Goal: Information Seeking & Learning: Find specific fact

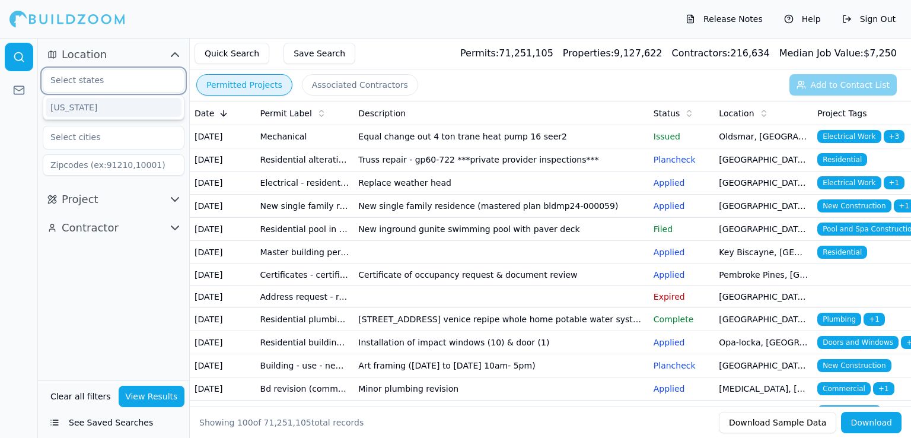
click at [114, 77] on input "text" at bounding box center [106, 79] width 126 height 21
click at [79, 114] on div "[US_STATE]" at bounding box center [114, 107] width 136 height 19
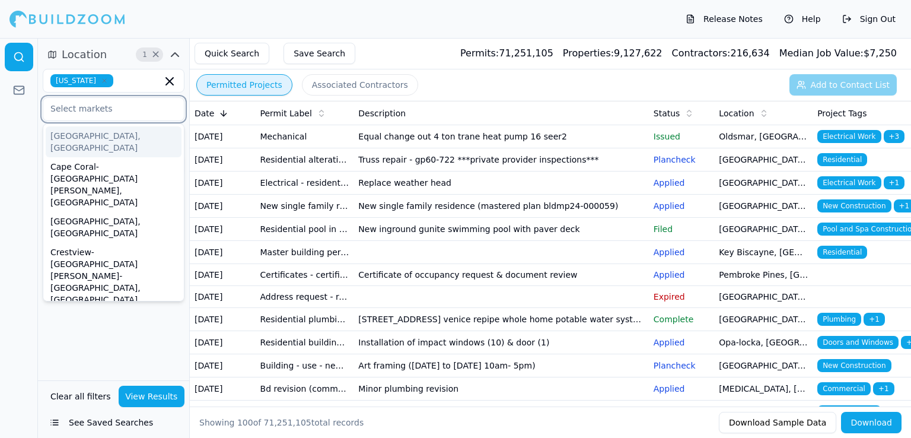
click at [98, 112] on input "text" at bounding box center [106, 108] width 126 height 21
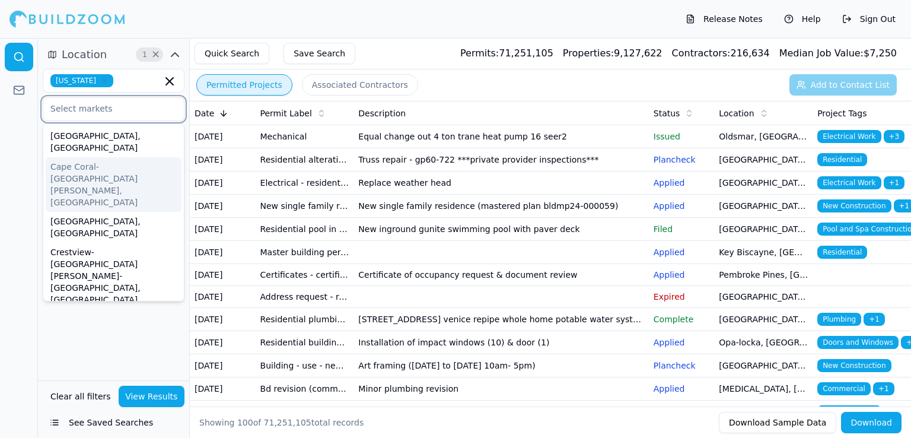
click at [91, 157] on div "Cape Coral-[GEOGRAPHIC_DATA][PERSON_NAME], [GEOGRAPHIC_DATA]" at bounding box center [114, 184] width 136 height 55
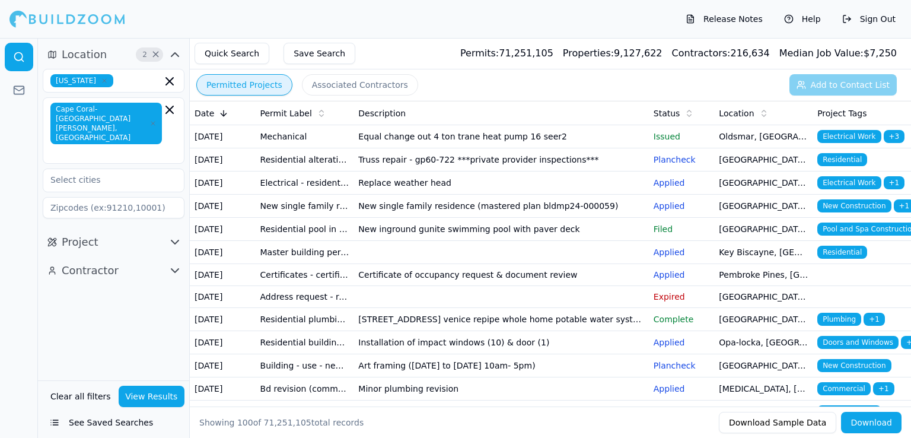
click at [78, 314] on div "Location 2 × [US_STATE] [GEOGRAPHIC_DATA]-[GEOGRAPHIC_DATA][PERSON_NAME], [GEOG…" at bounding box center [113, 209] width 151 height 342
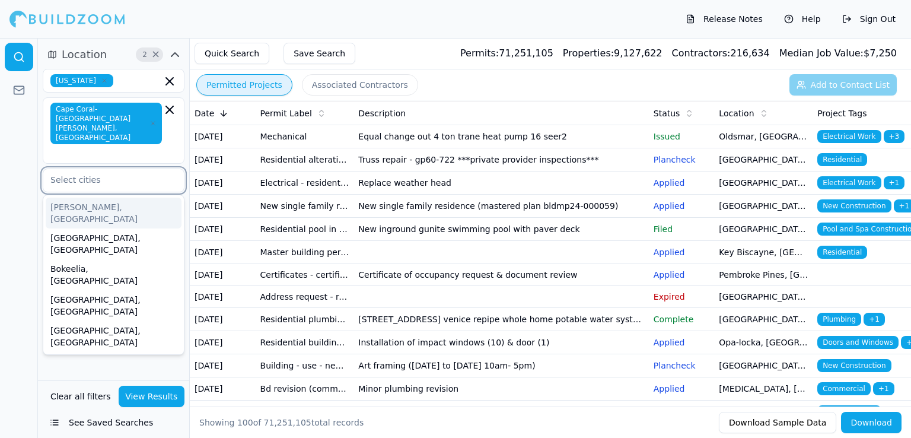
click at [116, 169] on input "text" at bounding box center [106, 179] width 126 height 21
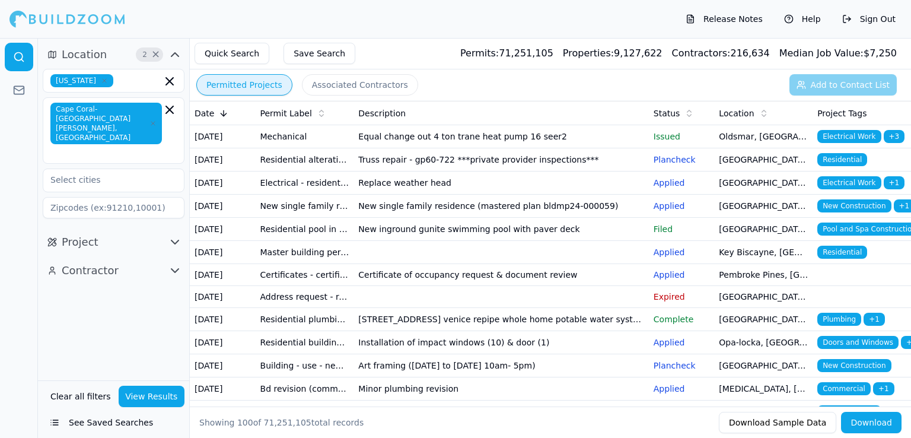
click at [48, 285] on div "Location 2 × [US_STATE] [GEOGRAPHIC_DATA]-[GEOGRAPHIC_DATA][PERSON_NAME], [GEOG…" at bounding box center [113, 209] width 151 height 342
click at [179, 240] on icon "button" at bounding box center [174, 242] width 7 height 4
click at [174, 55] on icon "button" at bounding box center [175, 54] width 14 height 14
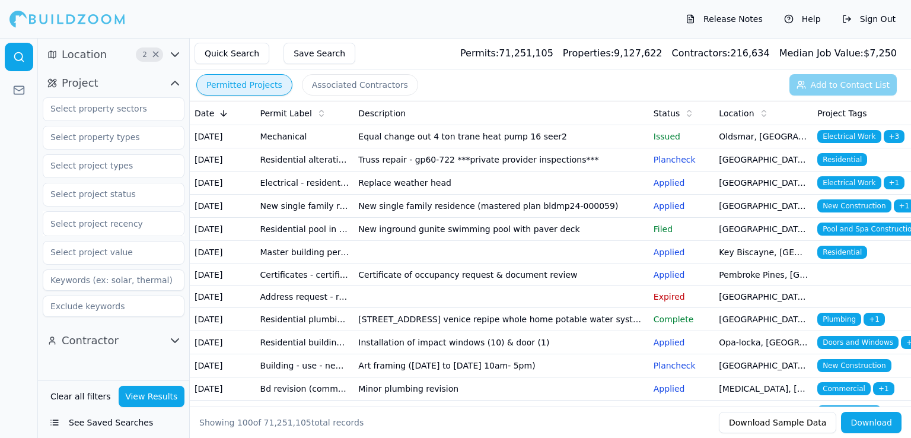
click at [175, 81] on icon "button" at bounding box center [174, 83] width 7 height 4
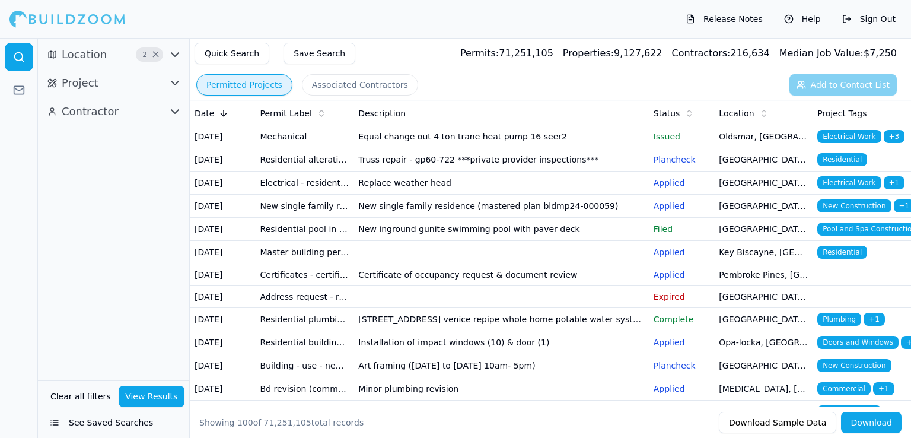
click at [173, 109] on icon "button" at bounding box center [175, 111] width 14 height 14
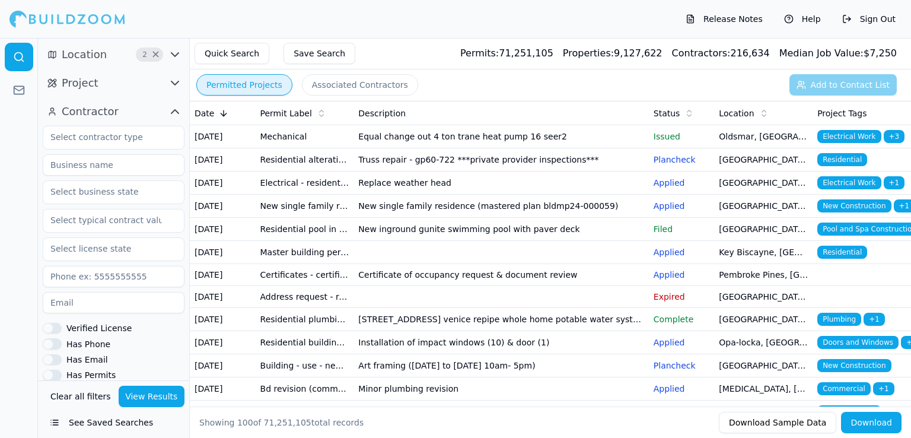
click at [173, 109] on icon "button" at bounding box center [175, 111] width 14 height 14
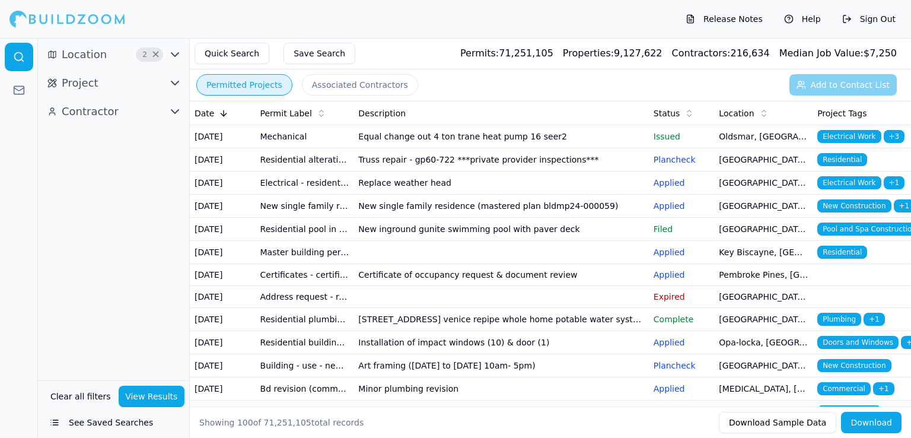
click at [140, 385] on button "View Results" at bounding box center [152, 395] width 66 height 21
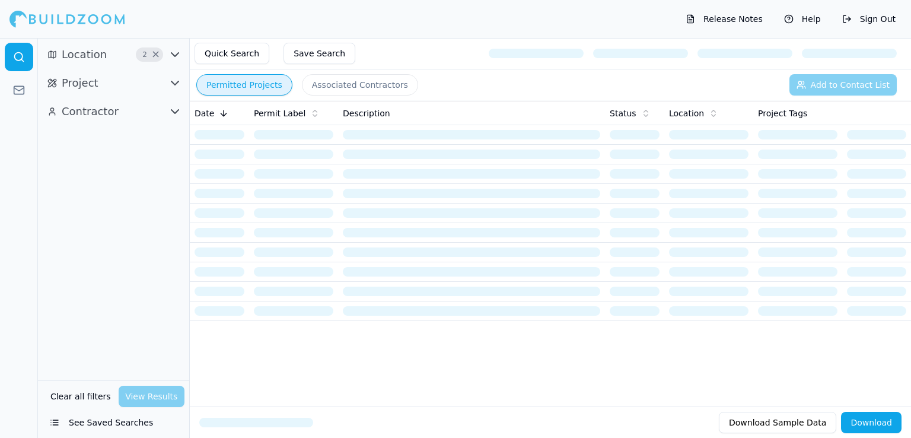
click at [185, 318] on div "Location 2 × Project Contractor" at bounding box center [113, 209] width 151 height 342
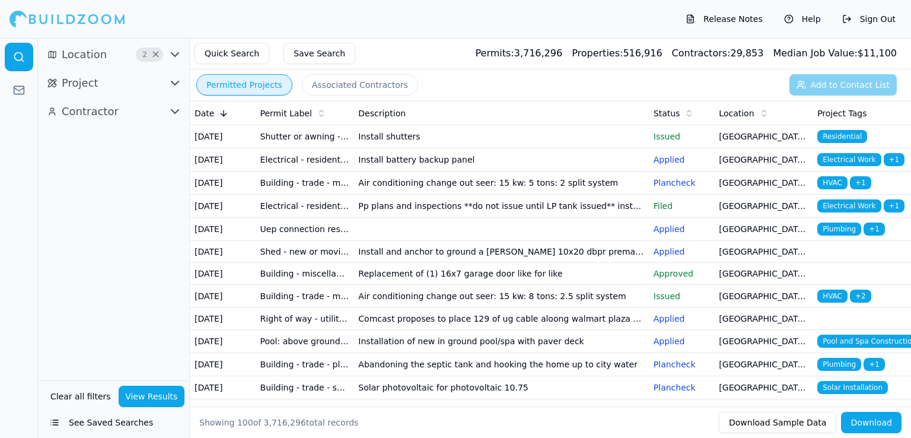
click at [171, 79] on icon "button" at bounding box center [175, 83] width 14 height 14
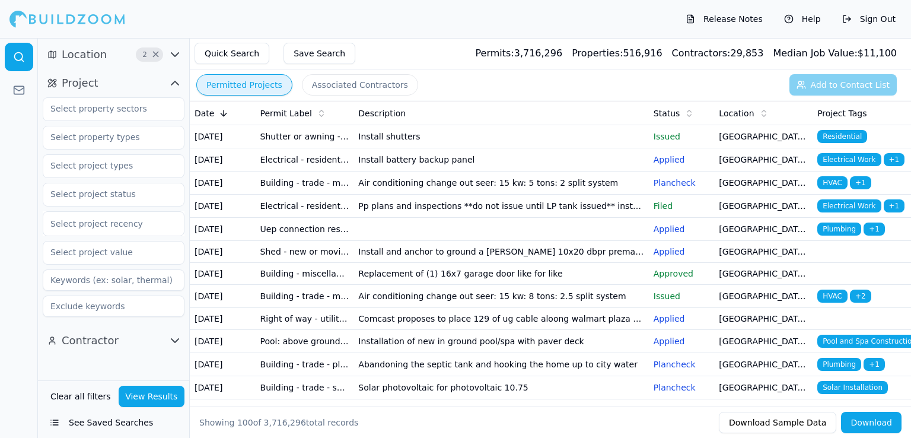
click at [174, 342] on icon "button" at bounding box center [175, 340] width 14 height 14
click at [175, 84] on icon "button" at bounding box center [175, 83] width 14 height 14
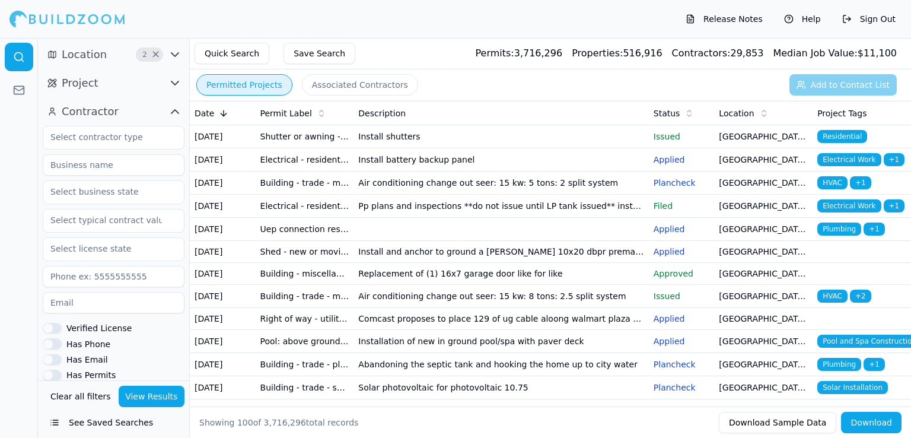
click at [174, 113] on icon "button" at bounding box center [175, 111] width 14 height 14
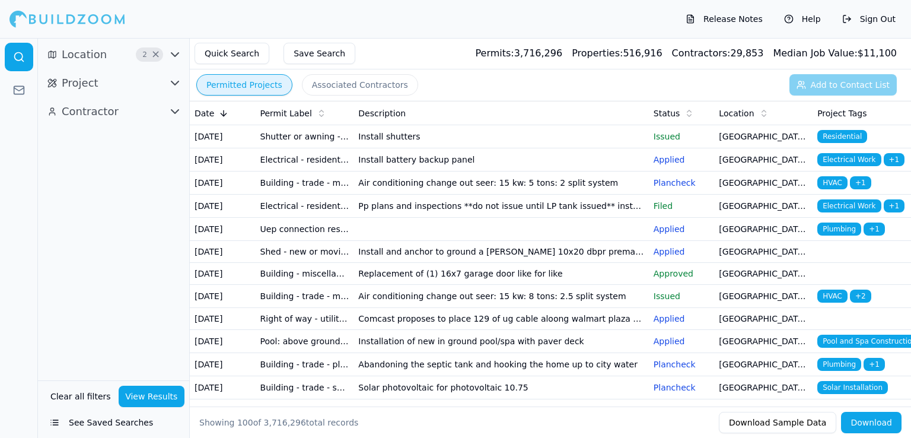
click at [352, 86] on button "Associated Contractors" at bounding box center [360, 84] width 116 height 21
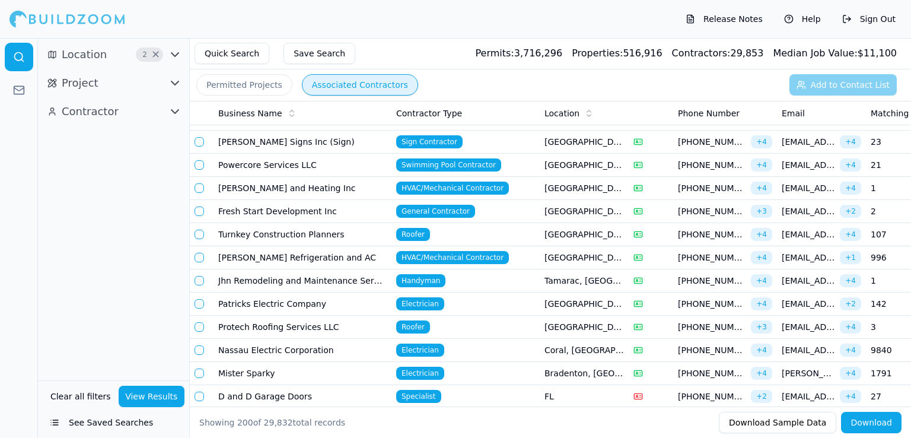
scroll to position [1824, 0]
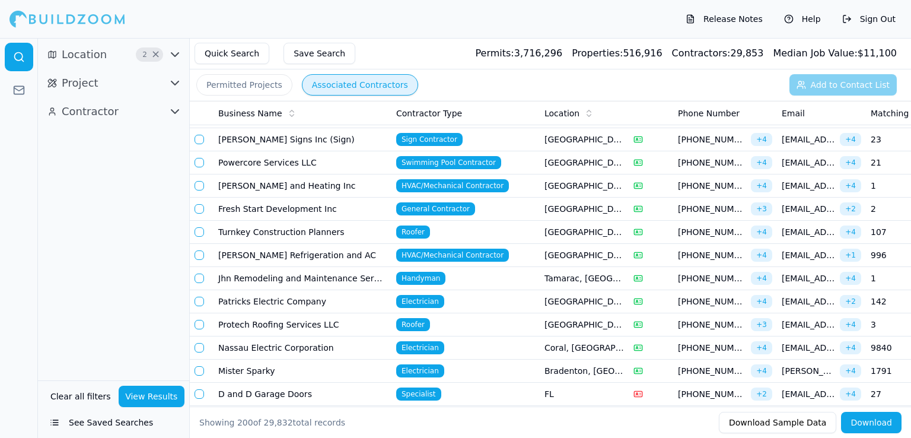
click at [369, 224] on td "Turnkey Construction Planners" at bounding box center [302, 232] width 178 height 23
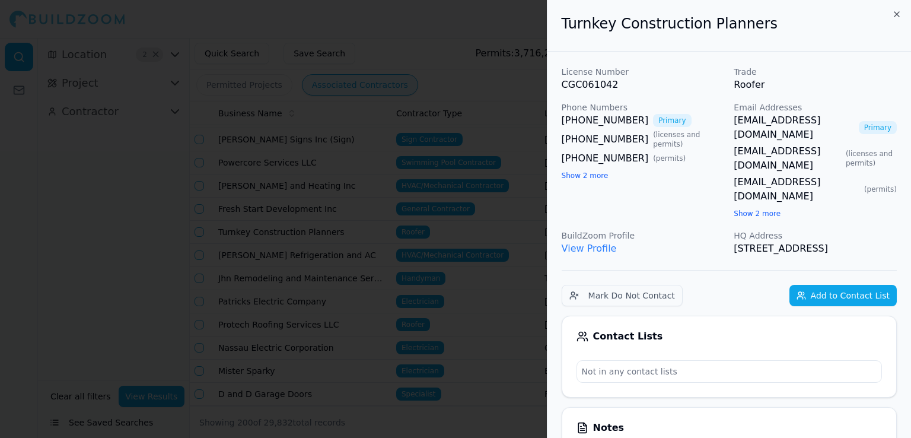
click at [377, 225] on div at bounding box center [455, 219] width 911 height 438
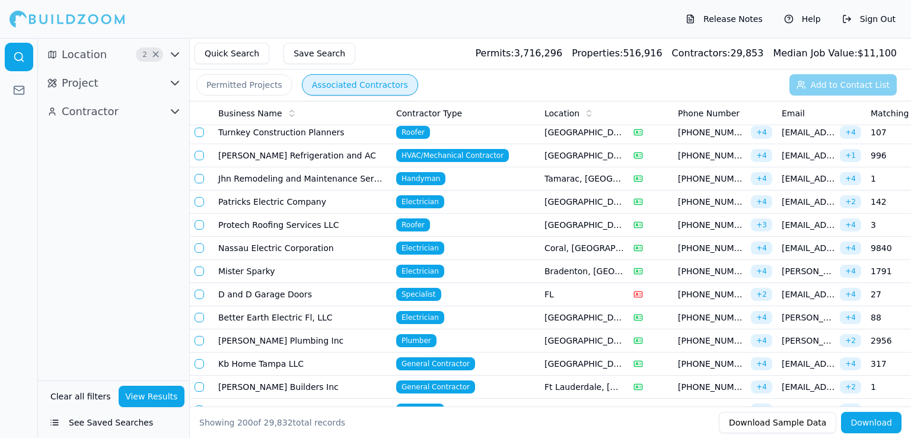
scroll to position [1924, 0]
click at [172, 112] on icon "button" at bounding box center [175, 111] width 14 height 14
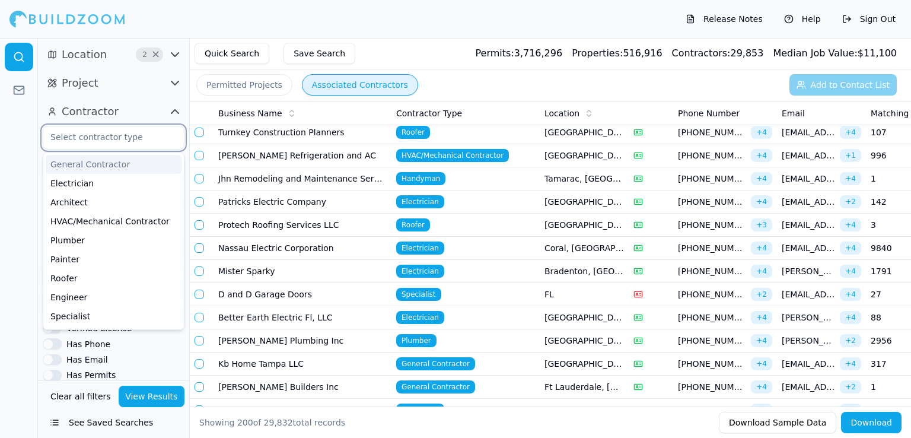
click at [122, 145] on input "text" at bounding box center [106, 136] width 126 height 21
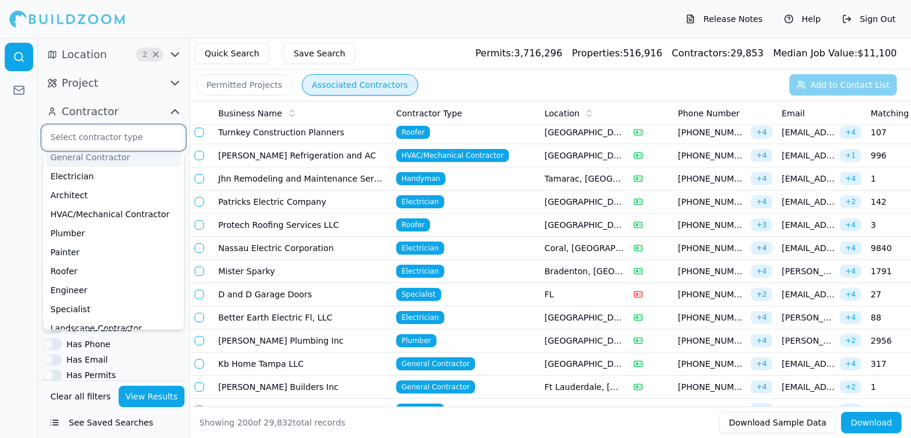
scroll to position [1, 0]
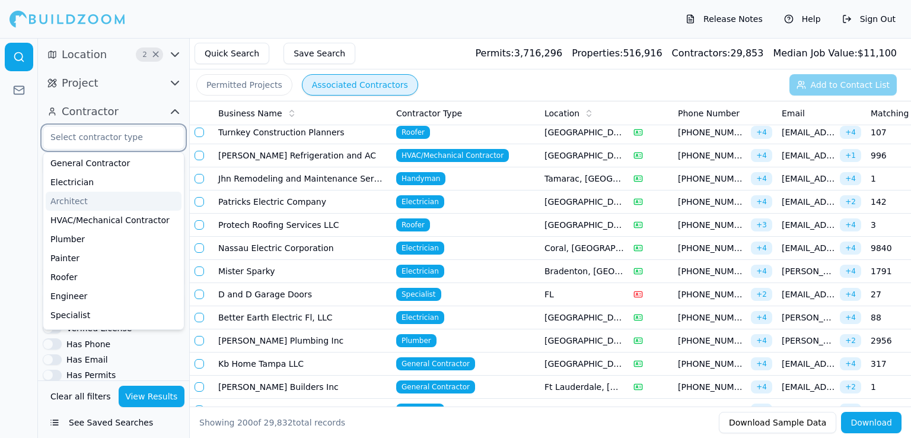
click at [76, 207] on div "Architect" at bounding box center [114, 201] width 136 height 19
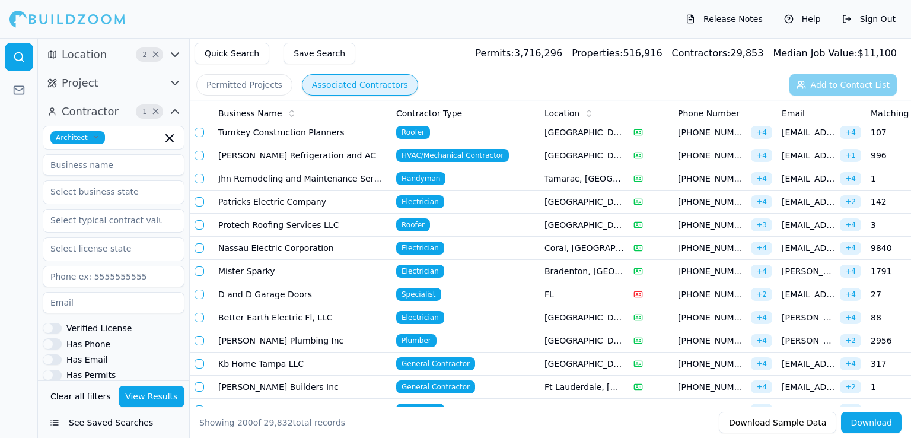
click at [18, 219] on div at bounding box center [19, 238] width 38 height 400
click at [161, 396] on button "View Results" at bounding box center [152, 395] width 66 height 21
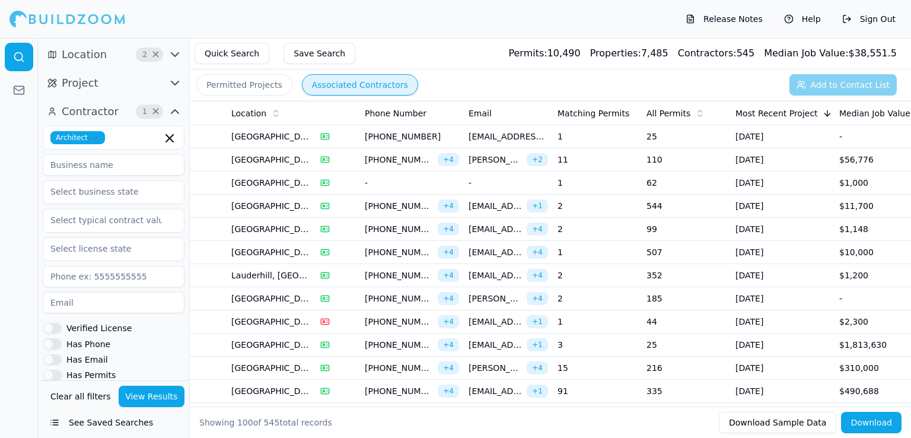
scroll to position [0, 325]
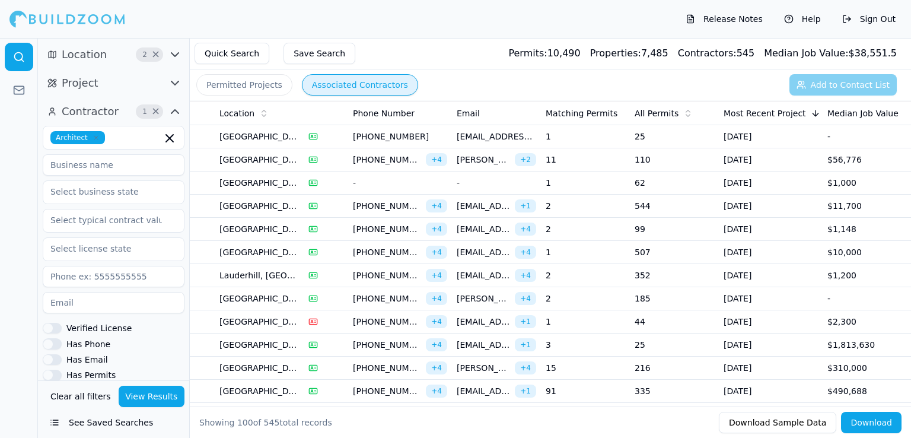
click at [503, 212] on td "[EMAIL_ADDRESS][DOMAIN_NAME] + 1" at bounding box center [496, 206] width 89 height 23
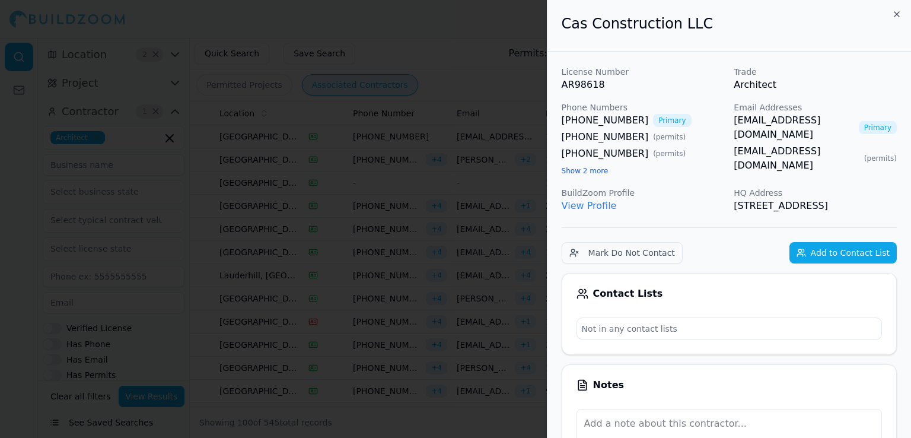
click at [501, 202] on div at bounding box center [455, 219] width 911 height 438
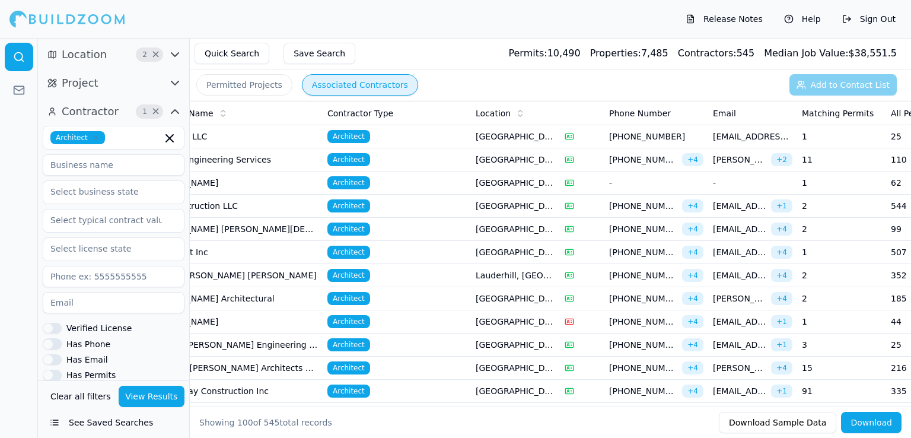
scroll to position [0, 0]
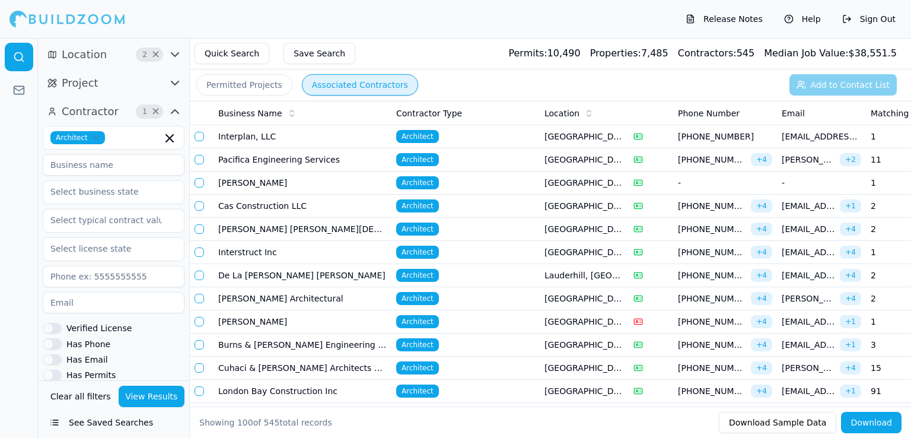
click at [173, 55] on icon "button" at bounding box center [175, 54] width 14 height 14
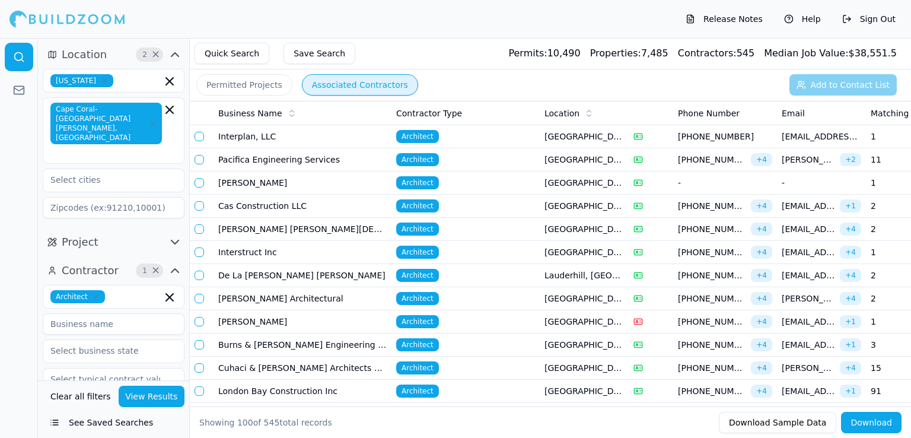
click at [133, 113] on span "Cape Coral-[GEOGRAPHIC_DATA][PERSON_NAME], [GEOGRAPHIC_DATA]" at bounding box center [105, 124] width 111 height 42
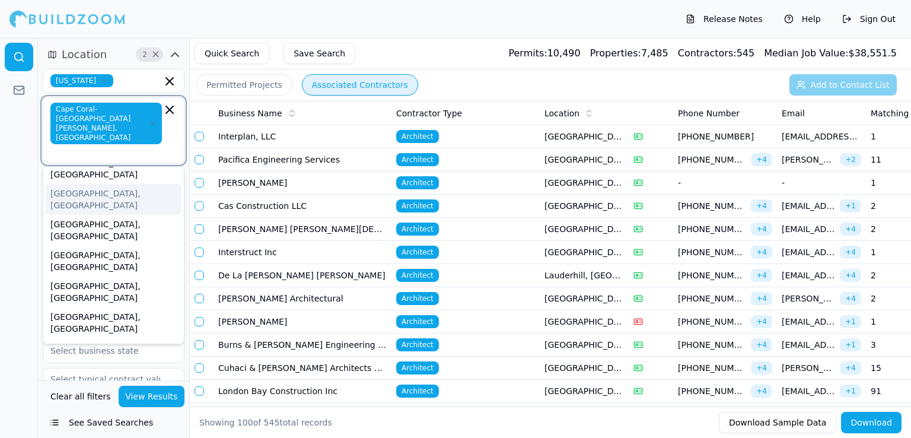
scroll to position [157, 0]
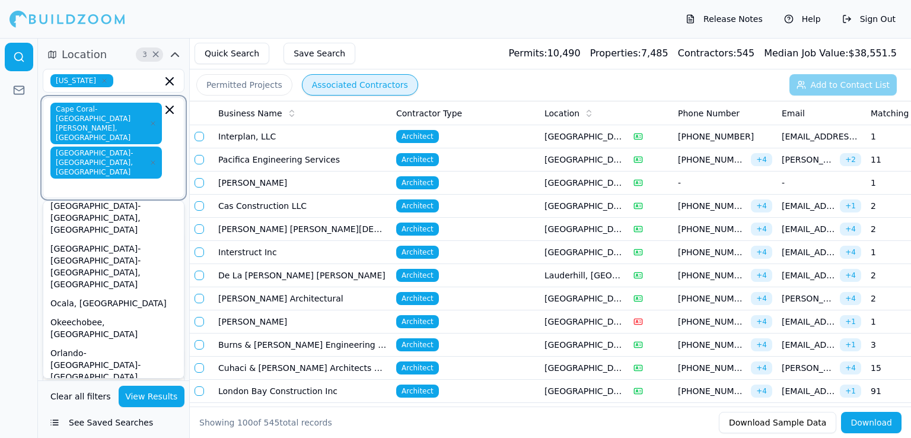
scroll to position [387, 0]
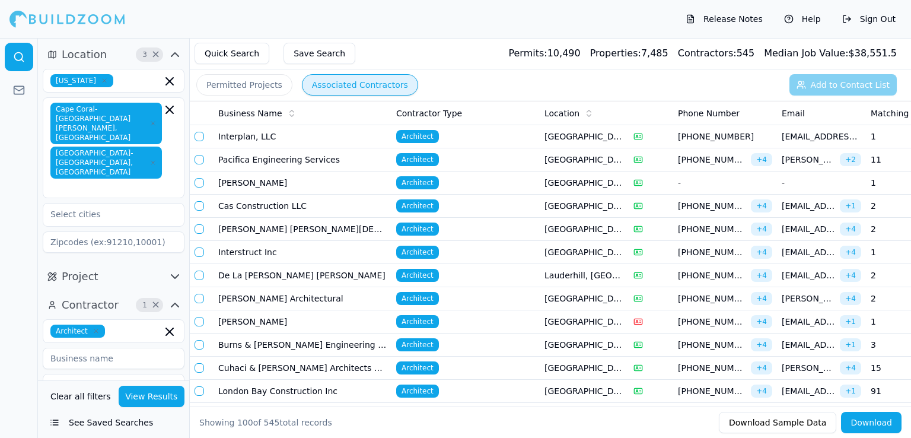
click at [136, 401] on button "View Results" at bounding box center [152, 395] width 66 height 21
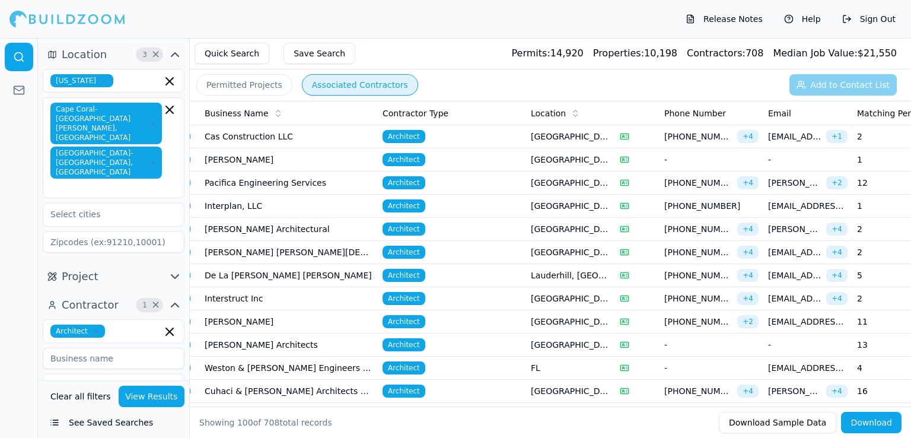
scroll to position [0, 0]
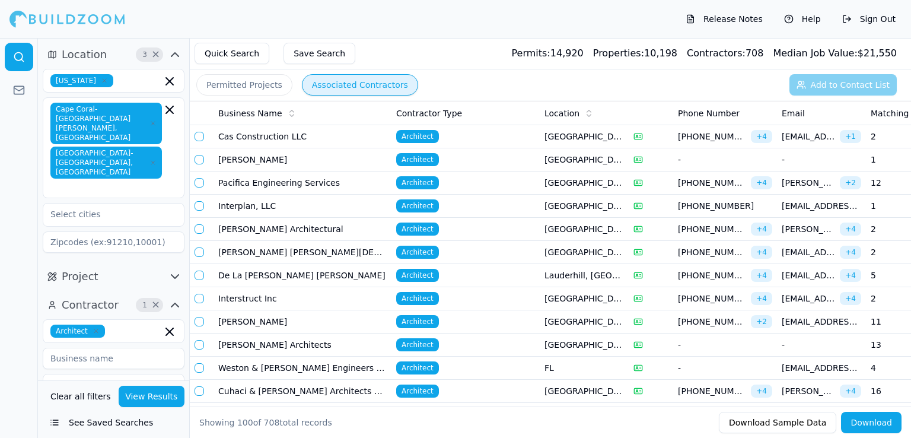
click at [279, 228] on td "[PERSON_NAME] Architectural" at bounding box center [302, 229] width 178 height 23
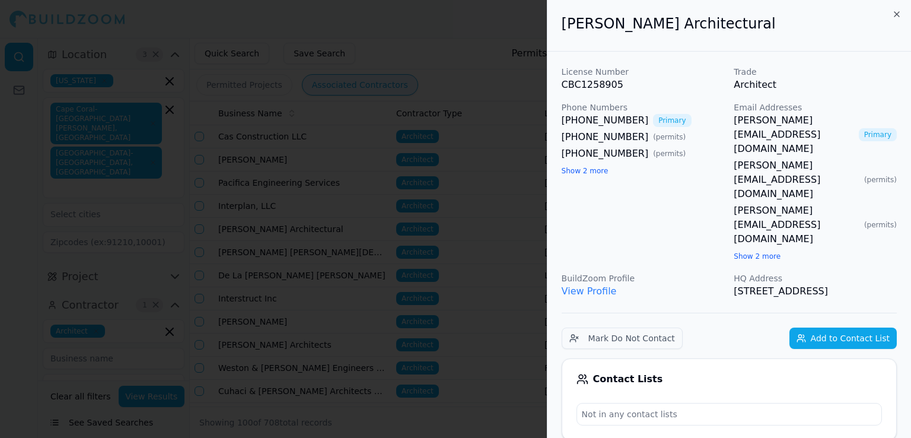
click at [489, 221] on div at bounding box center [455, 219] width 911 height 438
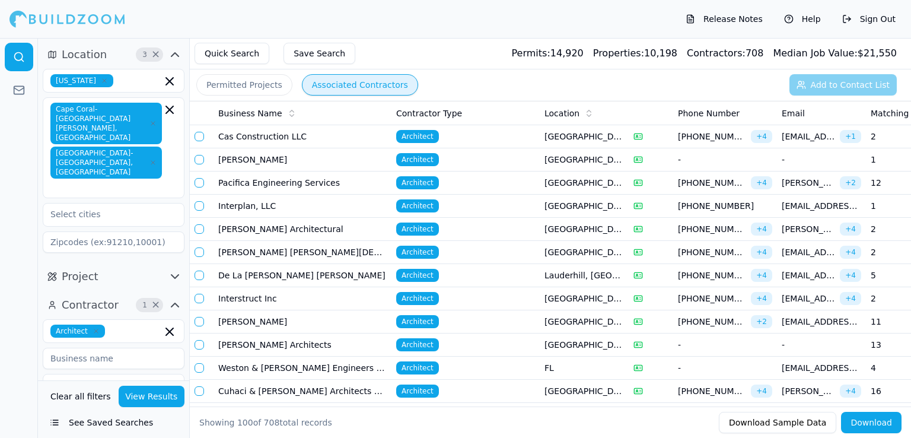
click at [289, 136] on td "Cas Construction LLC" at bounding box center [302, 136] width 178 height 23
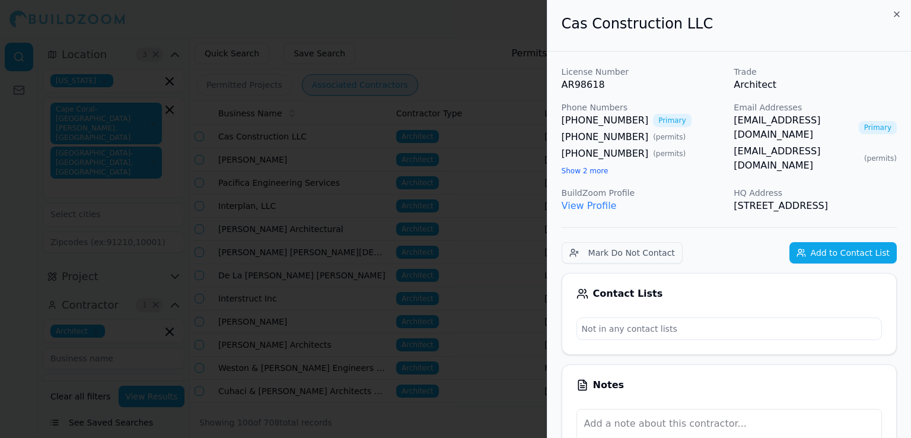
click at [467, 103] on div at bounding box center [455, 219] width 911 height 438
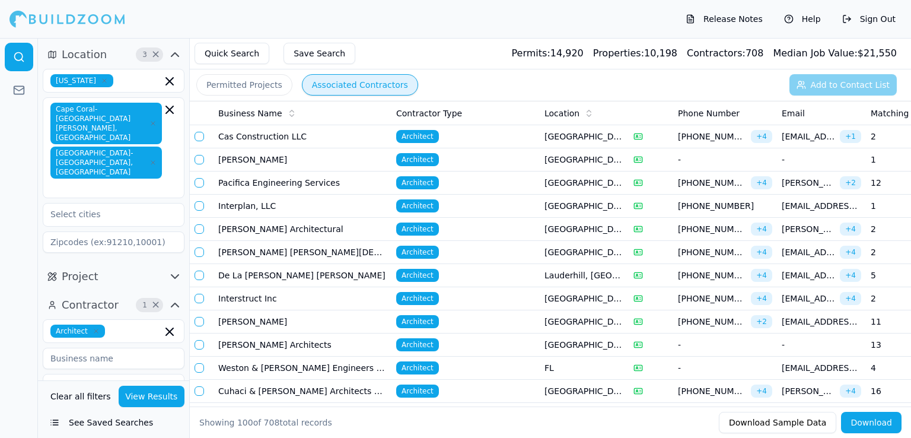
click at [93, 327] on icon "button" at bounding box center [96, 330] width 7 height 7
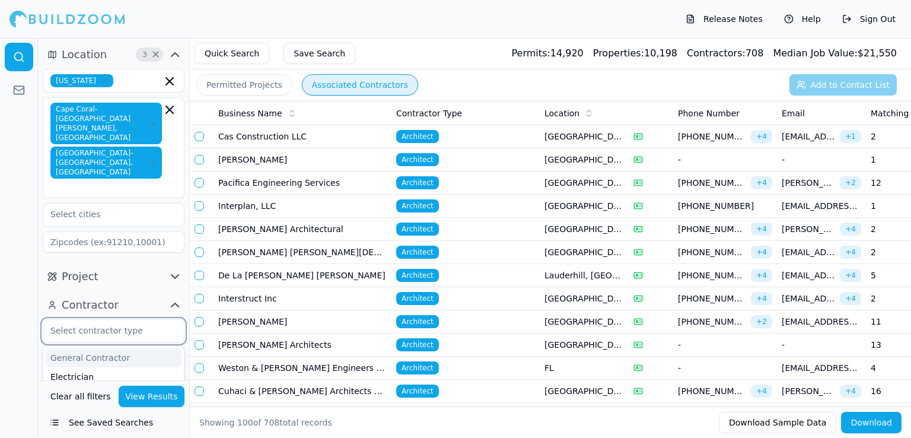
click at [103, 348] on div "General Contractor" at bounding box center [114, 357] width 136 height 19
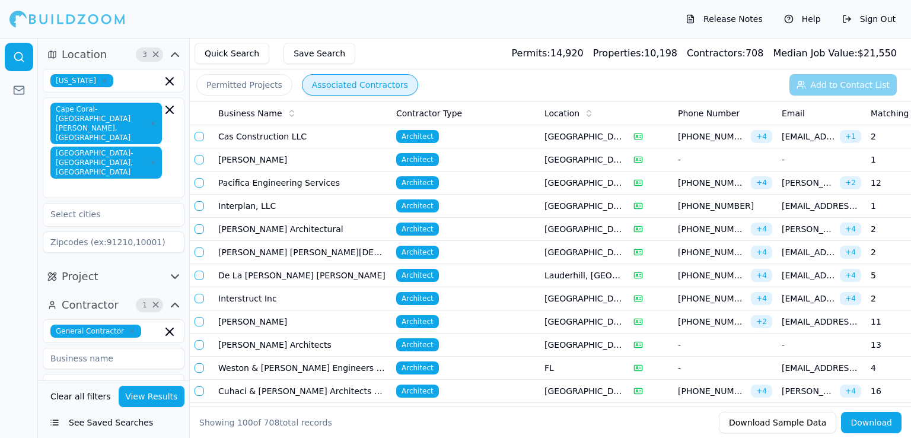
click at [135, 403] on button "View Results" at bounding box center [152, 395] width 66 height 21
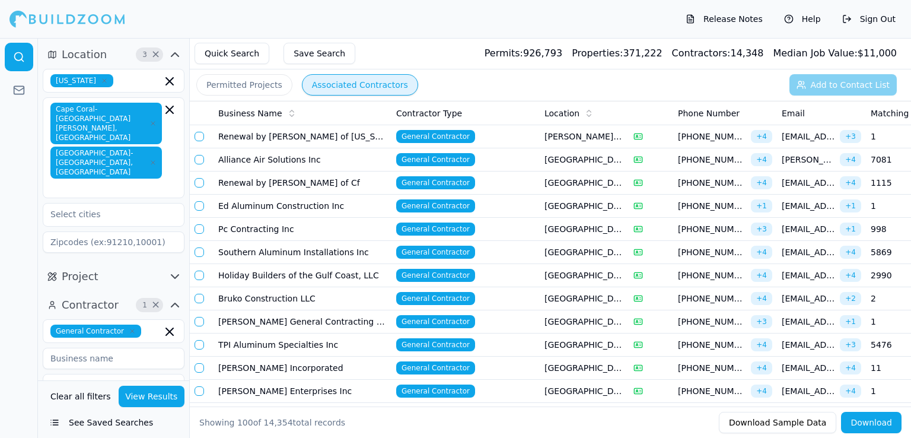
click at [176, 269] on icon "button" at bounding box center [175, 276] width 14 height 14
click at [263, 84] on button "Permitted Projects" at bounding box center [244, 84] width 96 height 21
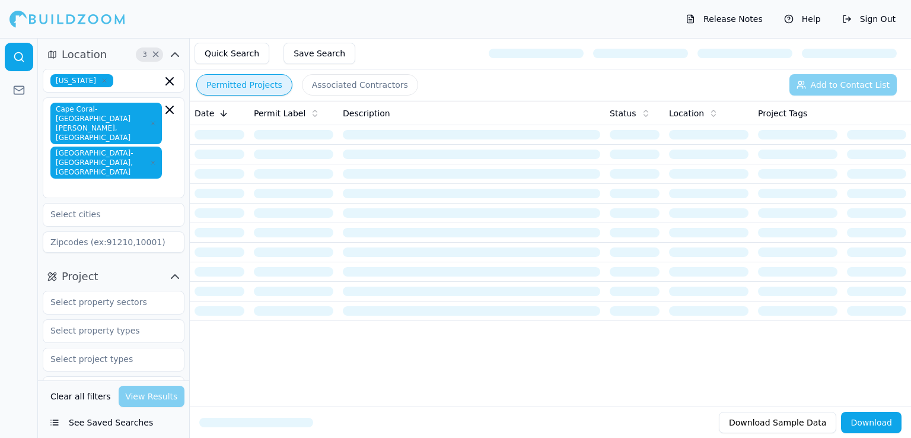
click at [176, 269] on icon "button" at bounding box center [175, 276] width 14 height 14
click at [129, 327] on icon "button" at bounding box center [132, 330] width 7 height 7
click at [124, 320] on input "text" at bounding box center [106, 330] width 126 height 21
click at [66, 386] on div "Architect" at bounding box center [114, 395] width 136 height 19
click at [23, 327] on div at bounding box center [19, 238] width 38 height 400
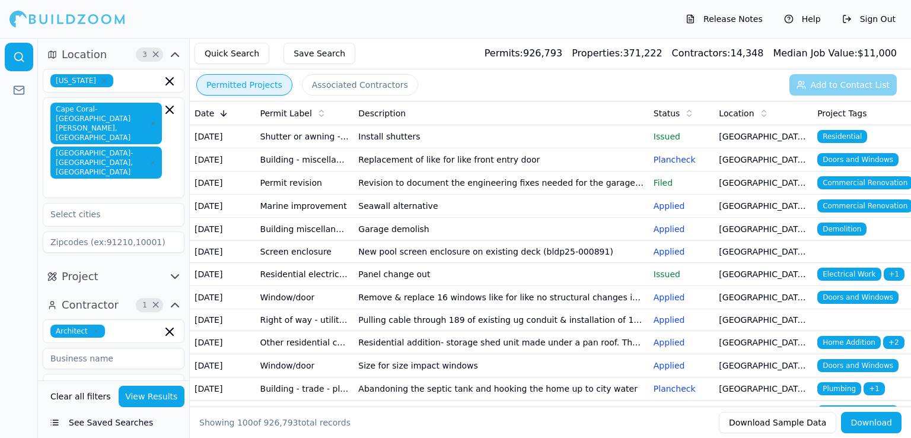
click at [139, 400] on button "View Results" at bounding box center [152, 395] width 66 height 21
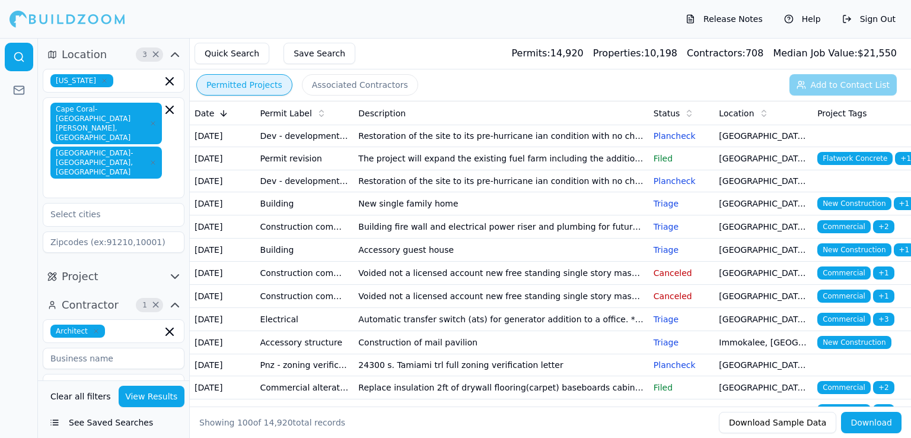
click at [511, 139] on td "Restoration of the site to its pre-hurricane ian condition with no changes to t…" at bounding box center [500, 136] width 295 height 22
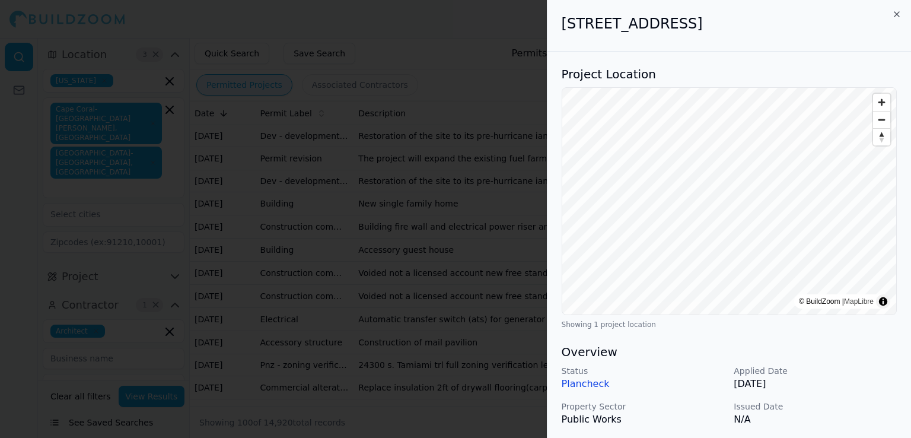
drag, startPoint x: 565, startPoint y: 24, endPoint x: 853, endPoint y: 20, distance: 288.2
click at [853, 20] on h2 "[STREET_ADDRESS]" at bounding box center [729, 23] width 335 height 19
copy h2 "[STREET_ADDRESS]"
click at [487, 273] on div at bounding box center [455, 219] width 911 height 438
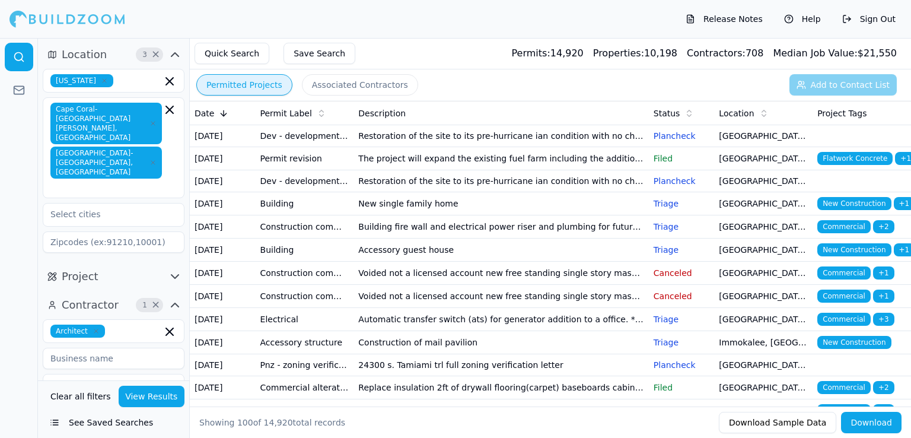
click at [678, 140] on p "Plancheck" at bounding box center [682, 136] width 56 height 12
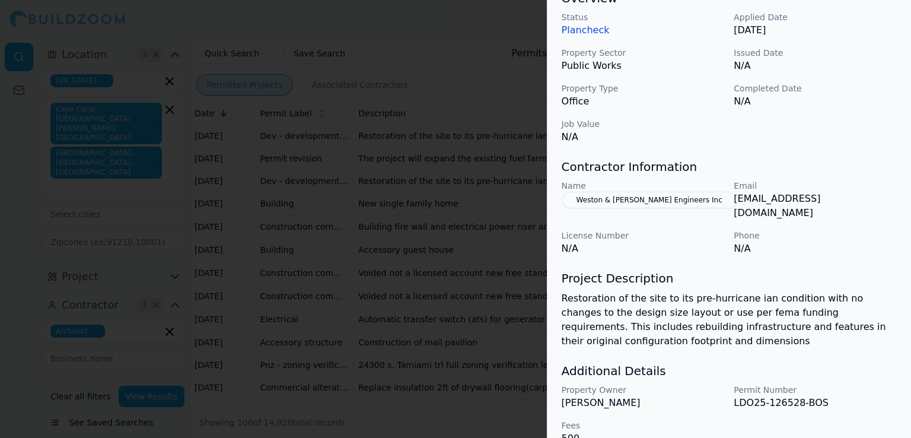
scroll to position [363, 0]
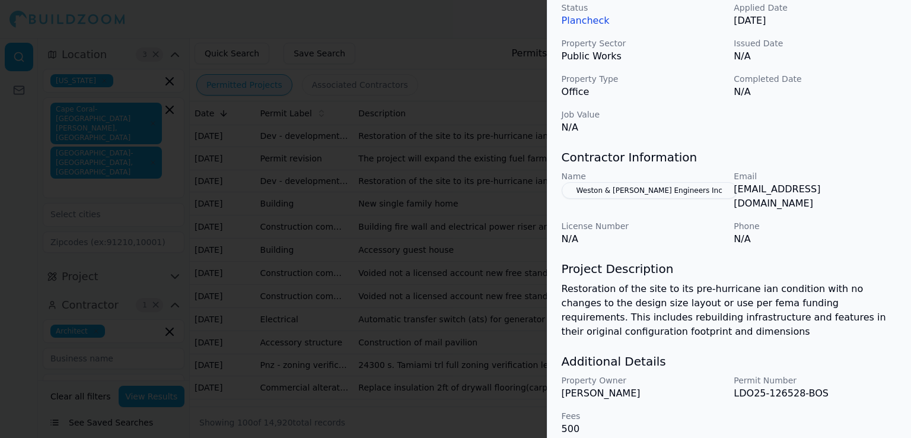
click at [503, 330] on div at bounding box center [455, 219] width 911 height 438
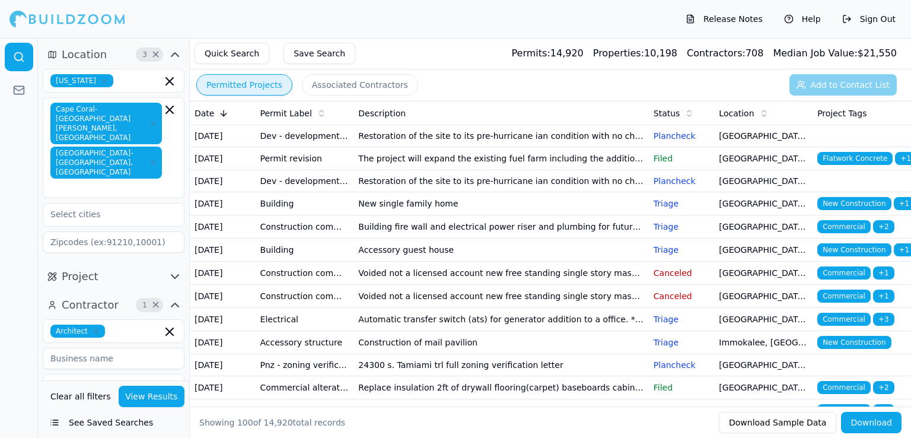
click at [446, 215] on td "New single family home" at bounding box center [500, 203] width 295 height 23
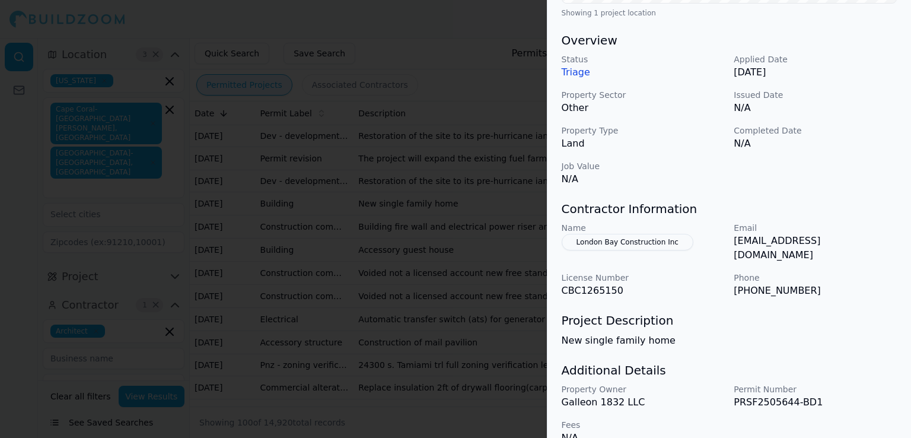
scroll to position [350, 0]
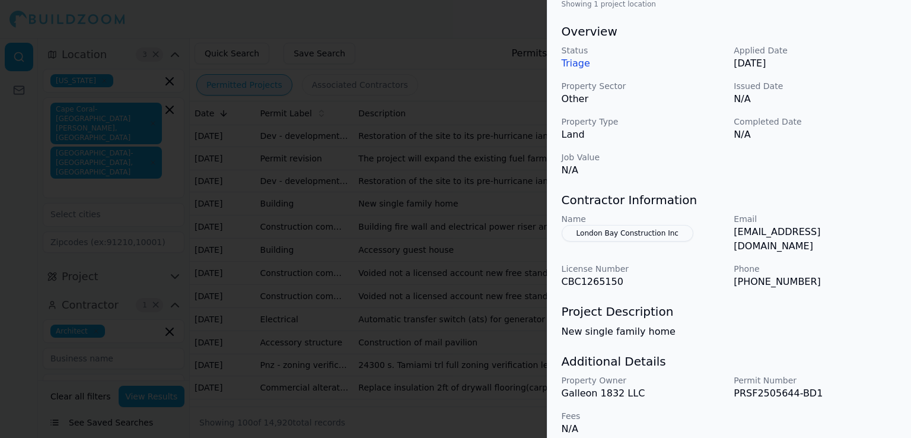
click at [507, 284] on div at bounding box center [455, 219] width 911 height 438
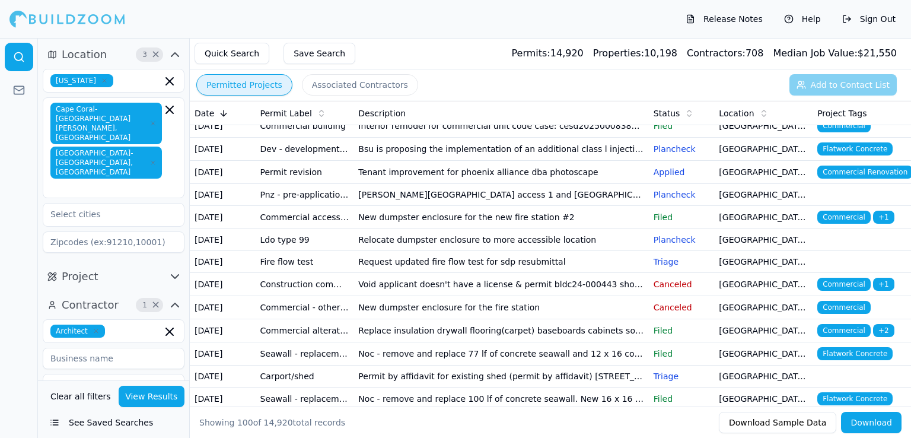
scroll to position [599, 0]
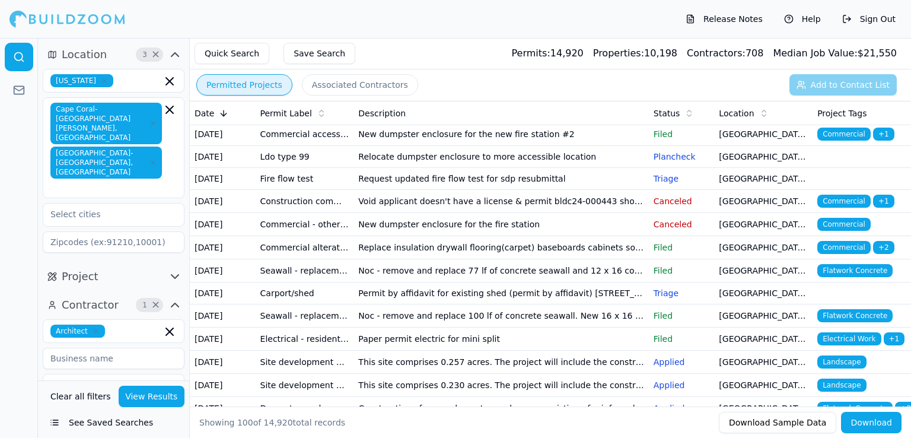
click at [528, 55] on td "Interior remodel for commercial unit code case: cesd20250008382 8793 tamiami tr…" at bounding box center [500, 42] width 295 height 23
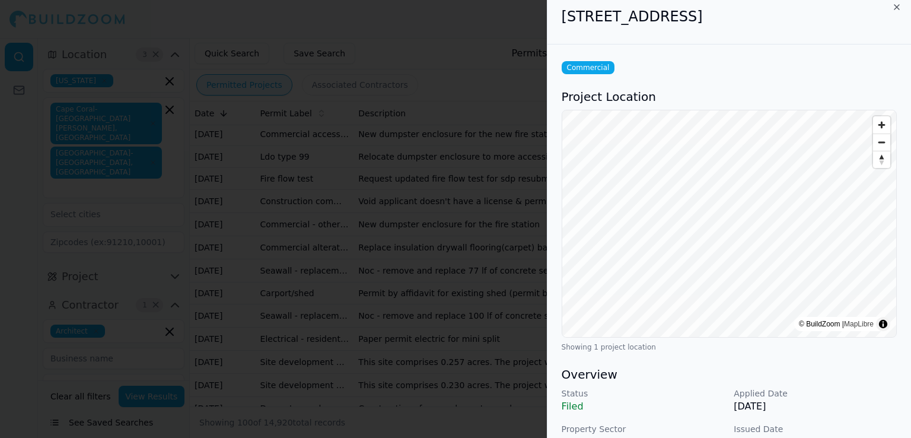
scroll to position [0, 0]
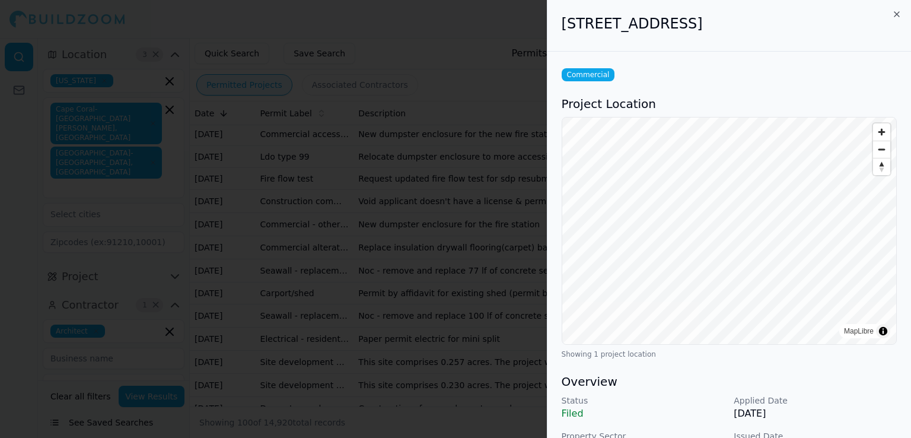
click at [476, 251] on div at bounding box center [455, 219] width 911 height 438
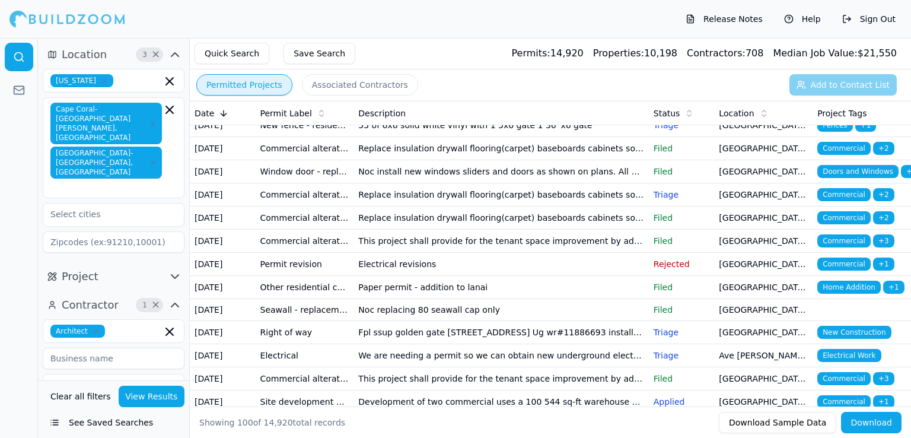
scroll to position [1091, 0]
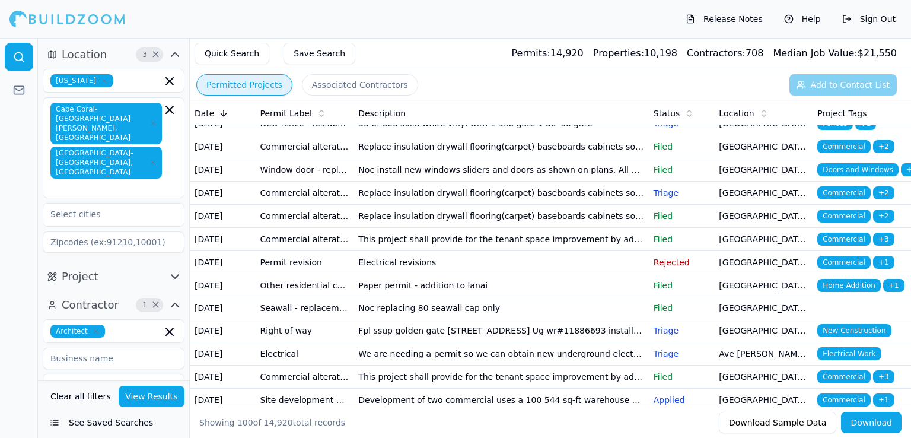
click at [361, 81] on button "Associated Contractors" at bounding box center [360, 84] width 116 height 21
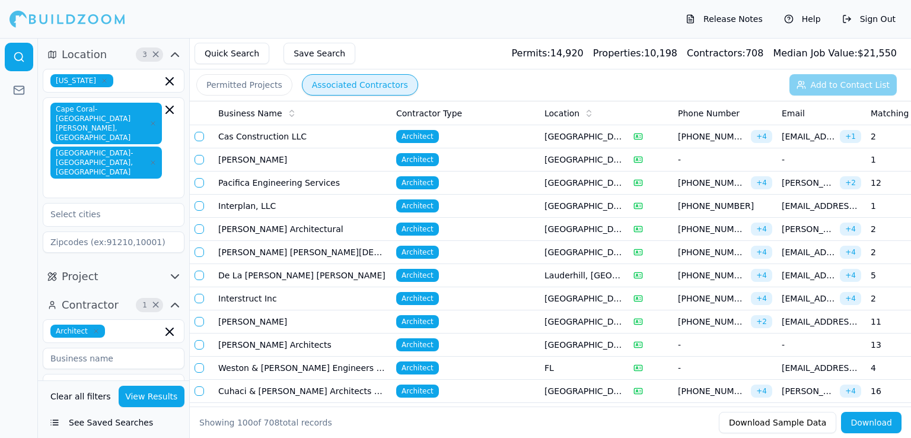
click at [289, 111] on icon at bounding box center [291, 111] width 4 height 2
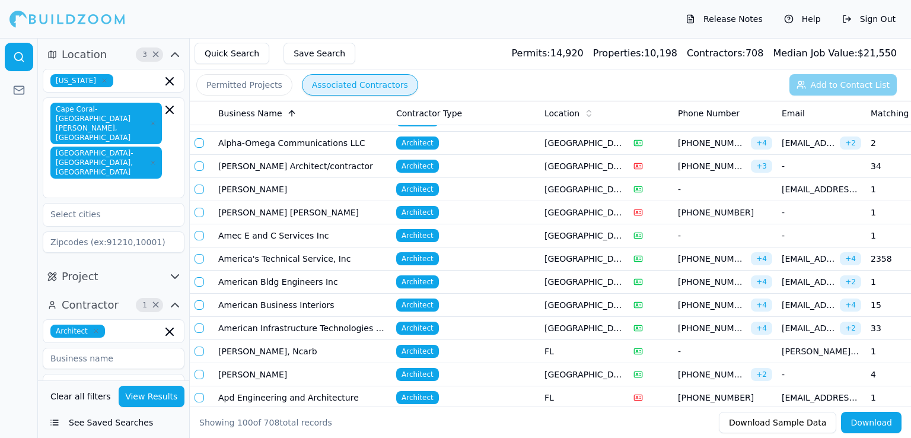
scroll to position [572, 0]
click at [94, 329] on icon "button" at bounding box center [96, 331] width 4 height 4
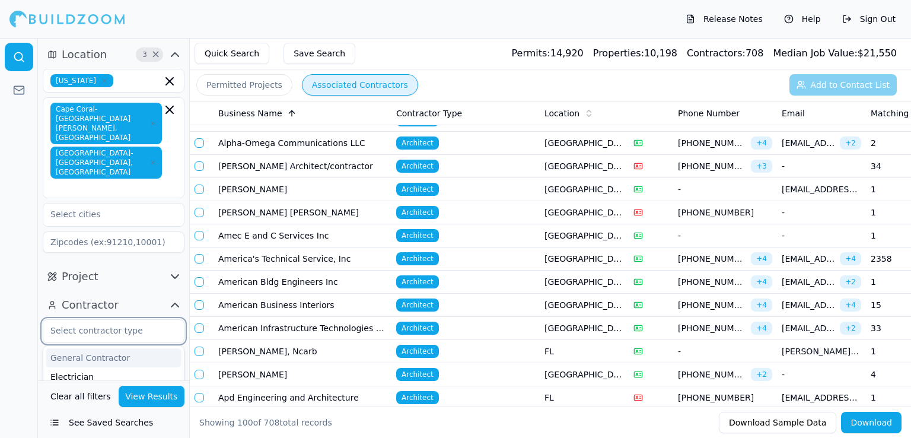
click at [93, 348] on div "General Contractor" at bounding box center [114, 357] width 136 height 19
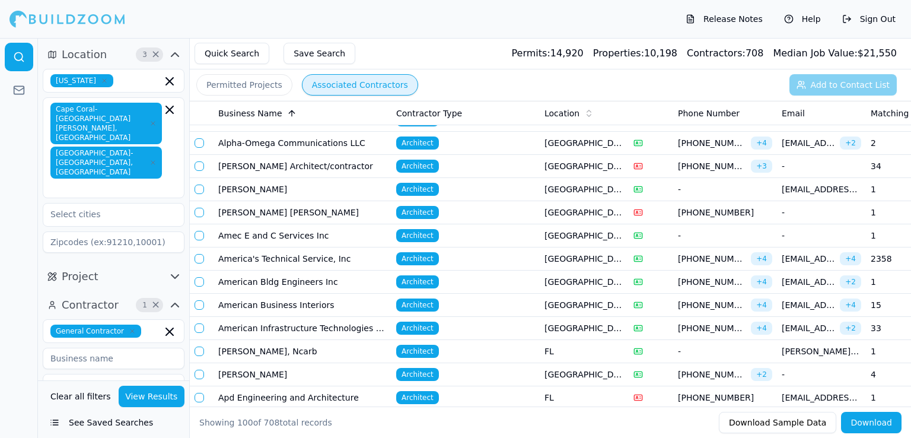
click at [140, 392] on button "View Results" at bounding box center [152, 395] width 66 height 21
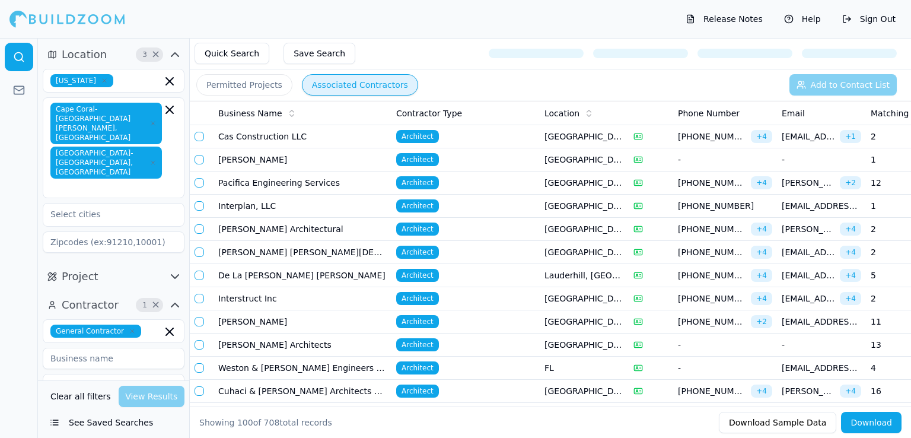
click at [287, 112] on icon at bounding box center [291, 113] width 9 height 9
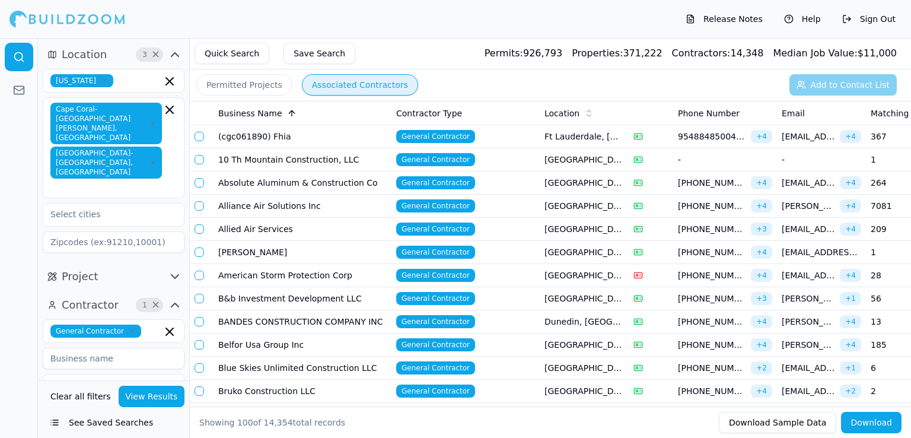
click at [248, 85] on button "Permitted Projects" at bounding box center [244, 84] width 96 height 21
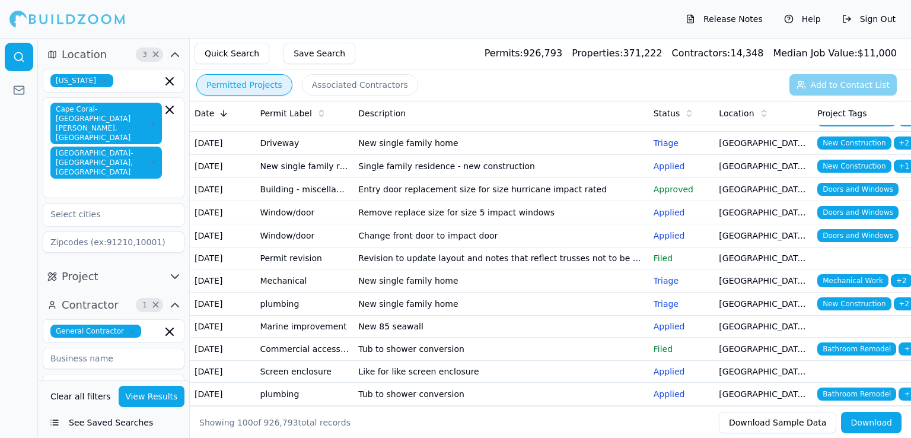
scroll to position [823, 0]
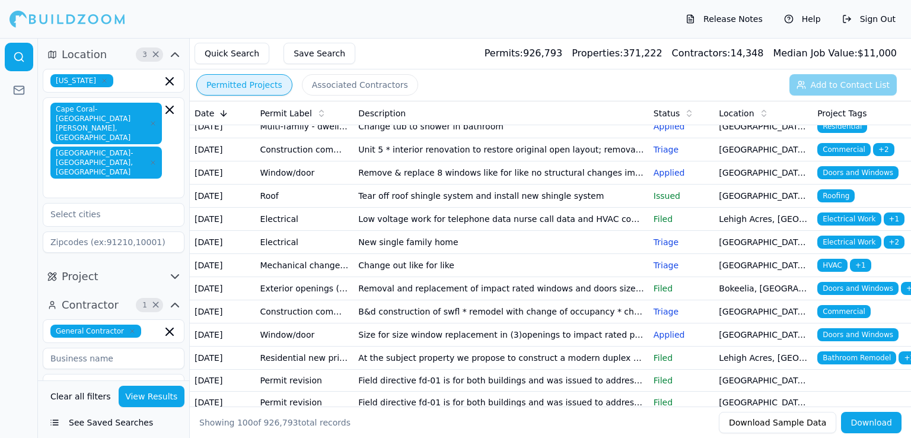
scroll to position [1320, 0]
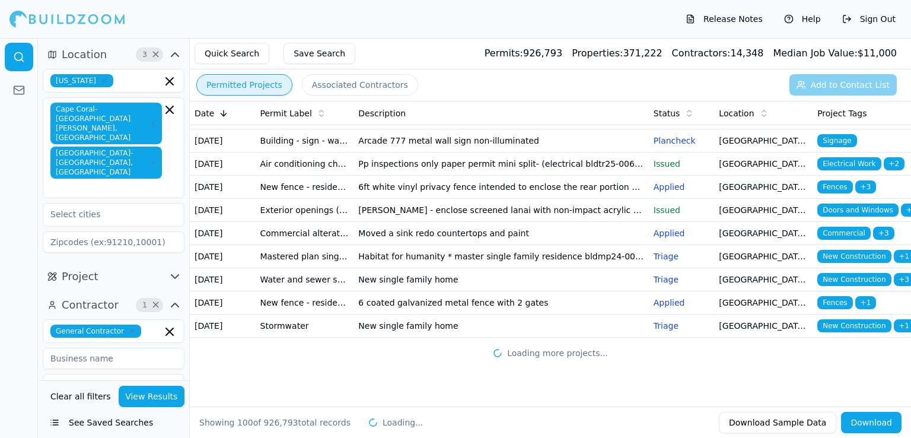
scroll to position [2369, 0]
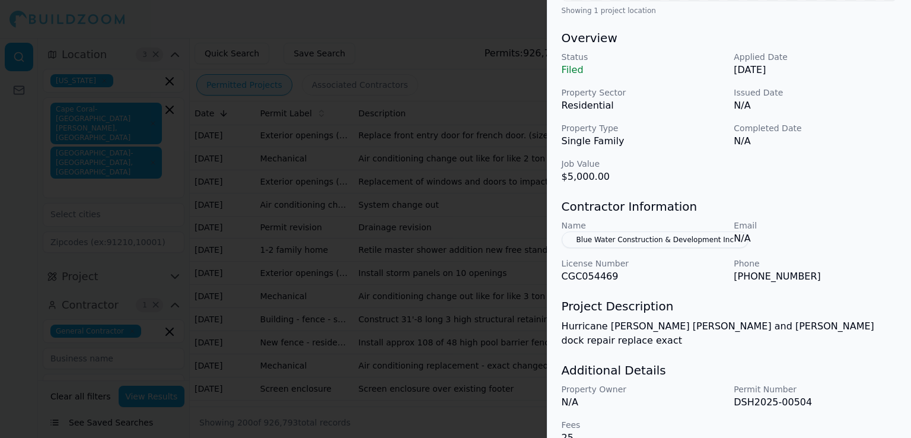
scroll to position [350, 0]
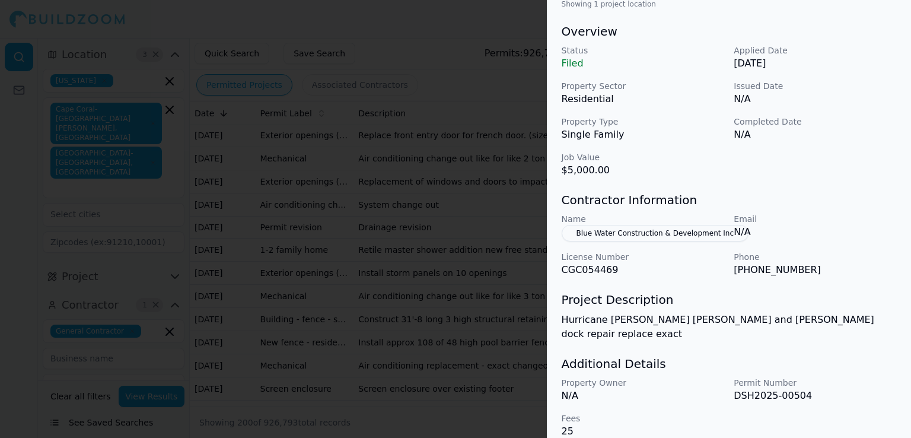
click at [505, 348] on div at bounding box center [455, 219] width 911 height 438
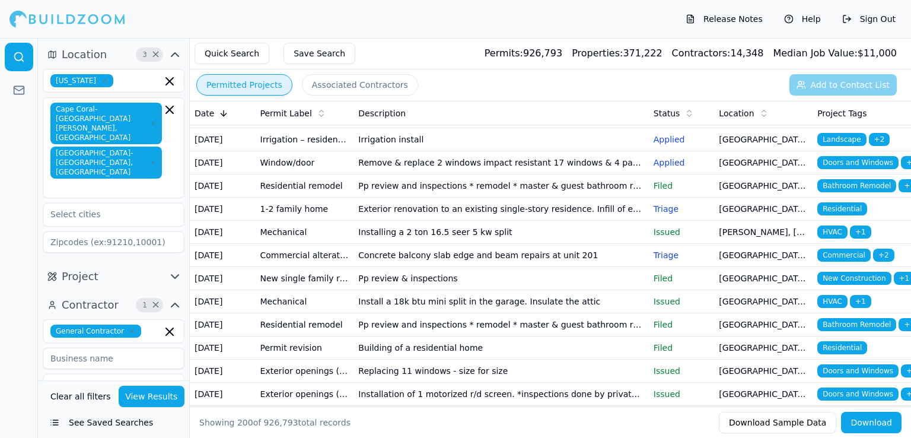
scroll to position [3214, 0]
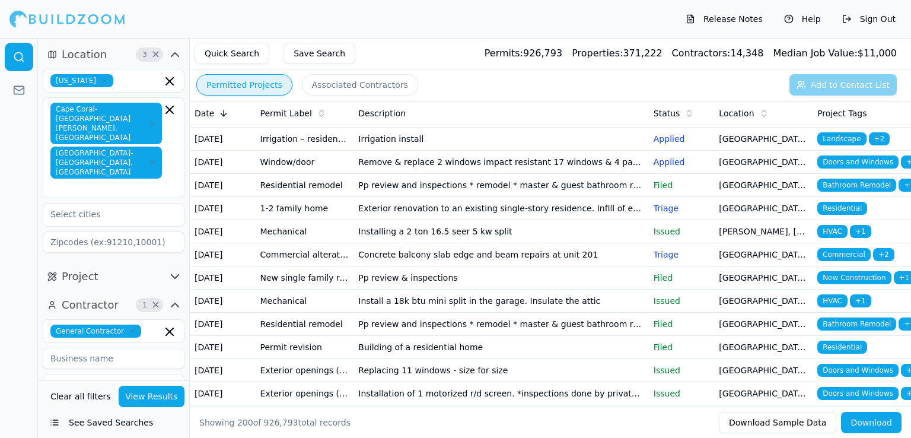
click at [129, 327] on icon "button" at bounding box center [132, 330] width 7 height 7
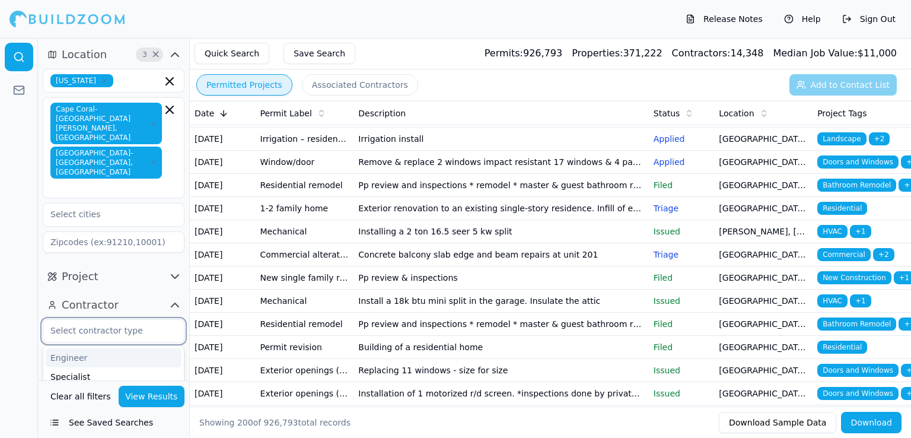
click at [69, 348] on div "Engineer" at bounding box center [114, 357] width 136 height 19
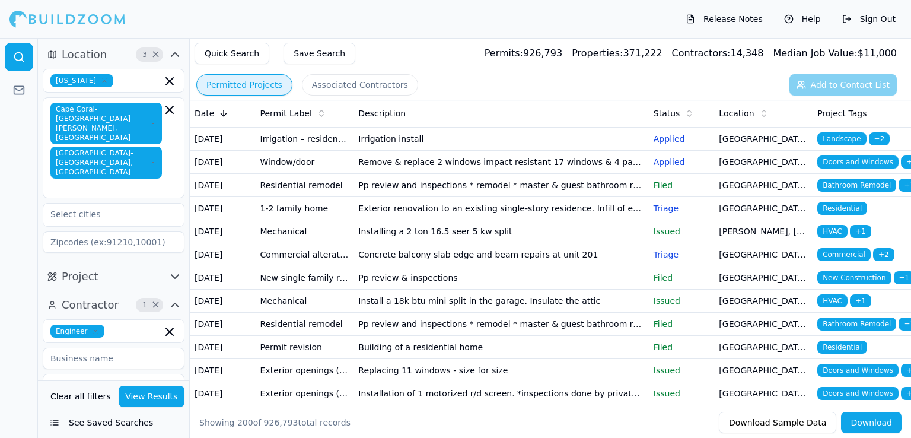
click at [152, 391] on button "View Results" at bounding box center [152, 395] width 66 height 21
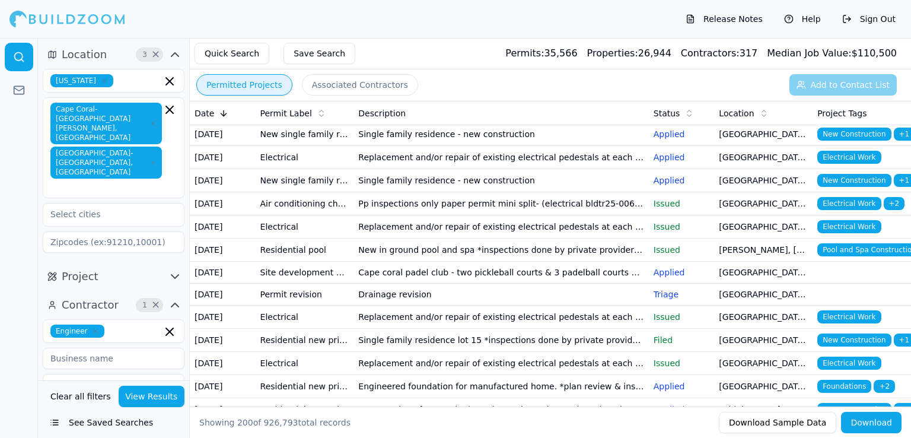
scroll to position [279, 0]
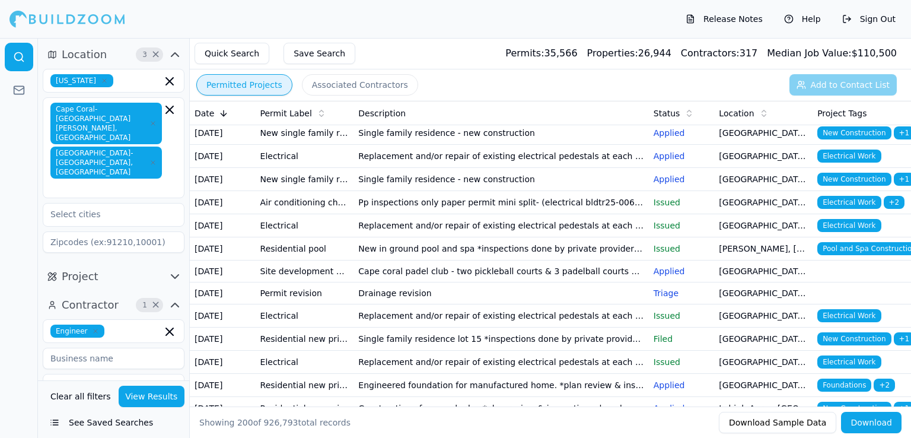
click at [334, 145] on td "New single family residence" at bounding box center [305, 133] width 98 height 23
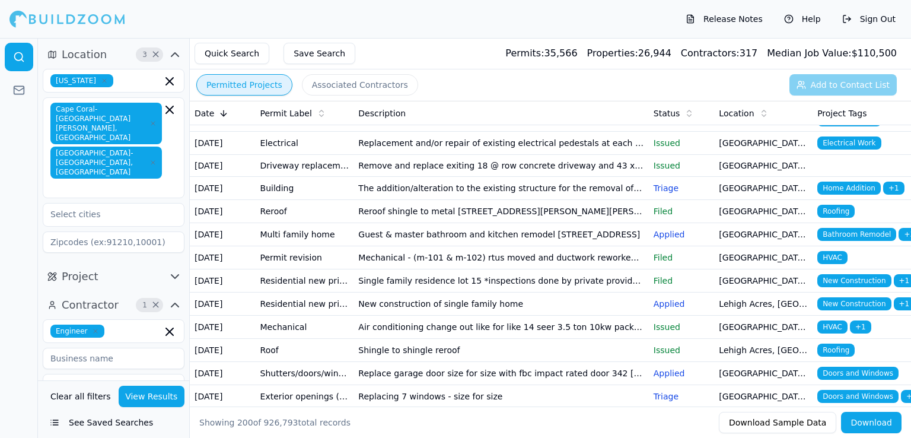
scroll to position [694, 0]
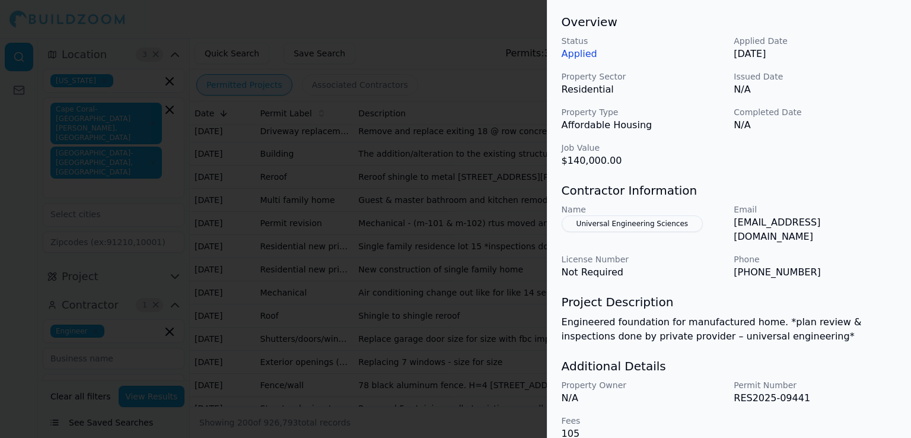
scroll to position [364, 0]
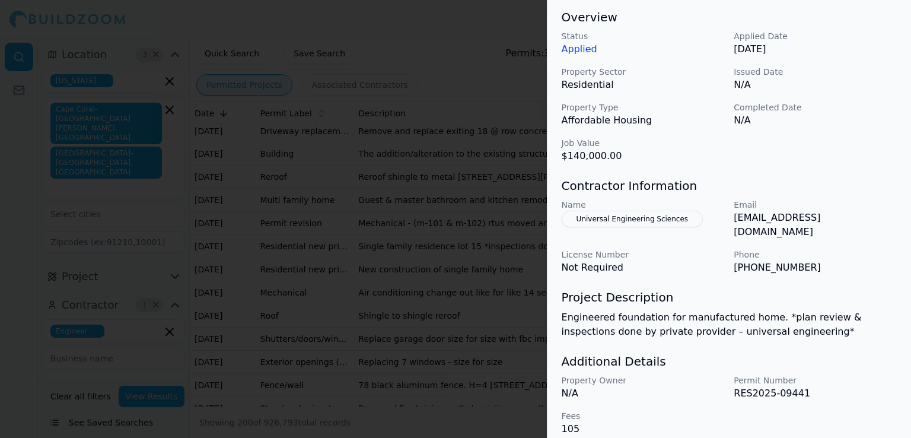
click at [466, 333] on div at bounding box center [455, 219] width 911 height 438
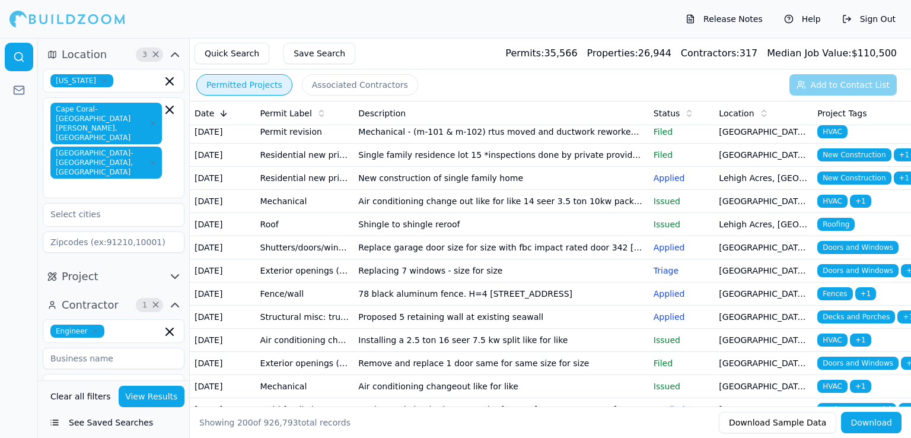
scroll to position [787, 0]
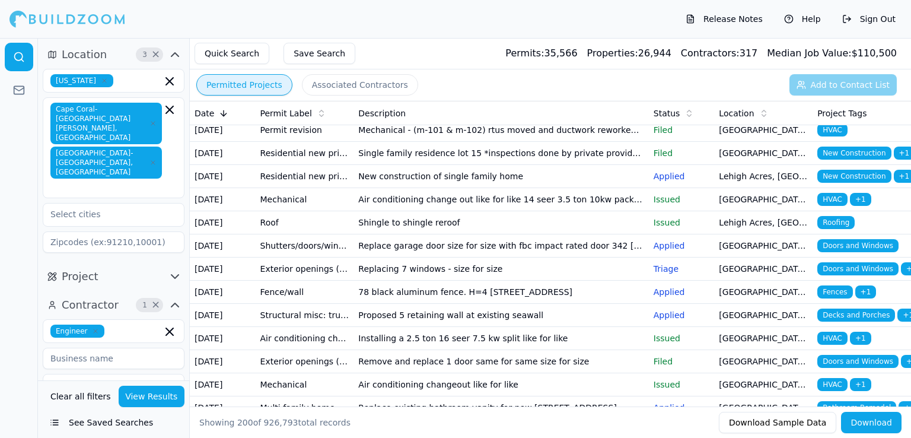
click at [485, 72] on td "The addition/alteration to the existing structure for the removal of water dama…" at bounding box center [500, 60] width 295 height 23
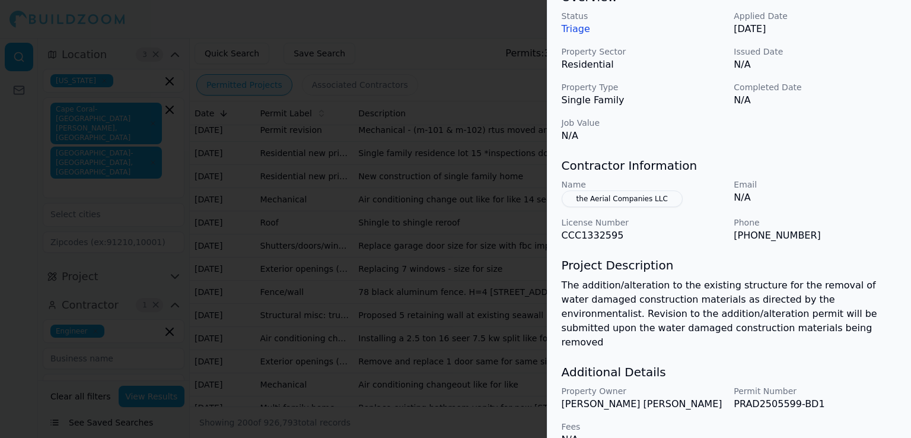
scroll to position [393, 0]
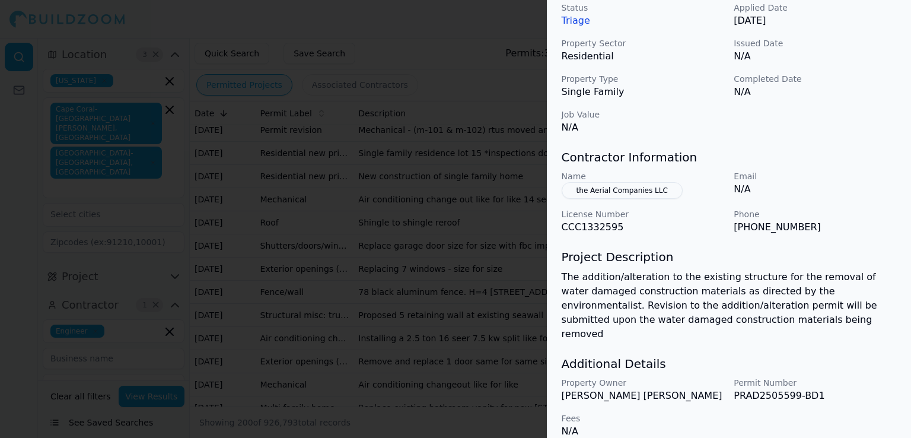
click at [513, 272] on div at bounding box center [455, 219] width 911 height 438
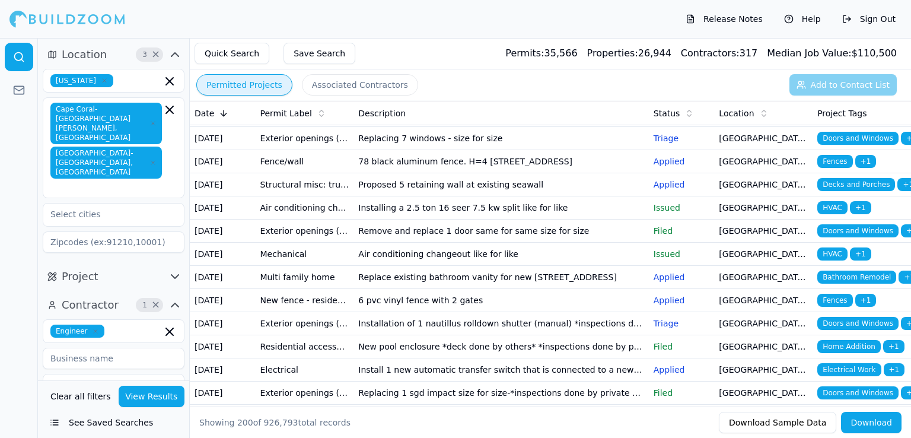
scroll to position [922, 0]
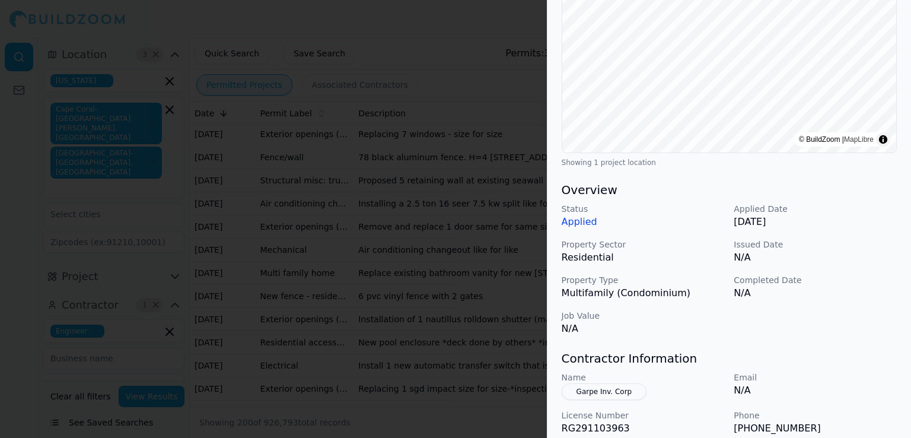
scroll to position [190, 0]
click at [503, 270] on div at bounding box center [455, 219] width 911 height 438
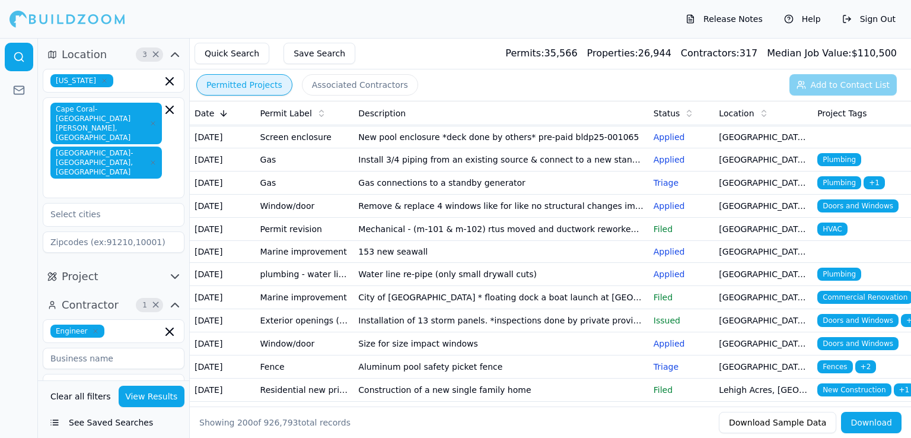
scroll to position [1766, 0]
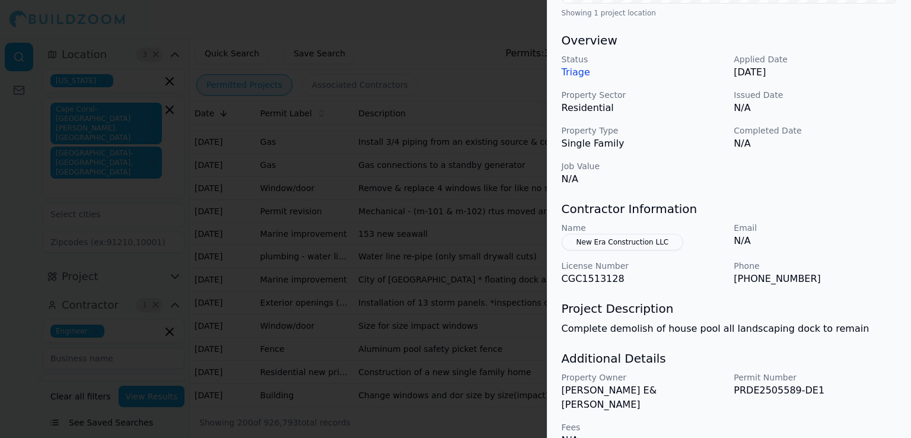
scroll to position [350, 0]
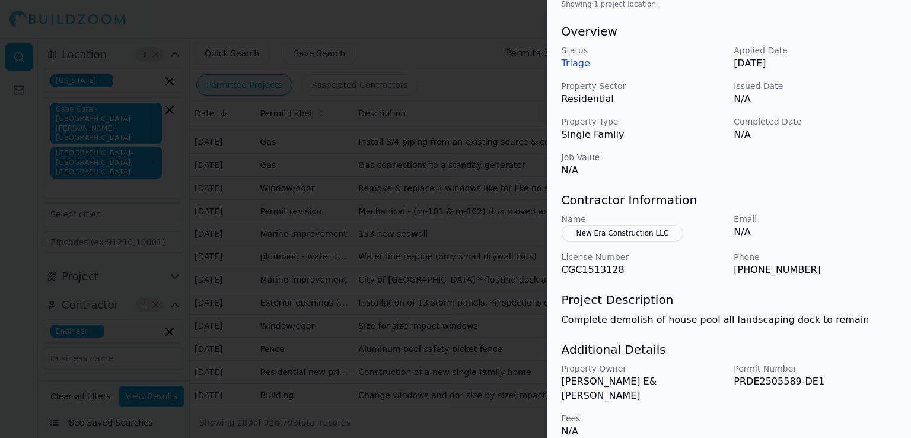
click at [496, 346] on div at bounding box center [455, 219] width 911 height 438
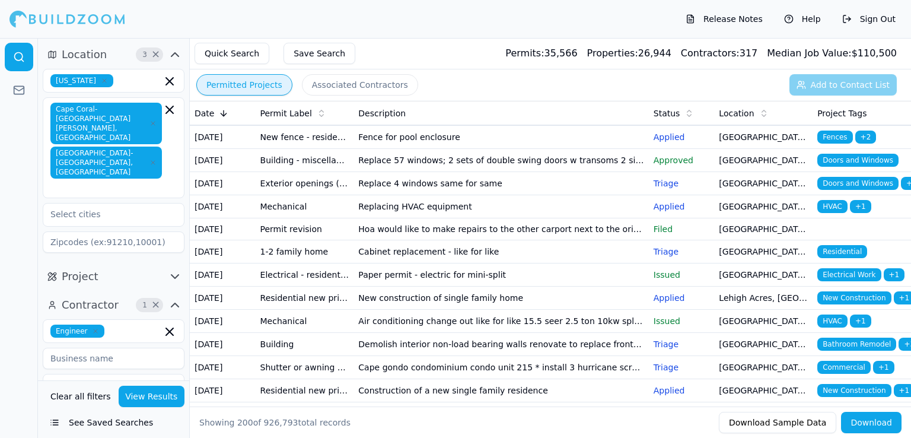
scroll to position [2071, 0]
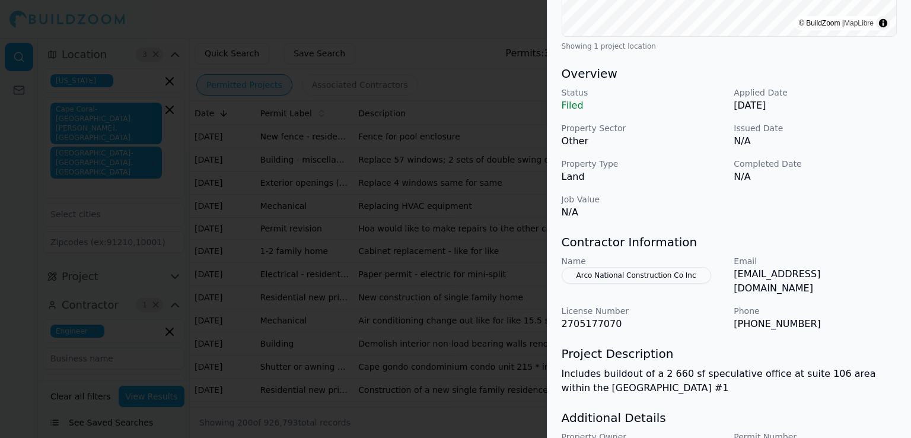
scroll to position [364, 0]
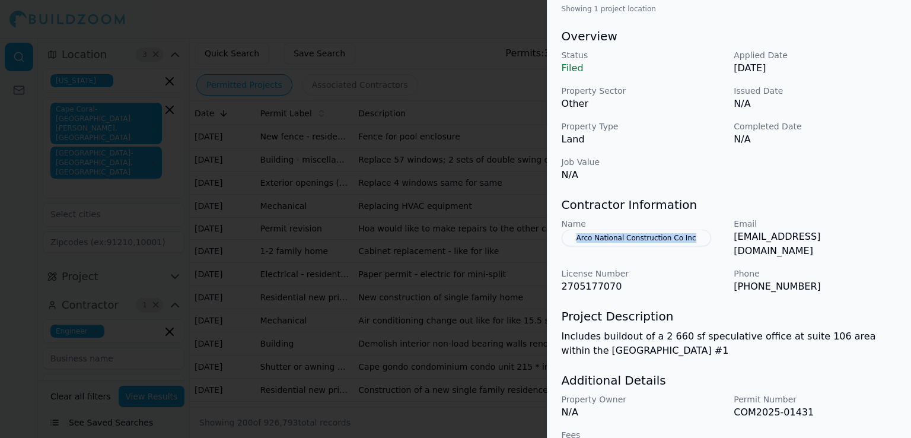
drag, startPoint x: 557, startPoint y: 221, endPoint x: 688, endPoint y: 227, distance: 131.2
click at [688, 227] on div "Commercial Commercial Renovation Home Addition Project Location © BuildZoom | M…" at bounding box center [729, 87] width 364 height 763
copy button "Arco National Construction Co Inc"
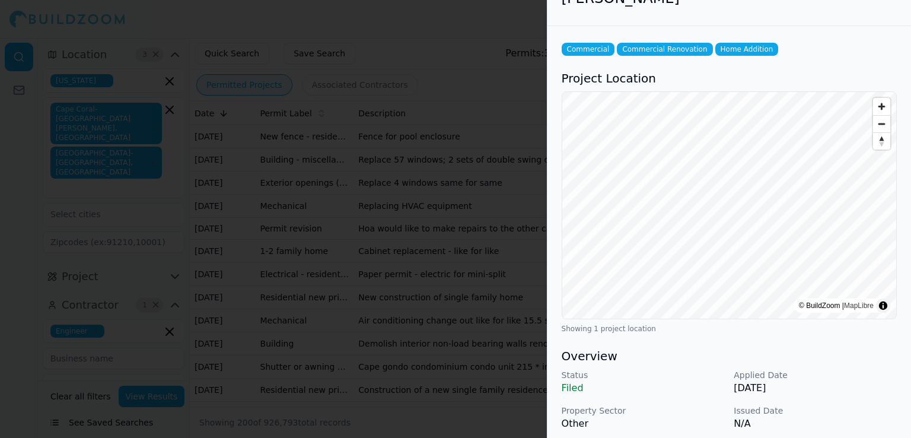
scroll to position [0, 0]
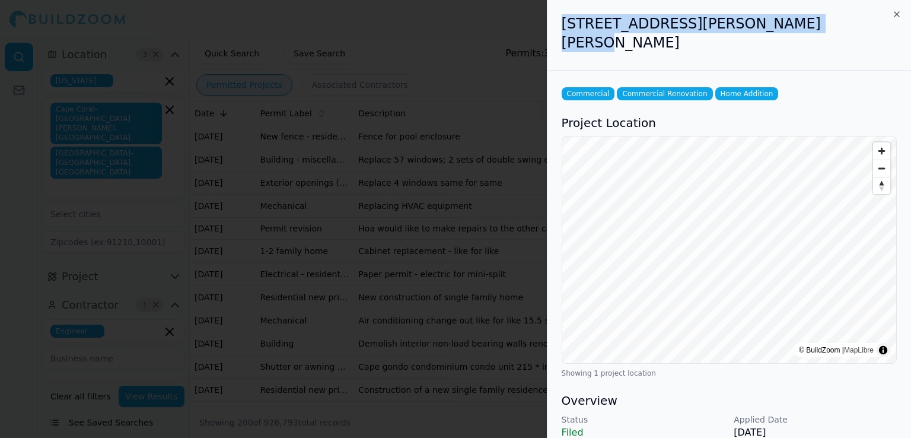
drag, startPoint x: 562, startPoint y: 26, endPoint x: 786, endPoint y: 23, distance: 223.6
click at [786, 23] on h2 "[STREET_ADDRESS][PERSON_NAME][PERSON_NAME]" at bounding box center [729, 33] width 335 height 38
copy h2 "[STREET_ADDRESS][PERSON_NAME][PERSON_NAME]"
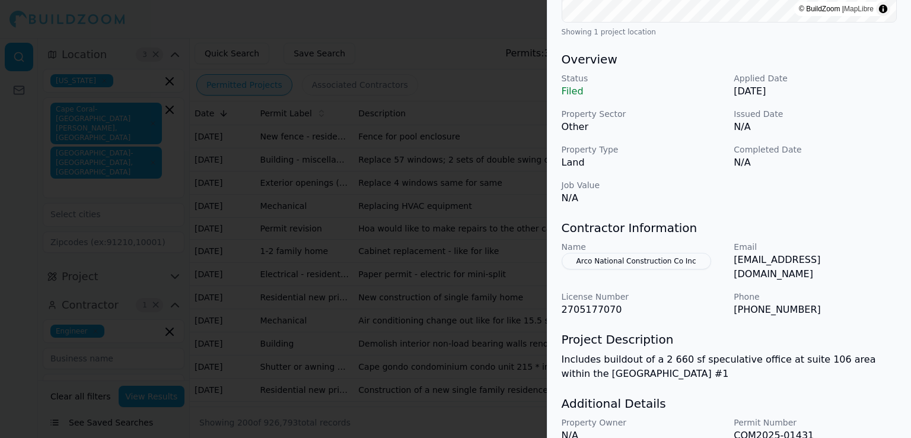
scroll to position [364, 0]
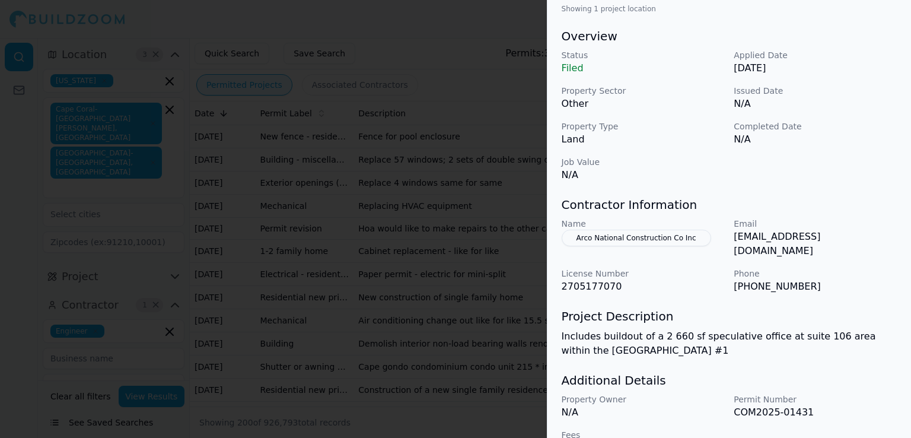
click at [706, 405] on p "N/A" at bounding box center [643, 412] width 163 height 14
click at [681, 333] on div "Commercial Commercial Renovation Home Addition Project Location © BuildZoom | M…" at bounding box center [729, 87] width 364 height 763
click at [499, 310] on div at bounding box center [455, 219] width 911 height 438
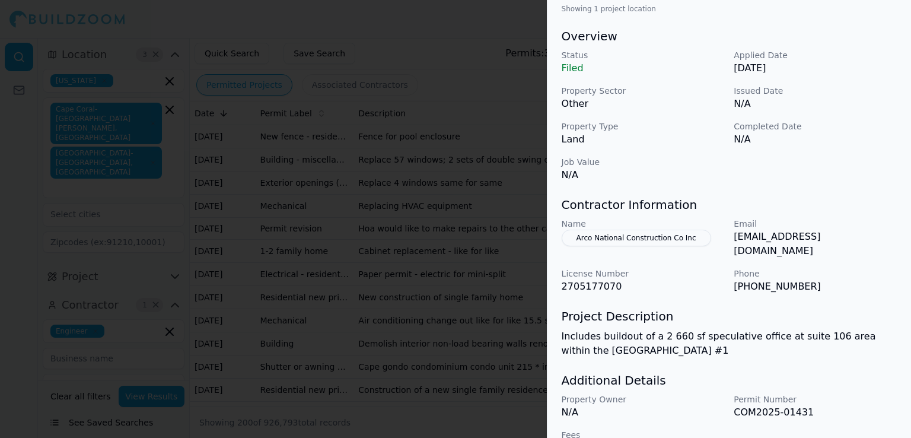
click at [490, 393] on div at bounding box center [455, 219] width 911 height 438
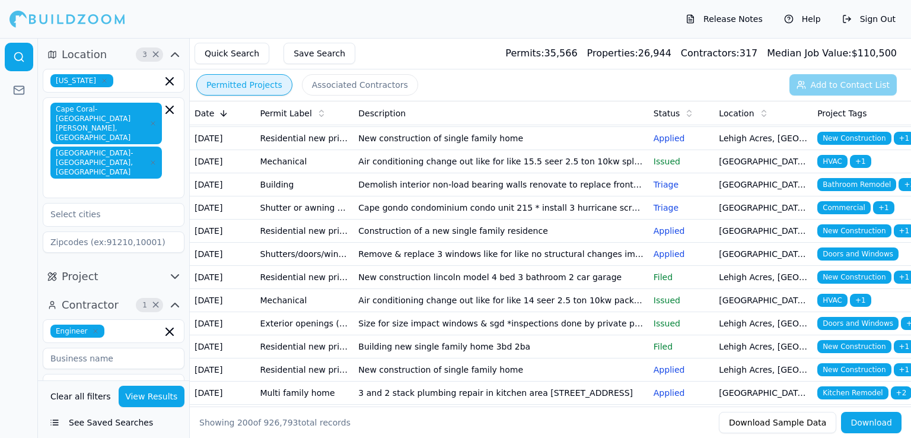
scroll to position [2230, 0]
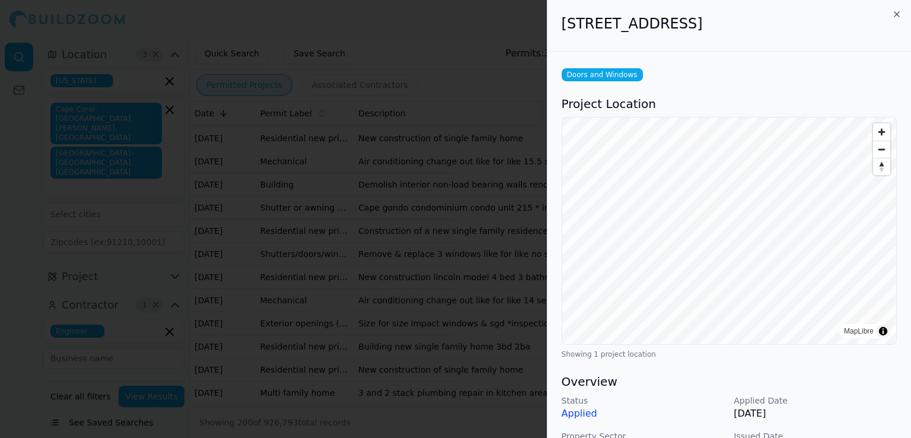
click at [479, 286] on div at bounding box center [455, 219] width 911 height 438
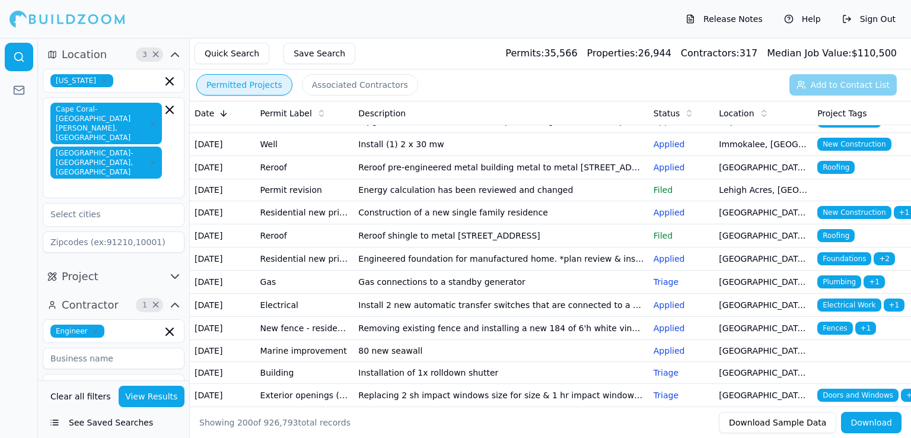
scroll to position [2595, 0]
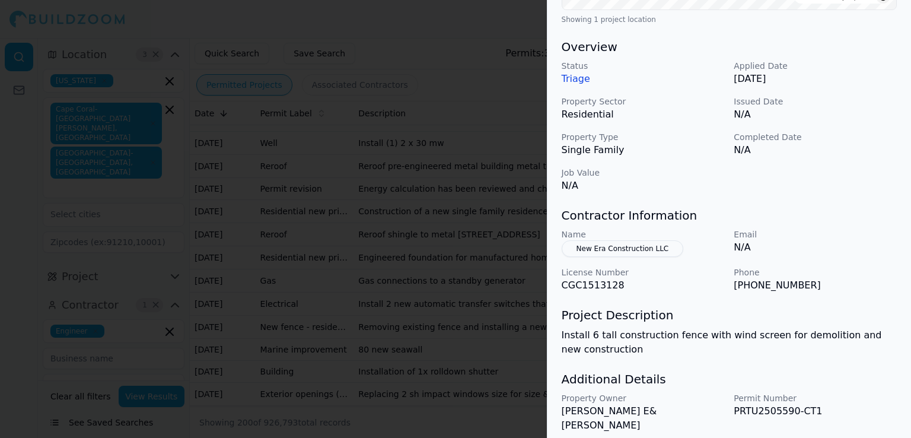
scroll to position [364, 0]
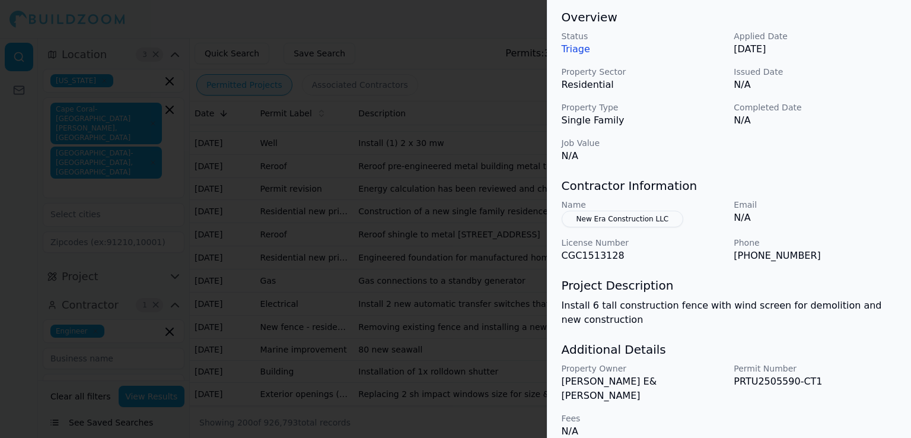
click at [494, 332] on div at bounding box center [455, 219] width 911 height 438
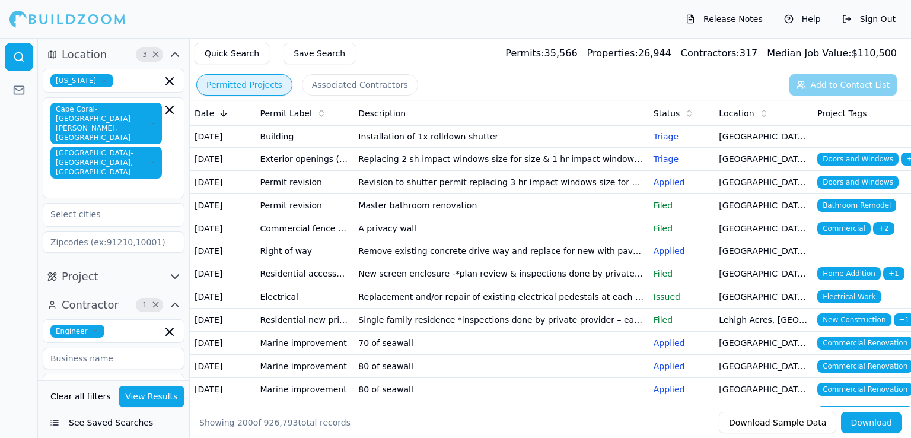
scroll to position [2836, 0]
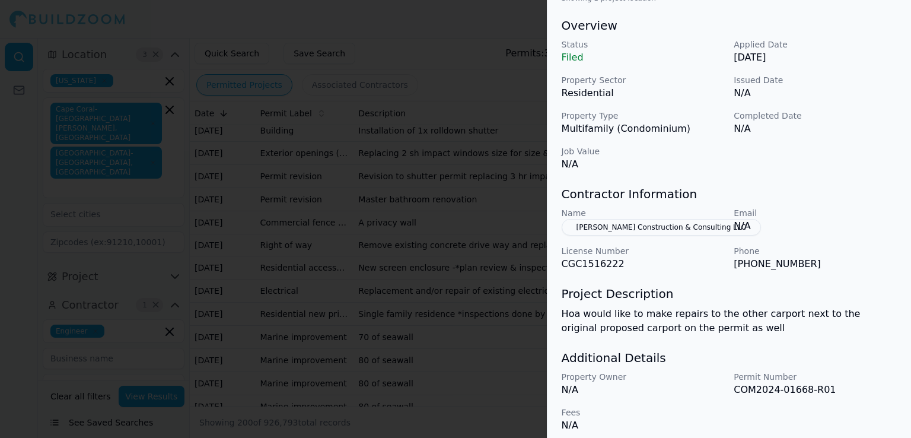
scroll to position [334, 0]
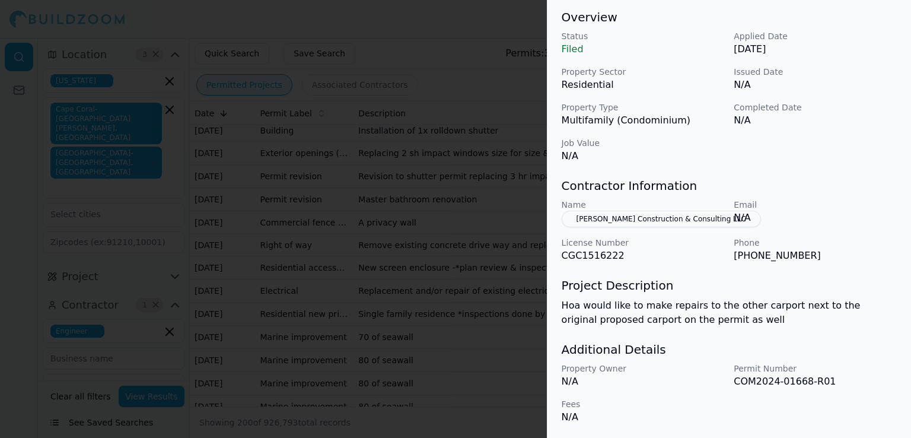
click at [501, 371] on div at bounding box center [455, 219] width 911 height 438
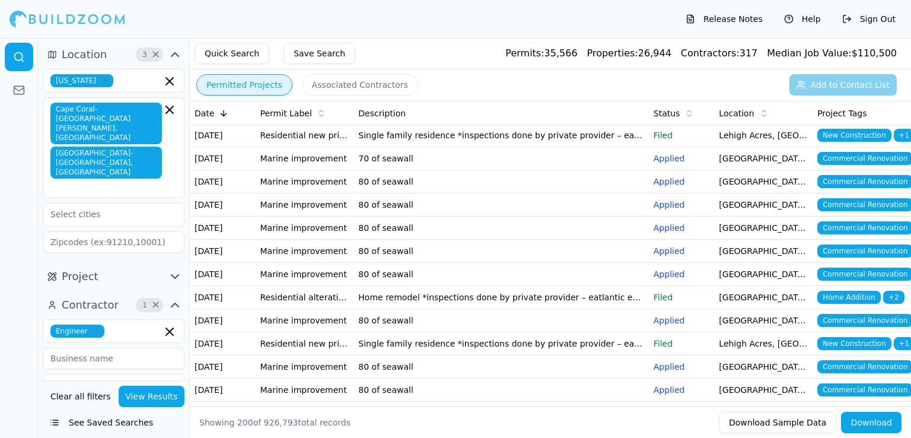
scroll to position [3015, 0]
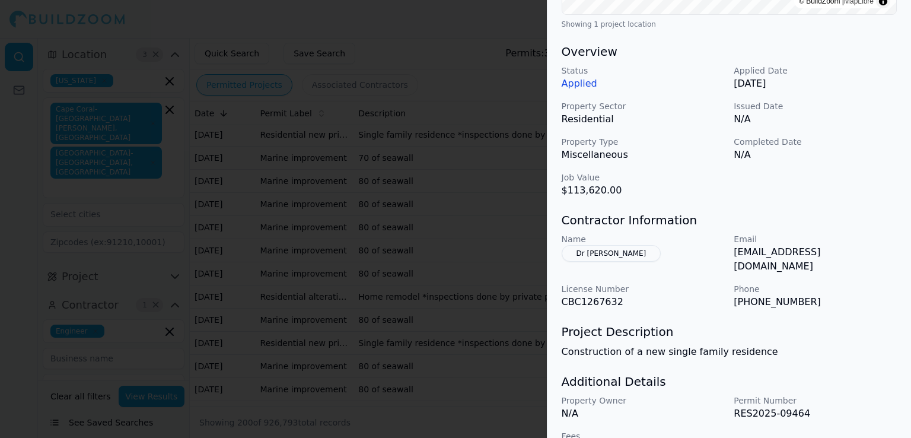
scroll to position [359, 0]
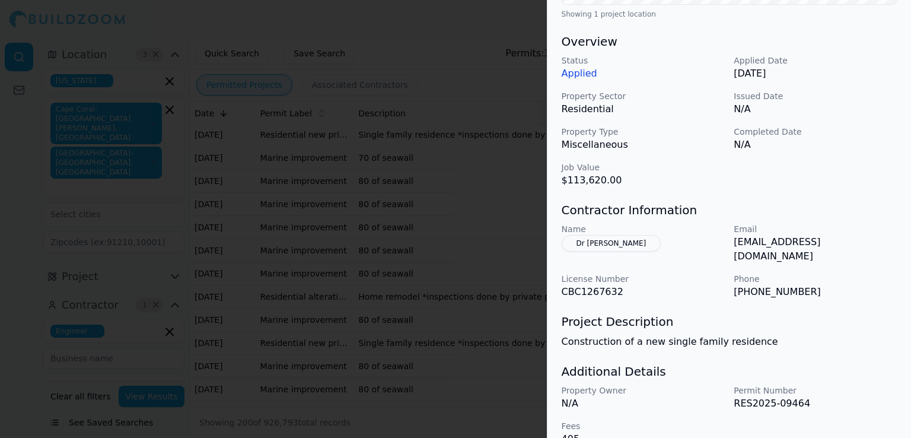
click at [505, 400] on div at bounding box center [455, 219] width 911 height 438
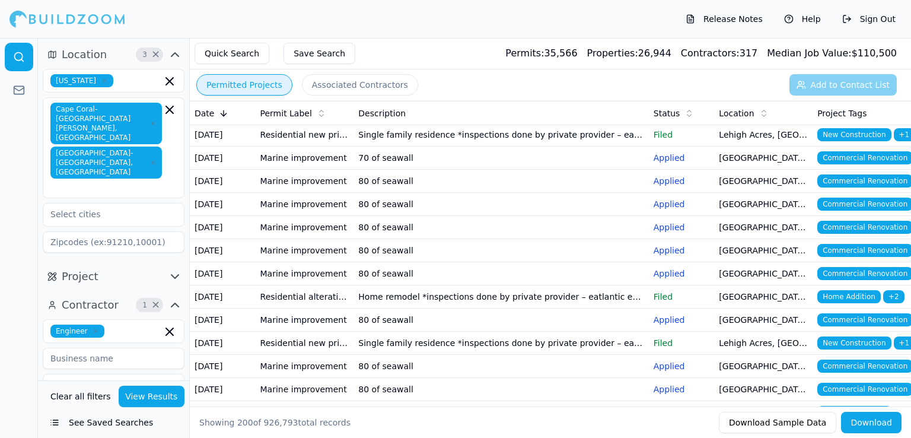
click at [92, 327] on icon "button" at bounding box center [95, 330] width 7 height 7
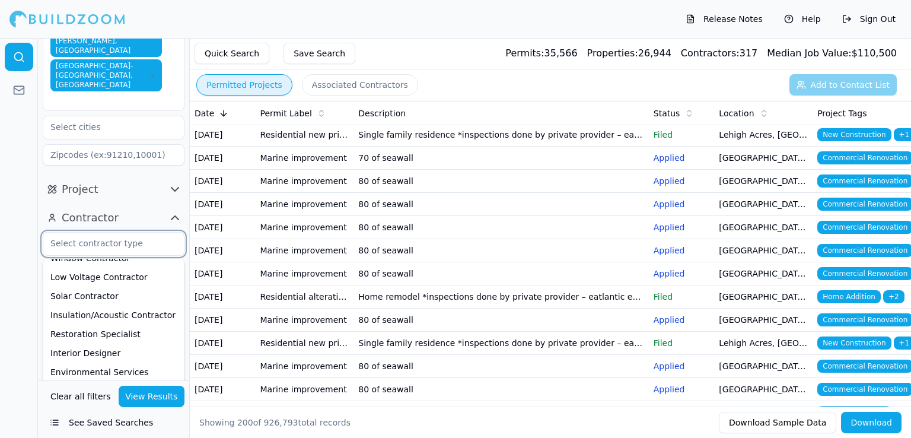
scroll to position [92, 0]
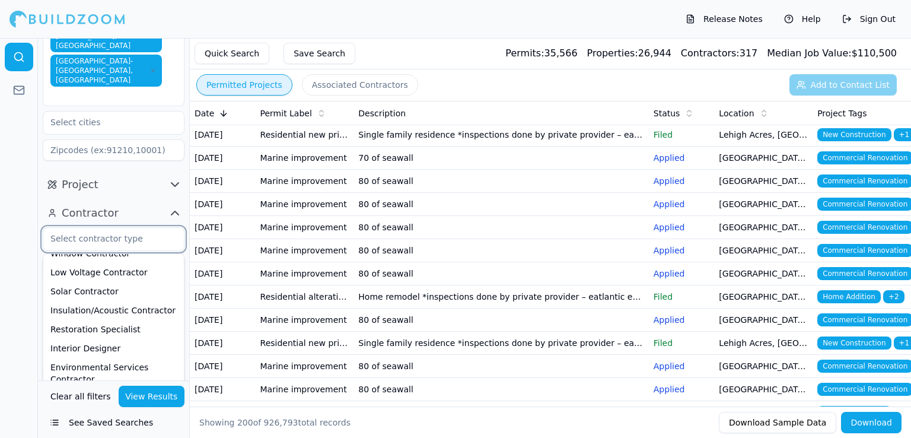
click at [88, 388] on div "Building Designer" at bounding box center [114, 397] width 136 height 19
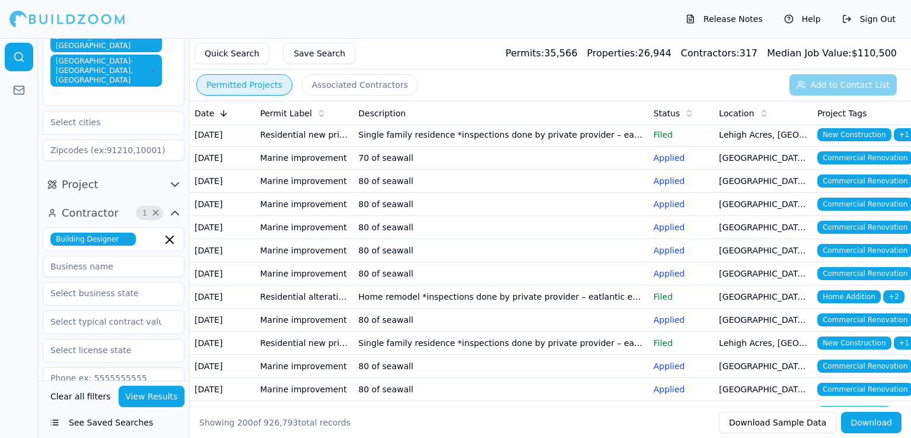
click at [14, 361] on div at bounding box center [19, 238] width 38 height 400
click at [166, 394] on button "View Results" at bounding box center [152, 395] width 66 height 21
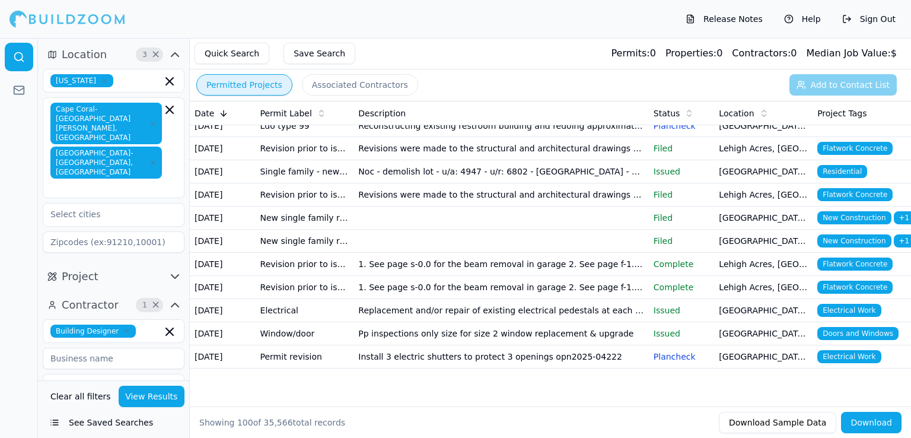
scroll to position [2225, 0]
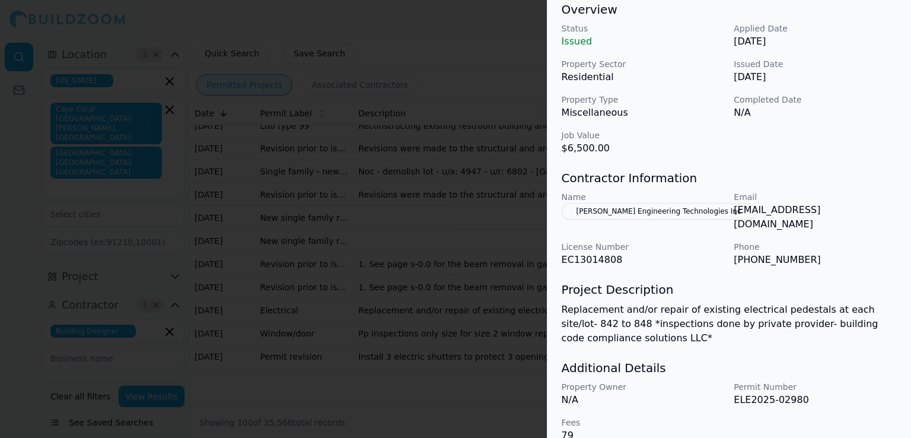
scroll to position [378, 0]
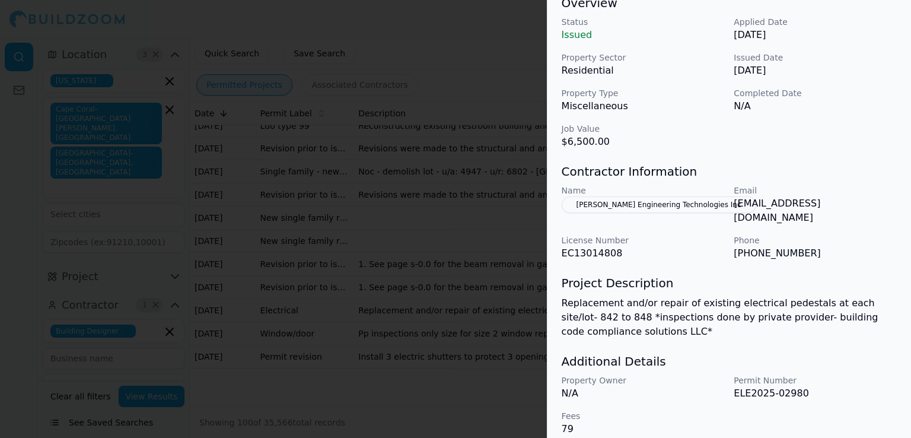
click at [460, 245] on div at bounding box center [455, 219] width 911 height 438
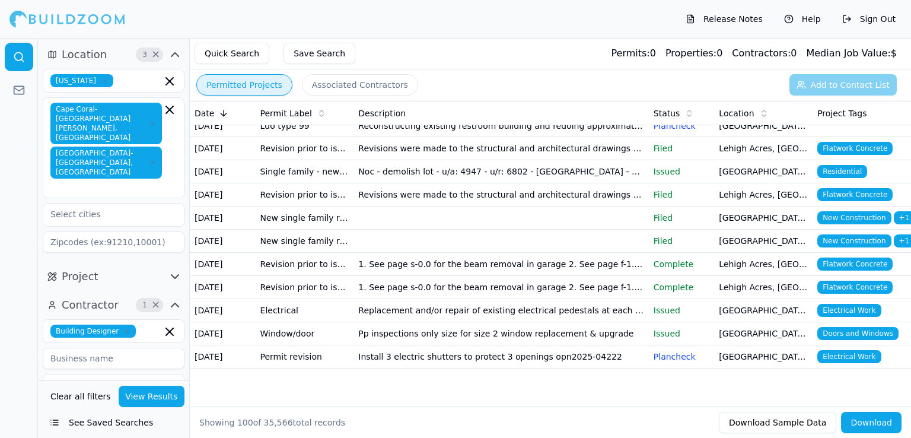
click at [125, 329] on icon "button" at bounding box center [127, 331] width 4 height 4
click at [81, 367] on div "Home Builder" at bounding box center [114, 376] width 136 height 19
click at [155, 401] on button "View Results" at bounding box center [152, 395] width 66 height 21
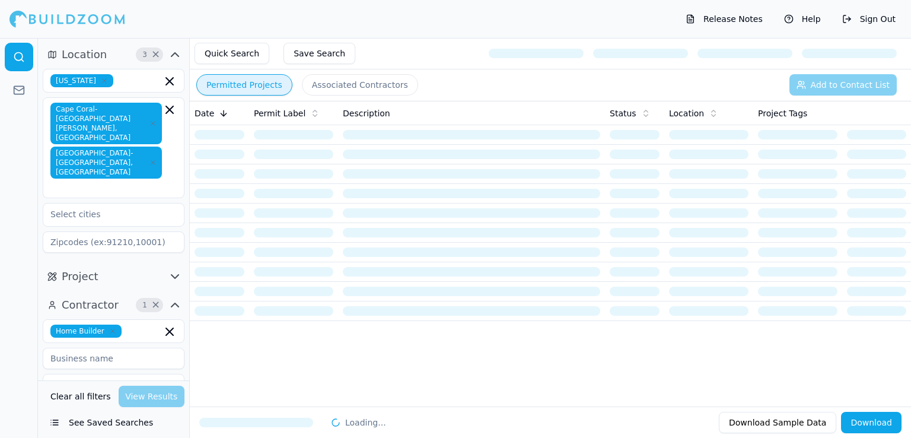
click at [114, 348] on input at bounding box center [114, 358] width 142 height 21
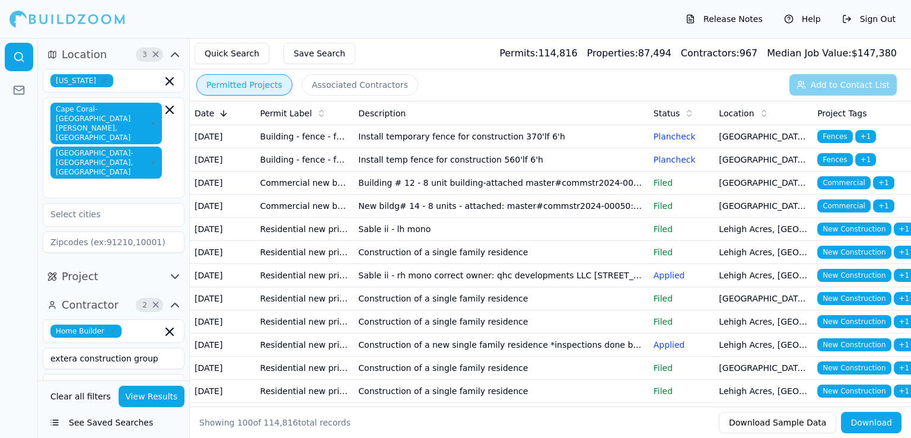
click at [109, 327] on icon "button" at bounding box center [112, 330] width 7 height 7
click at [37, 297] on div at bounding box center [19, 238] width 38 height 400
click at [154, 397] on button "View Results" at bounding box center [152, 395] width 66 height 21
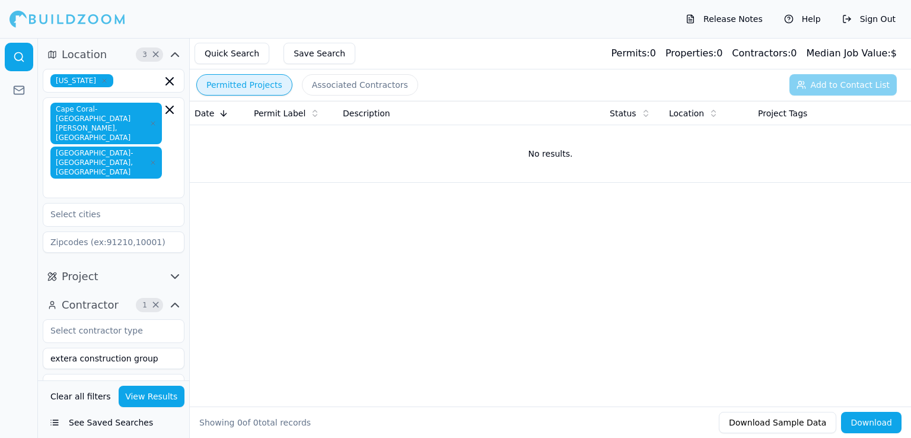
click at [150, 348] on input "extera construction group" at bounding box center [114, 358] width 142 height 21
click at [149, 401] on button "View Results" at bounding box center [152, 395] width 66 height 21
click at [177, 275] on icon "button" at bounding box center [174, 277] width 7 height 4
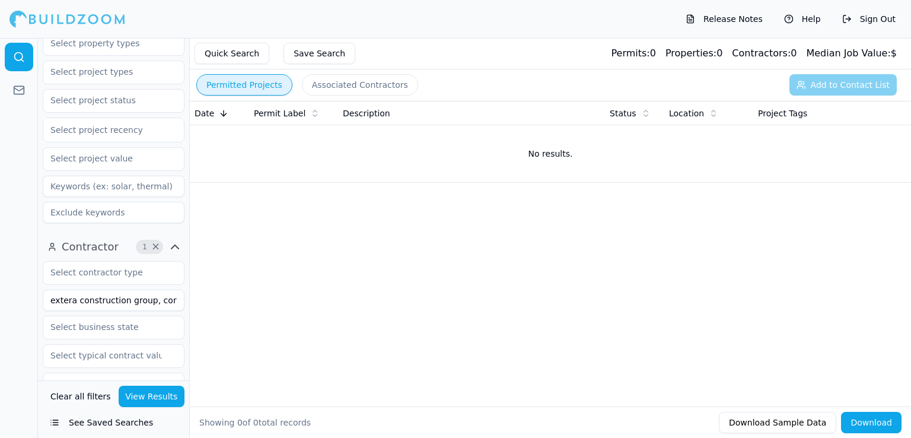
scroll to position [286, 0]
click at [131, 290] on input "extera construction group, corp." at bounding box center [114, 300] width 142 height 21
click at [160, 404] on button "View Results" at bounding box center [152, 395] width 66 height 21
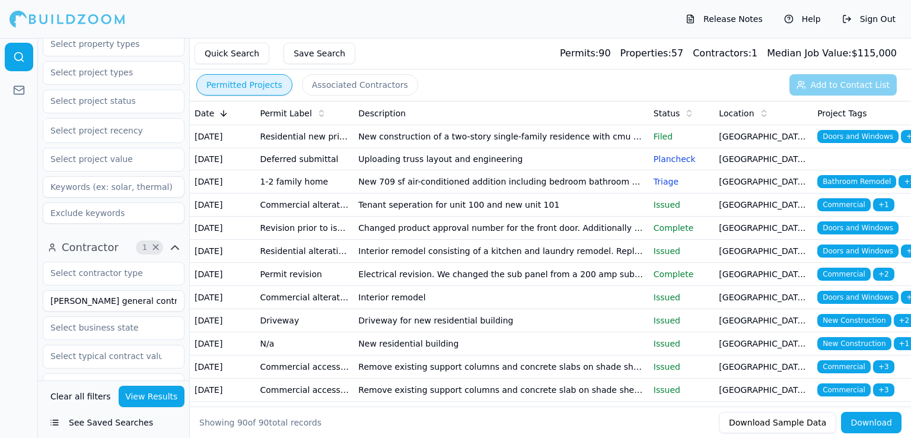
click at [416, 142] on td "New construction of a two-story single-family residence with cmu first floor wo…" at bounding box center [500, 136] width 295 height 23
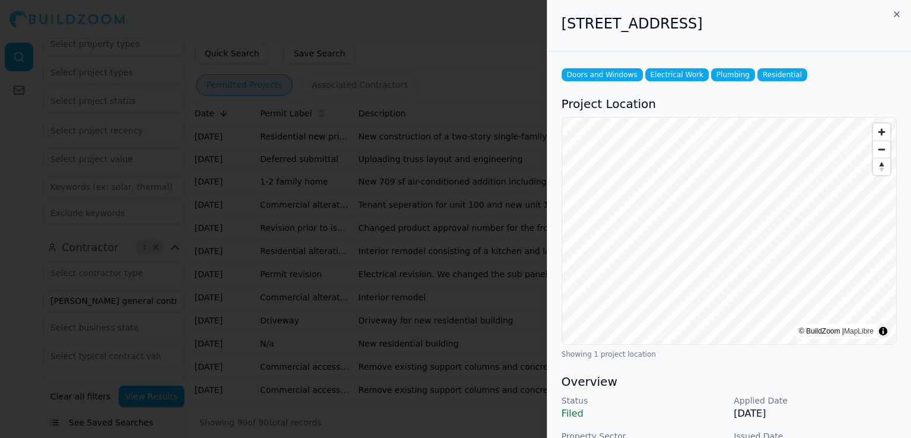
drag, startPoint x: 806, startPoint y: 27, endPoint x: 520, endPoint y: 47, distance: 286.6
click at [520, 47] on body "Release Notes Help Sign Out Location 3 × [US_STATE] [GEOGRAPHIC_DATA]-[GEOGRAPH…" at bounding box center [455, 238] width 911 height 400
copy body "[STREET_ADDRESS]"
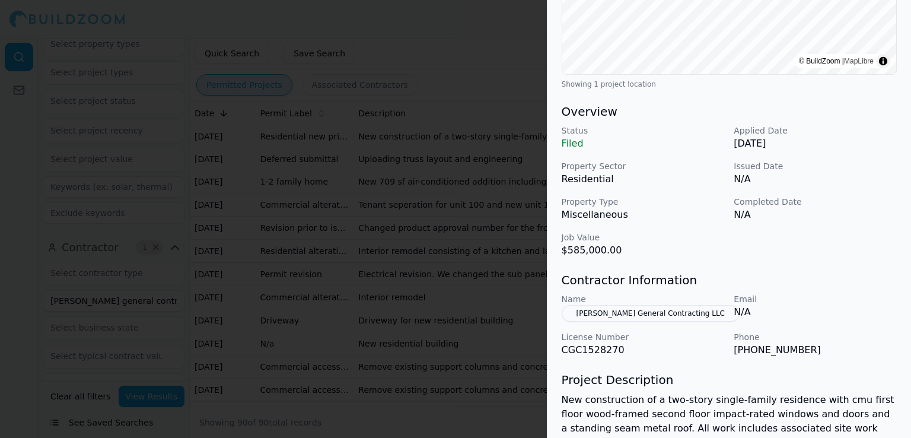
scroll to position [393, 0]
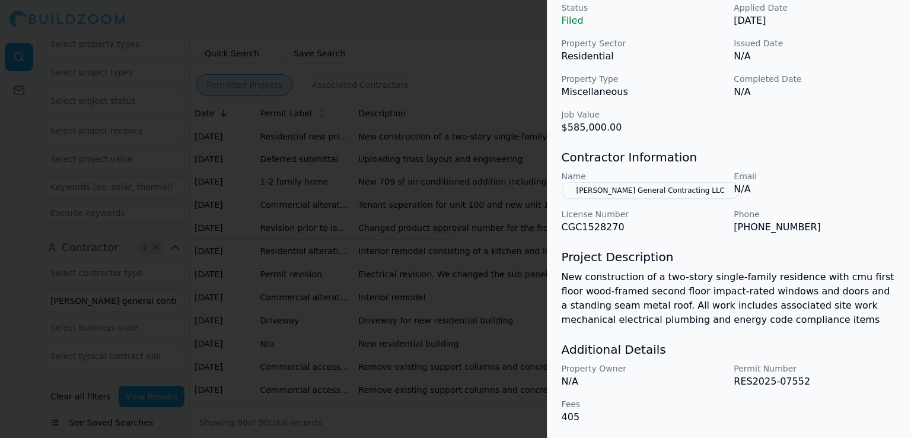
click at [444, 318] on div at bounding box center [455, 219] width 911 height 438
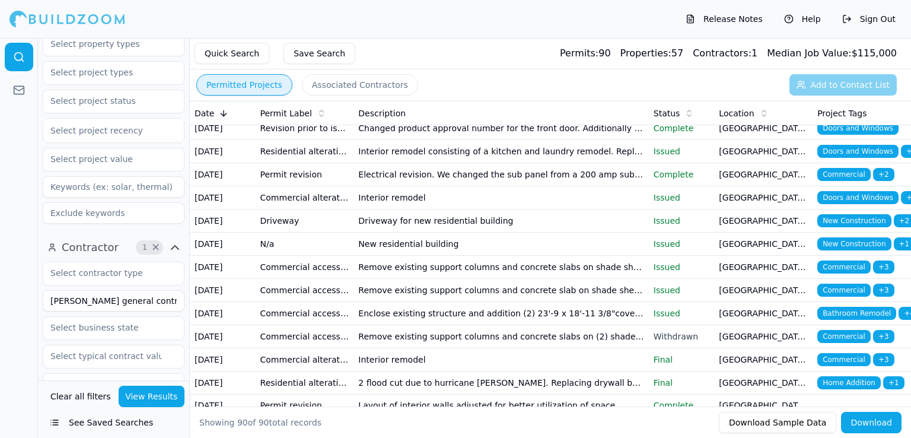
scroll to position [109, 0]
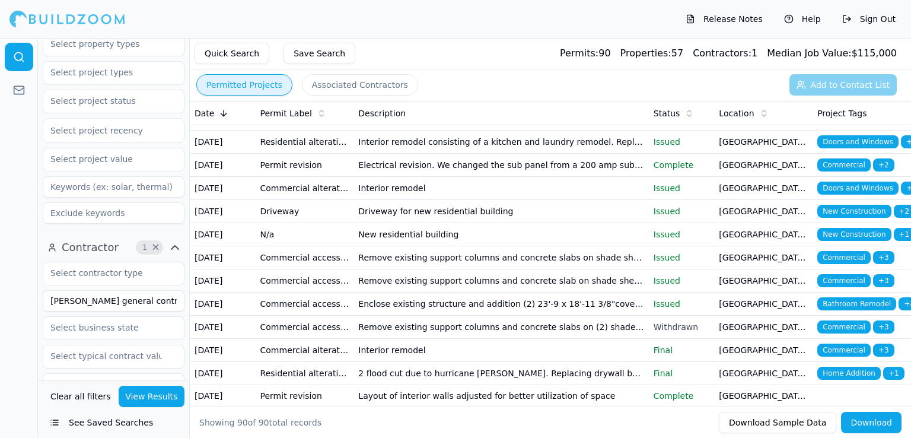
click at [531, 154] on td "Interior remodel consisting of a kitchen and laundry remodel. Replace (5) windo…" at bounding box center [500, 141] width 295 height 23
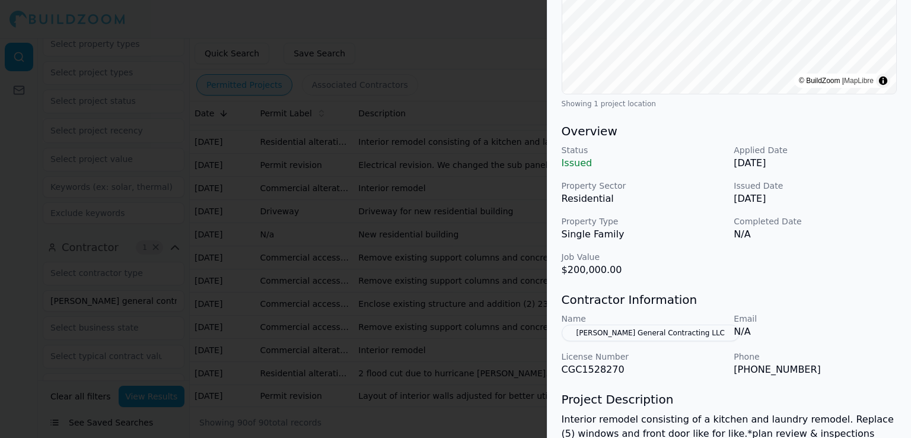
scroll to position [394, 0]
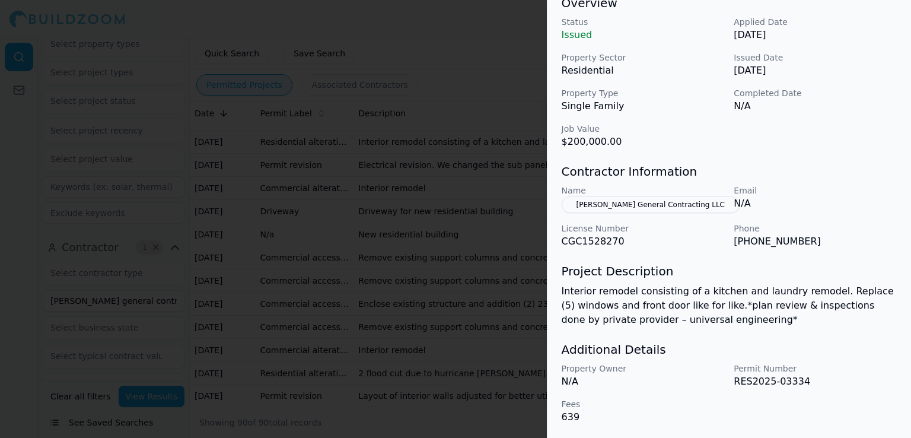
click at [436, 324] on div at bounding box center [455, 219] width 911 height 438
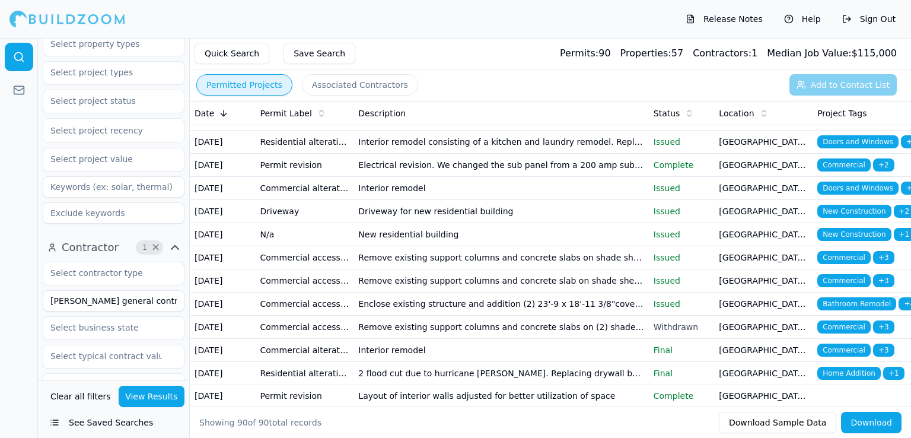
click at [448, 177] on td "Electrical revision. We changed the sub panel from a 200 amp sub panel to a 150…" at bounding box center [500, 165] width 295 height 23
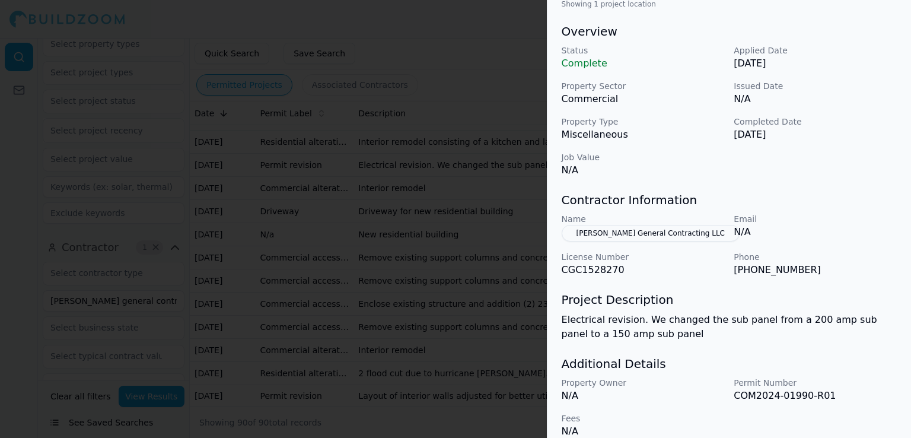
scroll to position [364, 0]
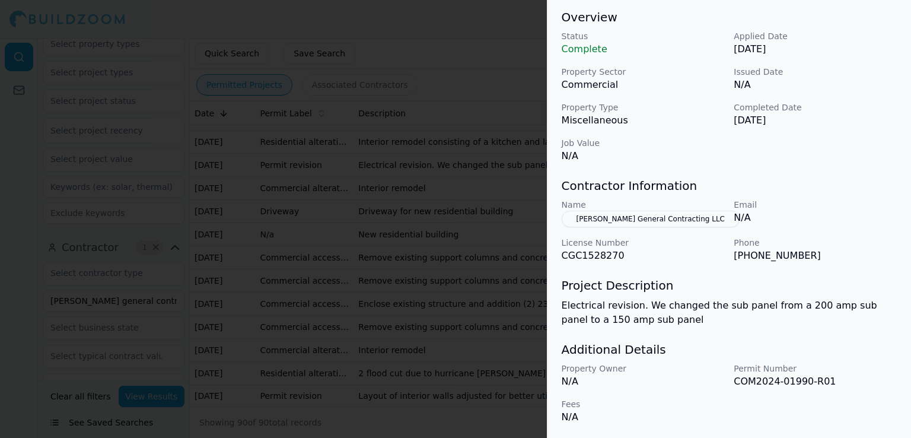
click at [520, 342] on div at bounding box center [455, 219] width 911 height 438
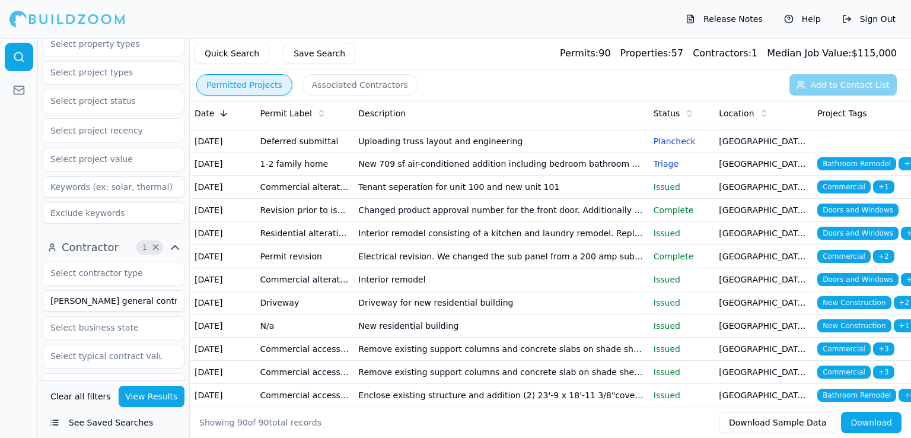
scroll to position [0, 0]
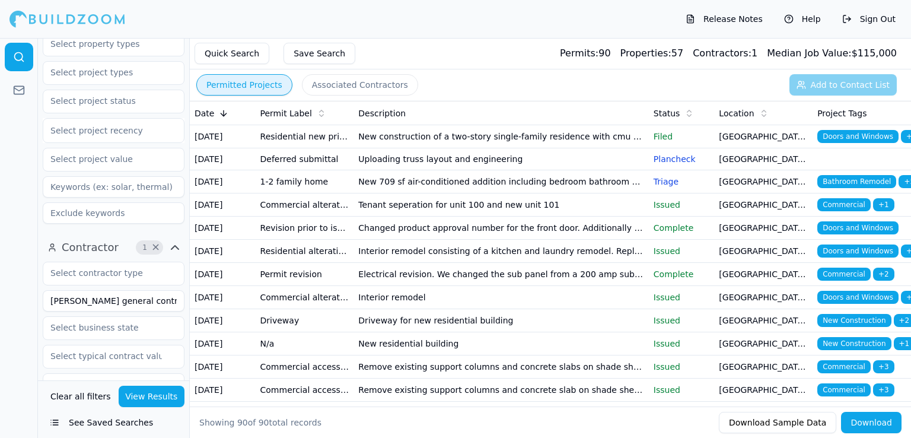
click at [222, 112] on icon at bounding box center [223, 113] width 9 height 9
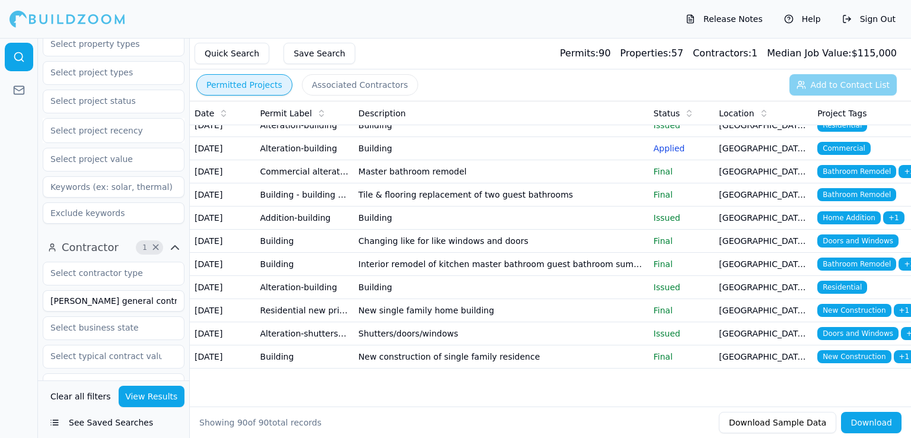
scroll to position [2510, 0]
click at [445, 368] on td "New construction of single family residence" at bounding box center [500, 356] width 295 height 23
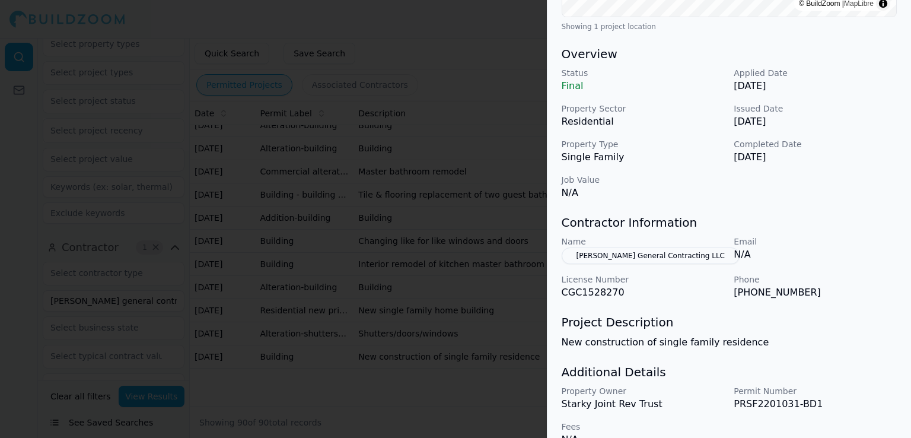
scroll to position [350, 0]
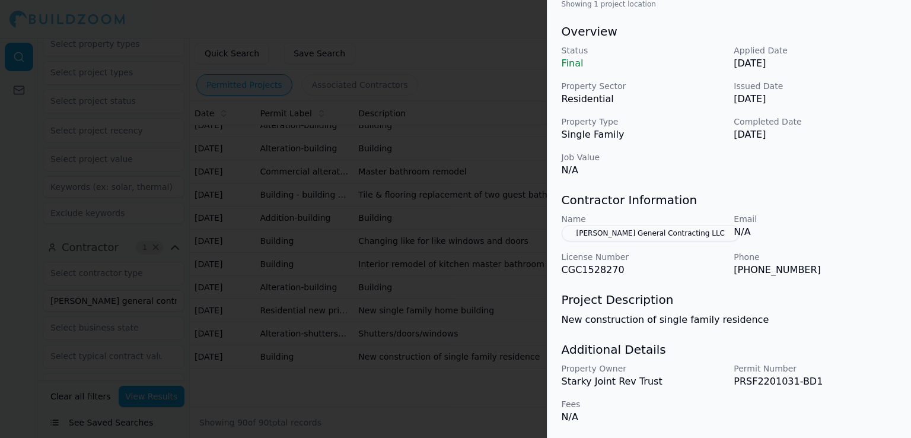
click at [436, 384] on div at bounding box center [455, 219] width 911 height 438
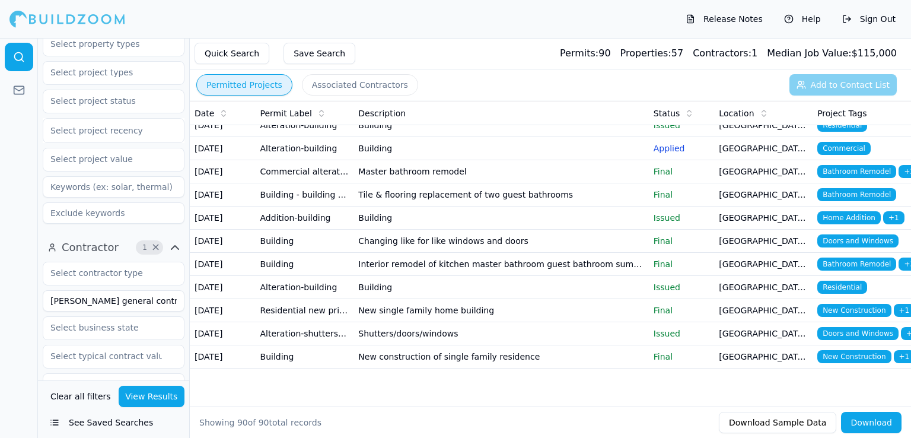
click at [492, 302] on td "New single family home building" at bounding box center [500, 310] width 295 height 23
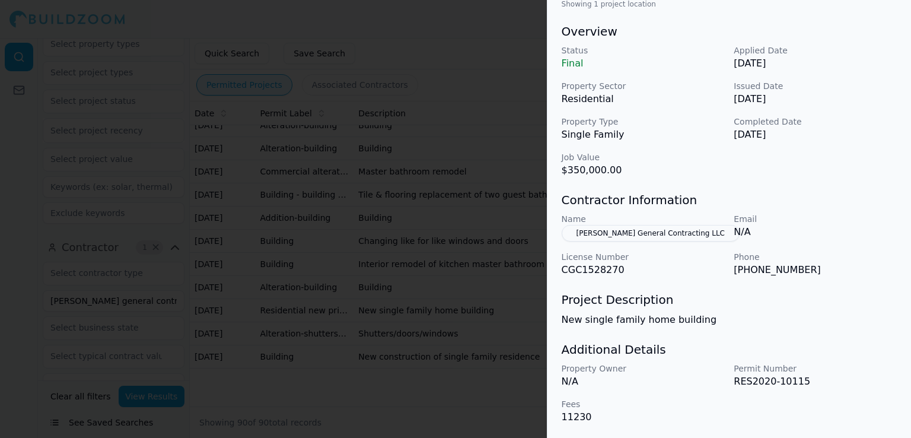
click at [434, 383] on div at bounding box center [455, 219] width 911 height 438
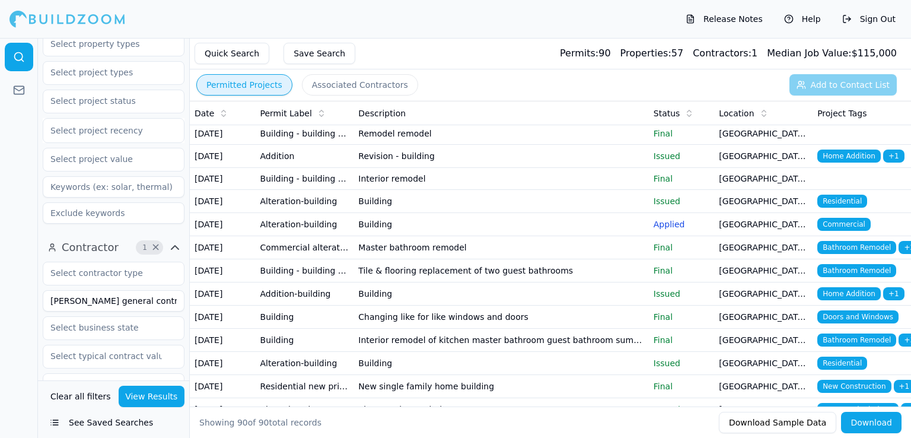
scroll to position [1741, 0]
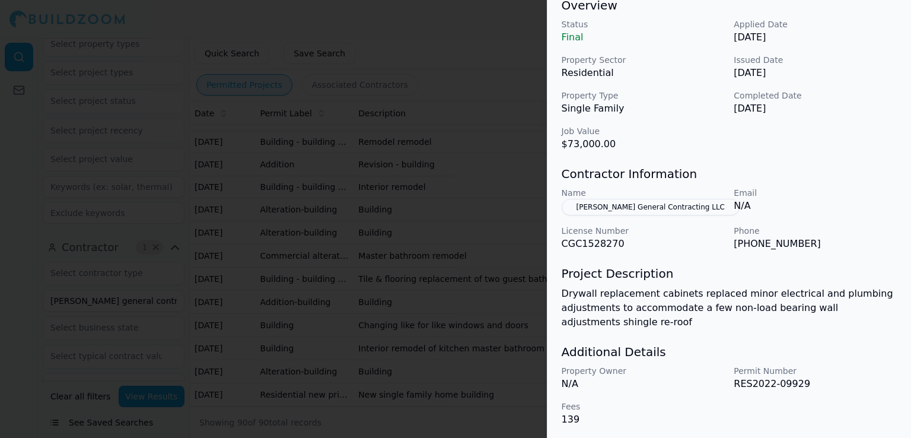
scroll to position [378, 0]
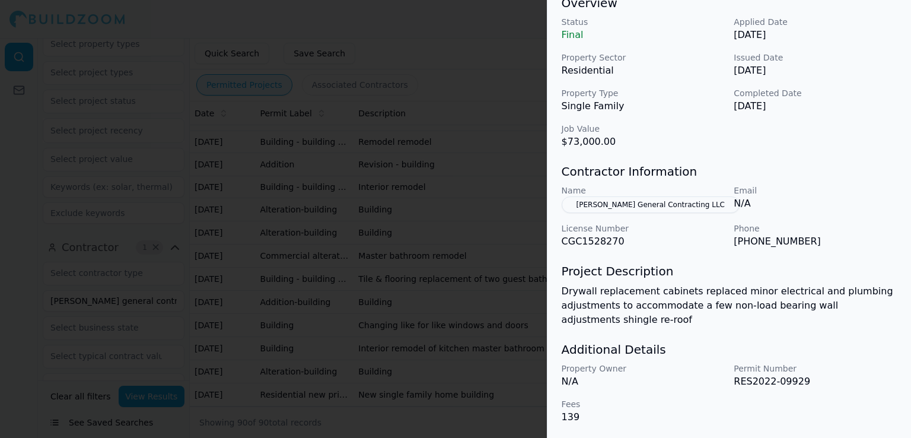
click at [508, 349] on div at bounding box center [455, 219] width 911 height 438
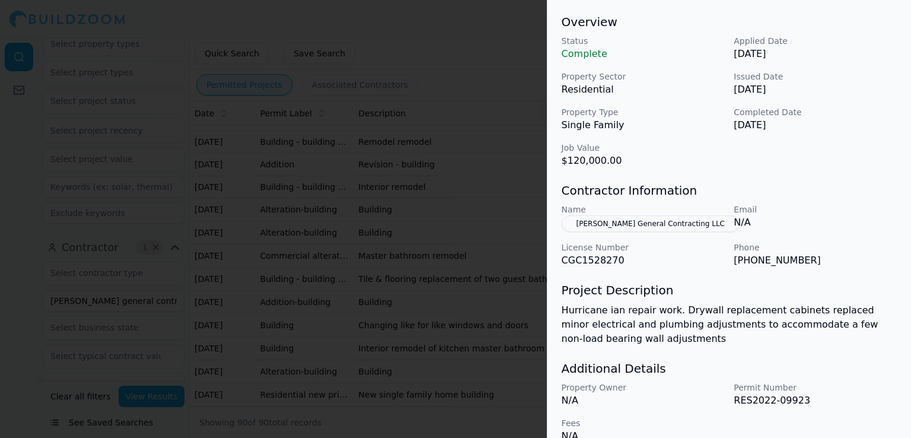
click at [522, 314] on div at bounding box center [455, 219] width 911 height 438
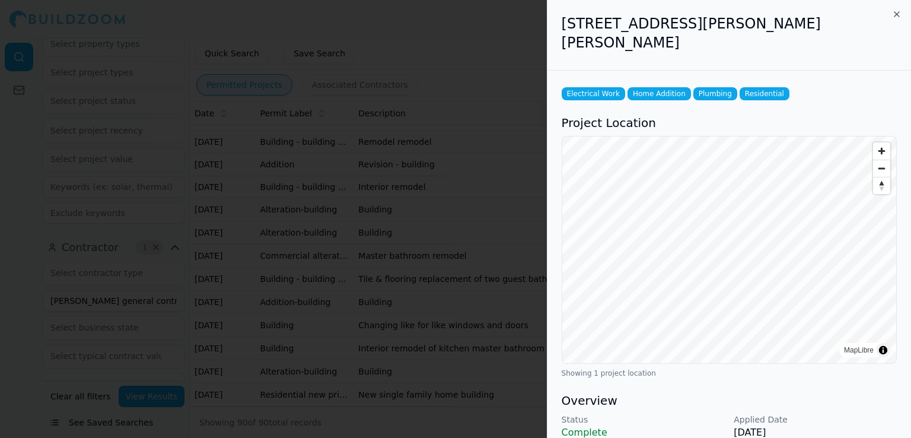
click at [490, 243] on div at bounding box center [455, 219] width 911 height 438
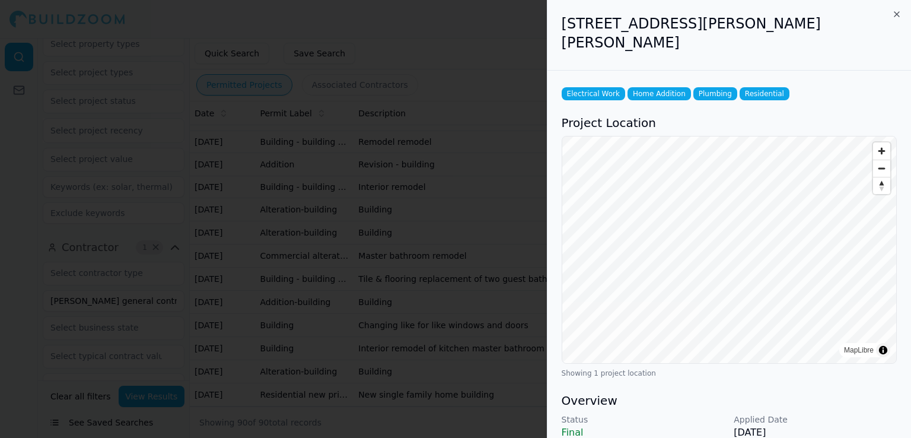
click at [474, 207] on div at bounding box center [455, 219] width 911 height 438
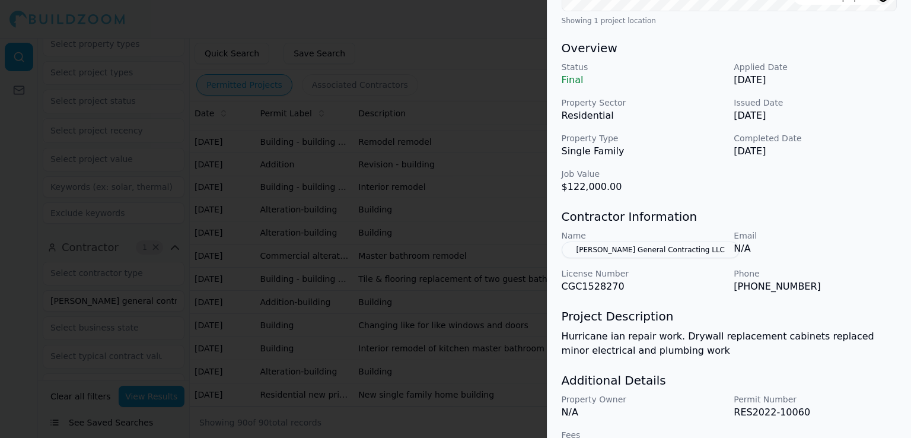
scroll to position [364, 0]
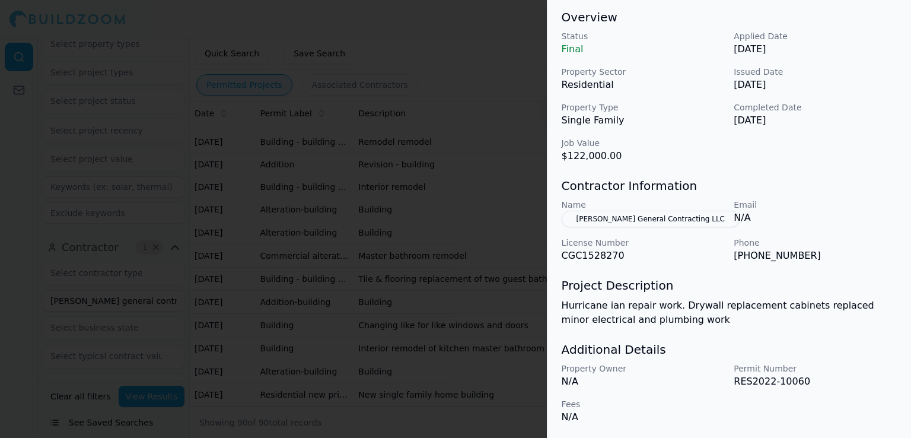
click at [502, 361] on div at bounding box center [455, 219] width 911 height 438
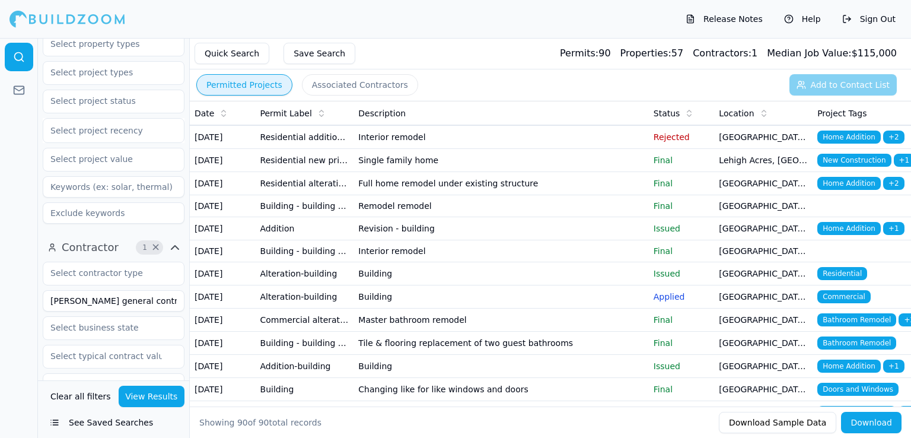
scroll to position [1656, 0]
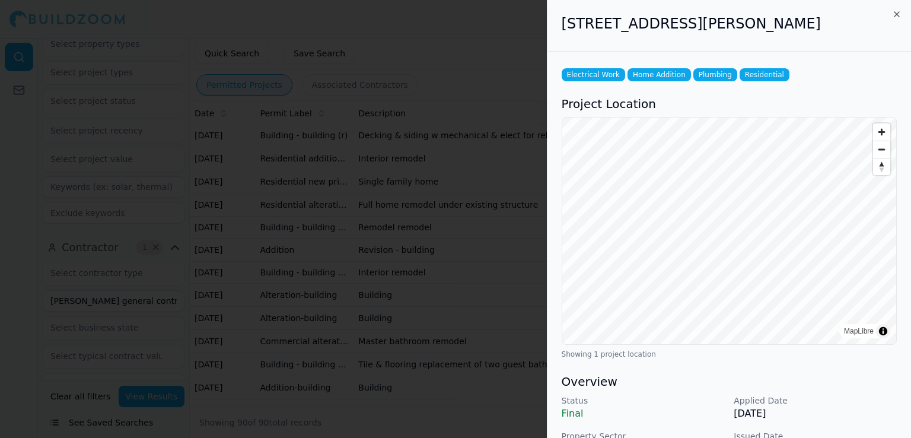
click at [502, 263] on div at bounding box center [455, 219] width 911 height 438
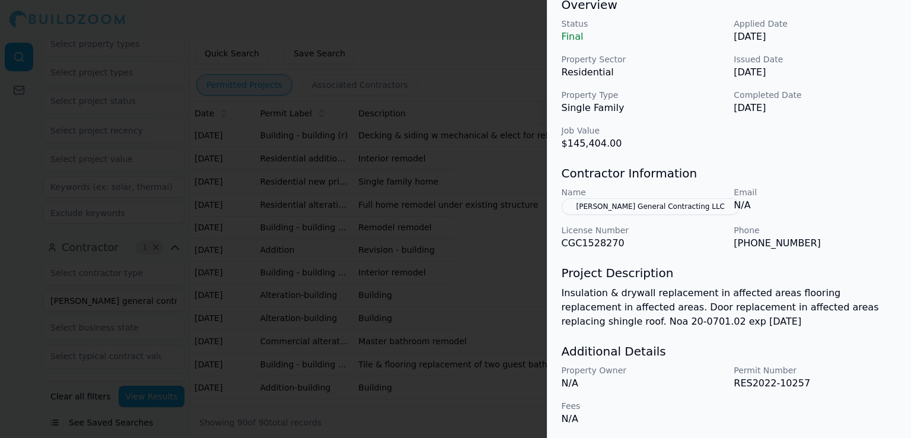
scroll to position [378, 0]
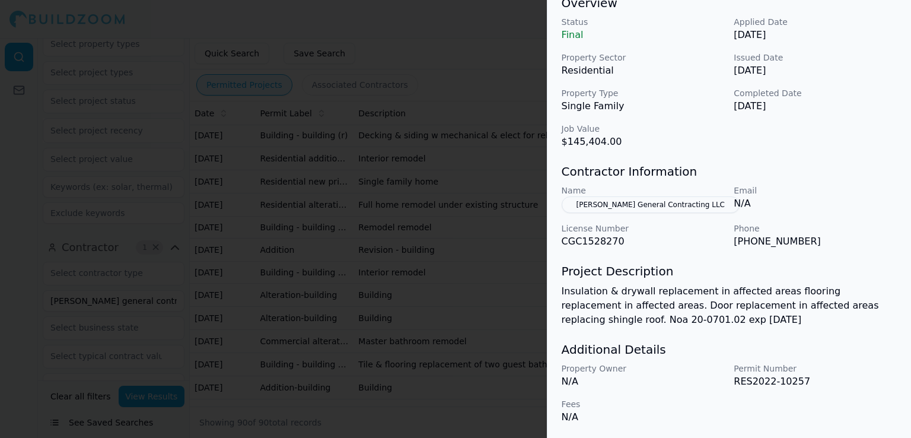
click at [506, 311] on div at bounding box center [455, 219] width 911 height 438
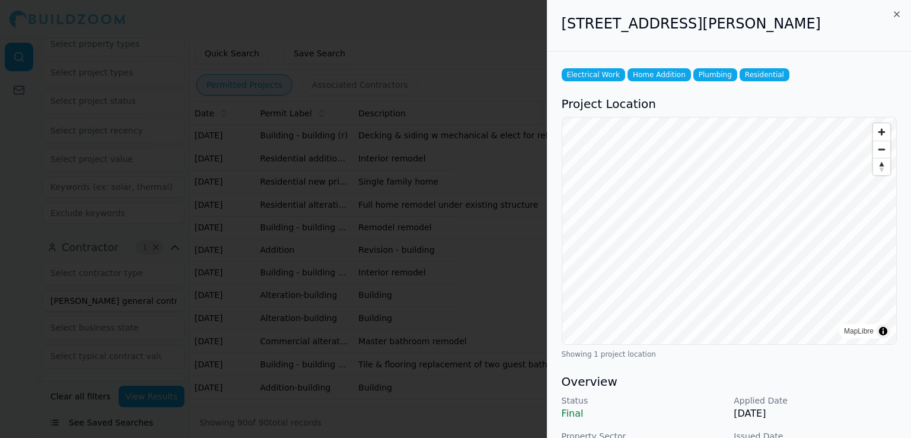
click at [494, 264] on div at bounding box center [455, 219] width 911 height 438
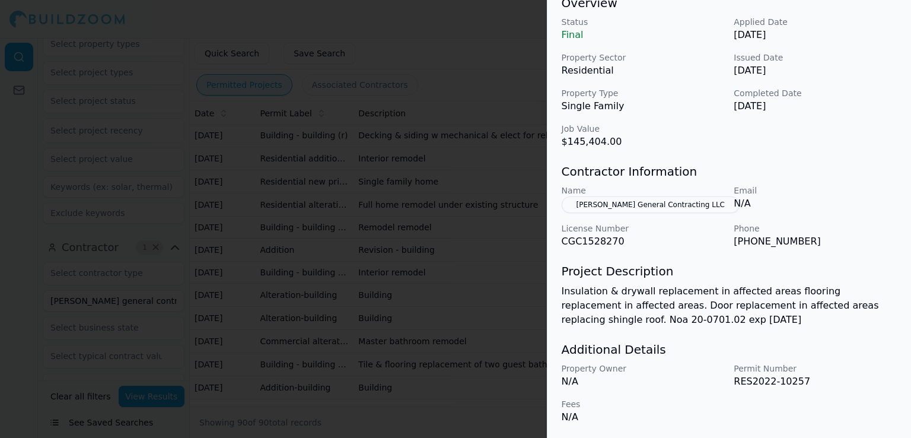
click at [515, 312] on div at bounding box center [455, 219] width 911 height 438
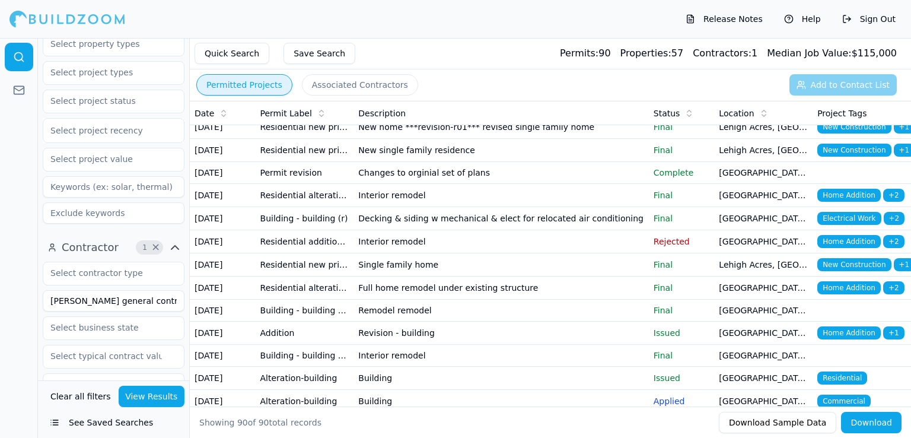
scroll to position [1570, 0]
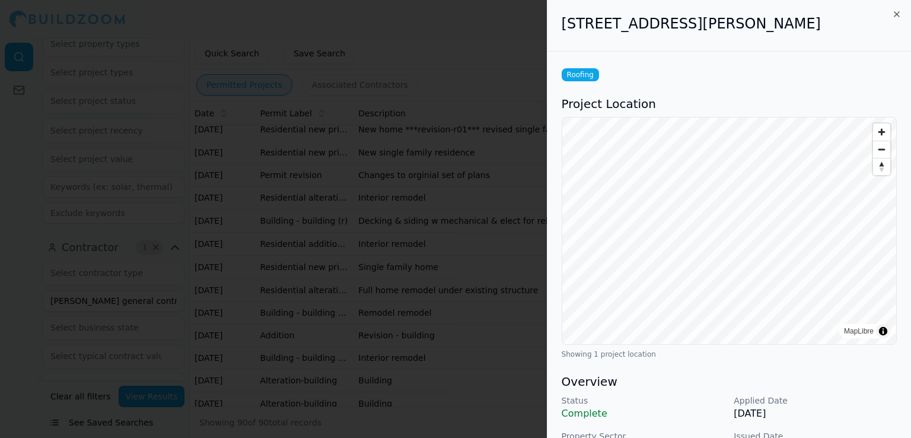
click at [530, 287] on div at bounding box center [455, 219] width 911 height 438
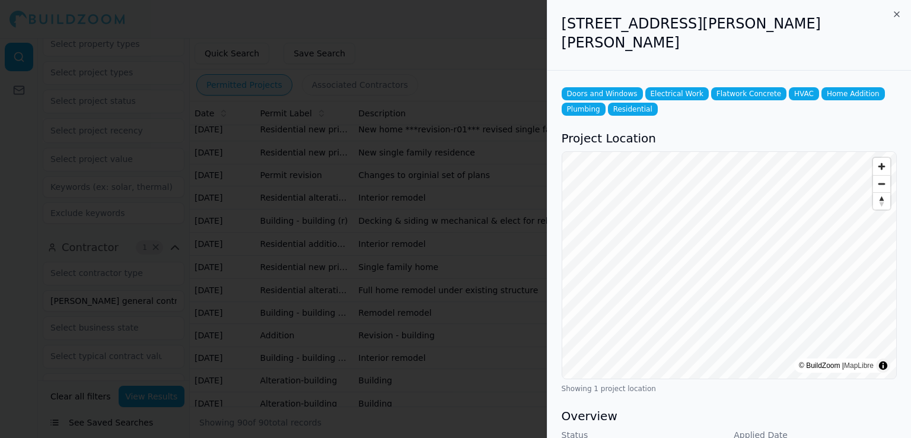
click at [526, 255] on div at bounding box center [455, 219] width 911 height 438
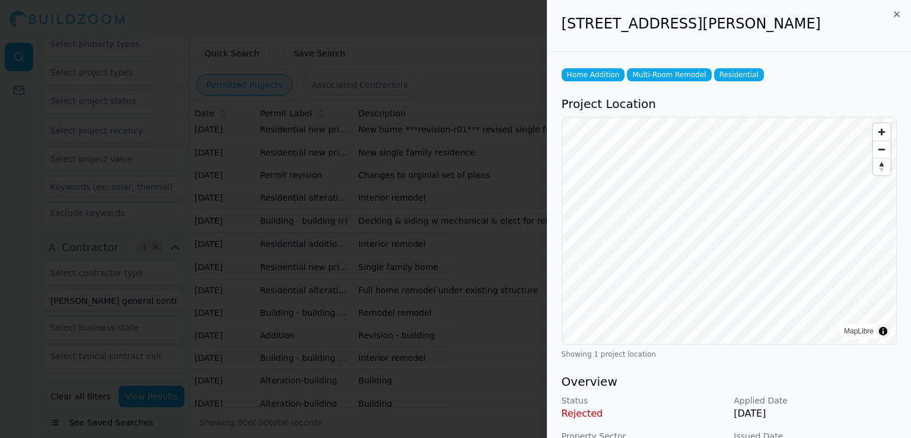
click at [534, 216] on div at bounding box center [455, 219] width 911 height 438
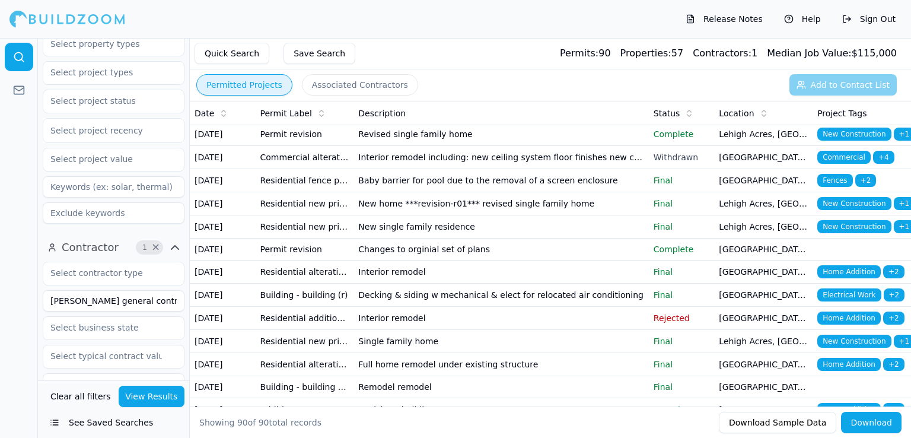
scroll to position [1496, 0]
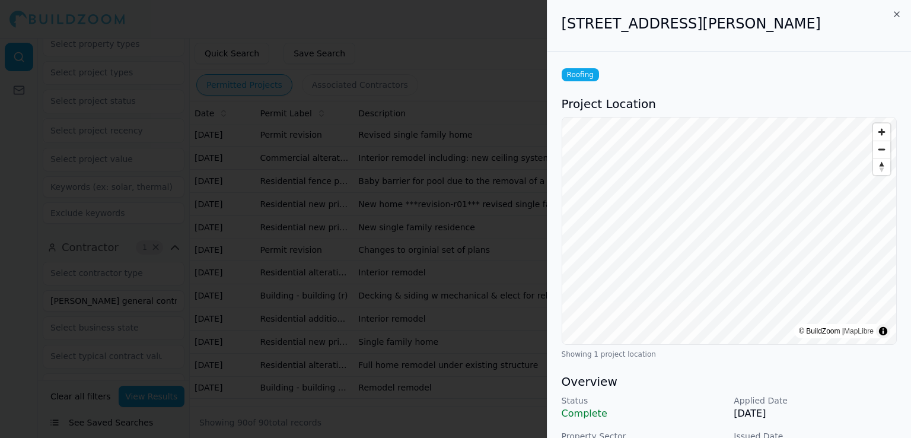
click at [496, 248] on div at bounding box center [455, 219] width 911 height 438
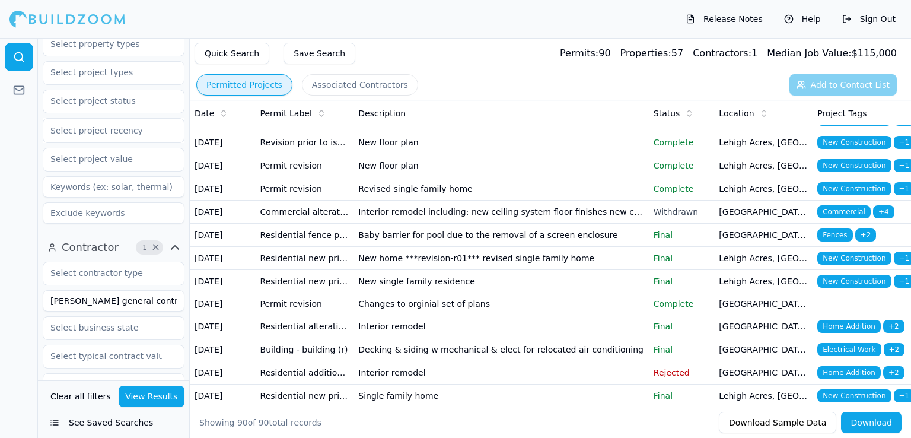
scroll to position [1441, 0]
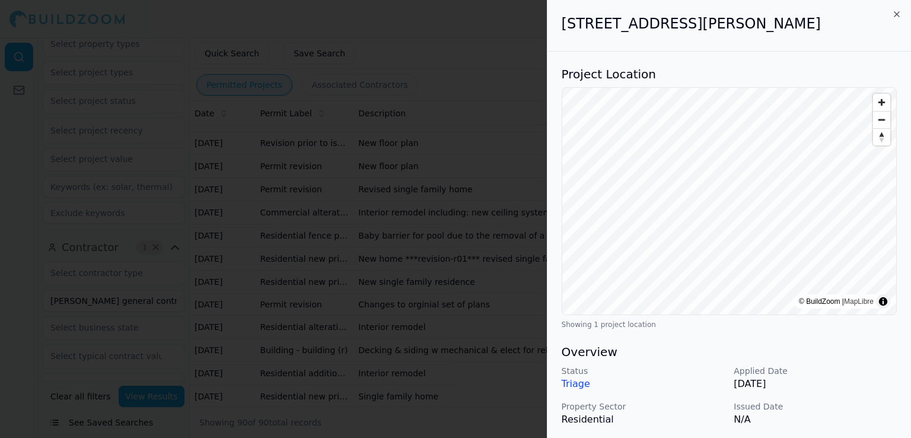
click at [481, 259] on div at bounding box center [455, 219] width 911 height 438
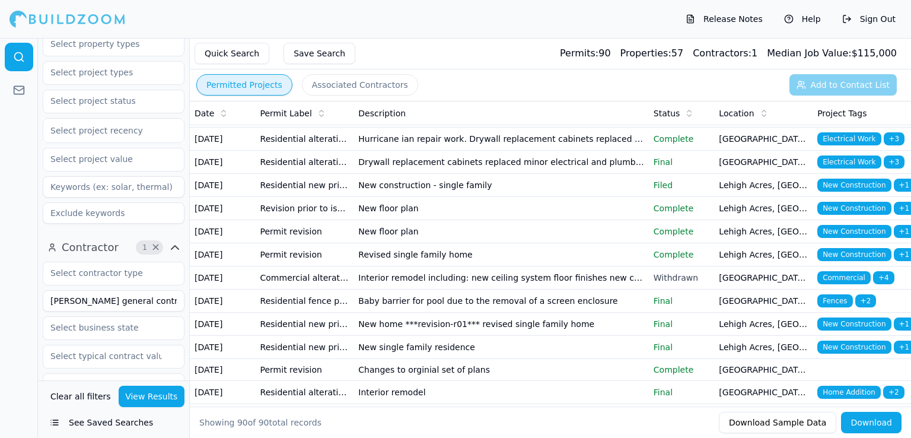
scroll to position [1375, 0]
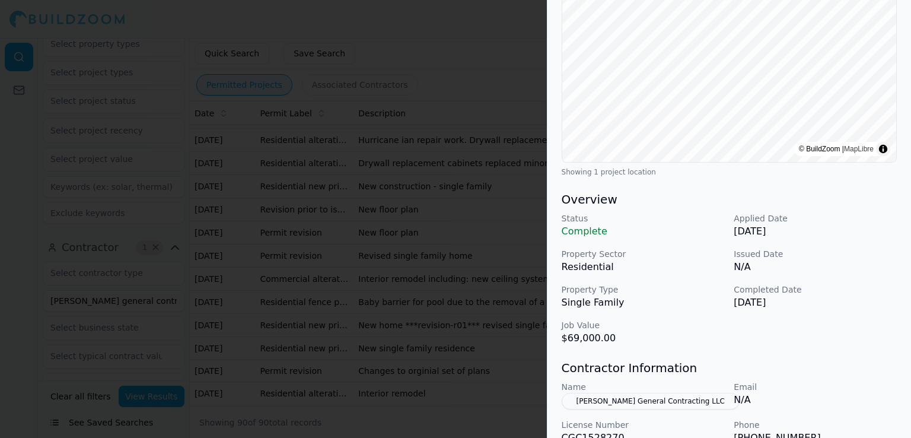
scroll to position [198, 0]
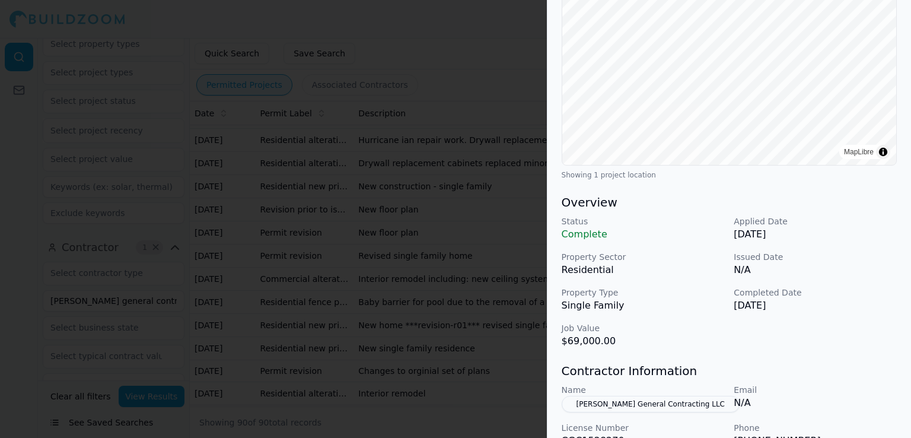
click at [495, 221] on div at bounding box center [455, 219] width 911 height 438
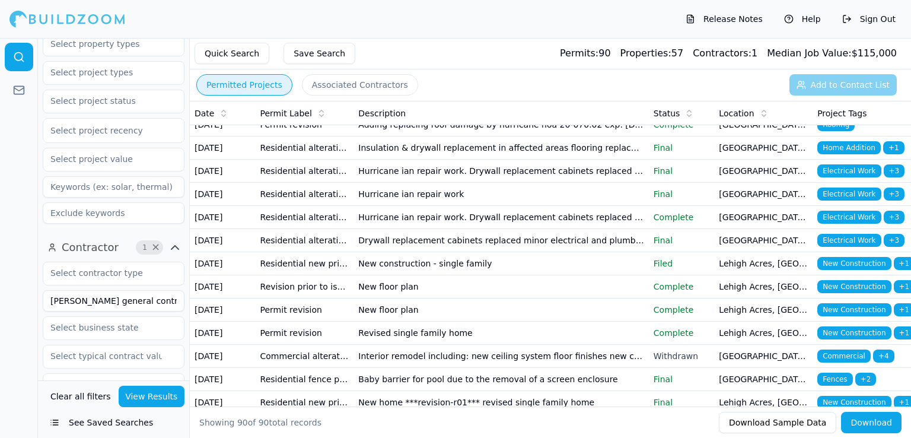
scroll to position [1290, 0]
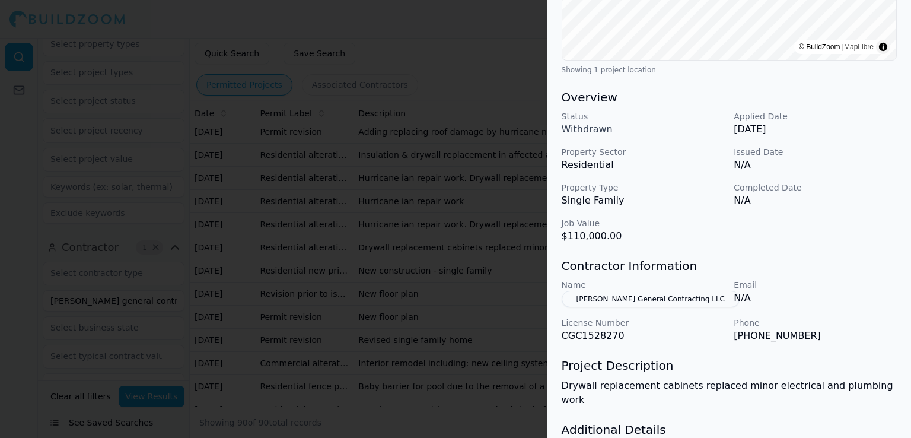
scroll to position [350, 0]
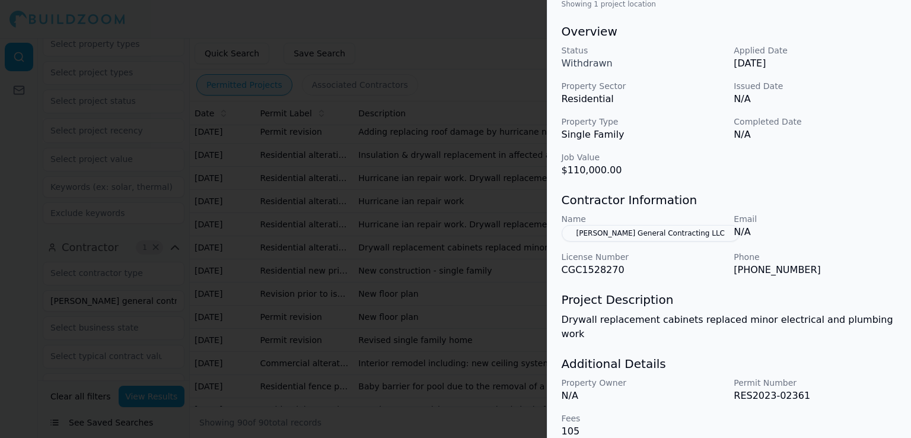
click at [514, 288] on div at bounding box center [455, 219] width 911 height 438
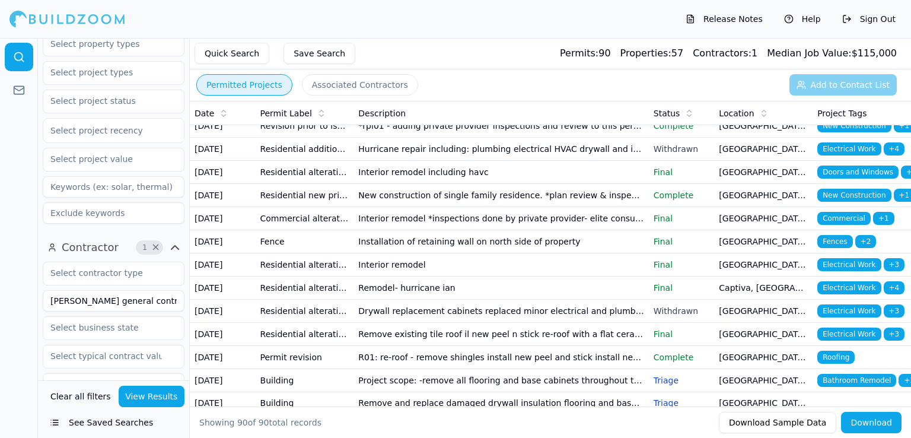
scroll to position [882, 0]
click at [514, 46] on td "Replace damaged existing devises and romex installed by prior ownership to brin…" at bounding box center [500, 35] width 295 height 22
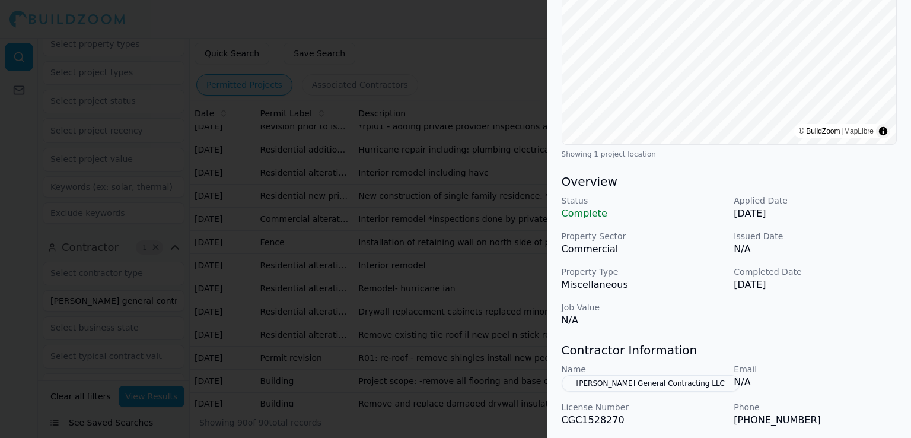
scroll to position [184, 0]
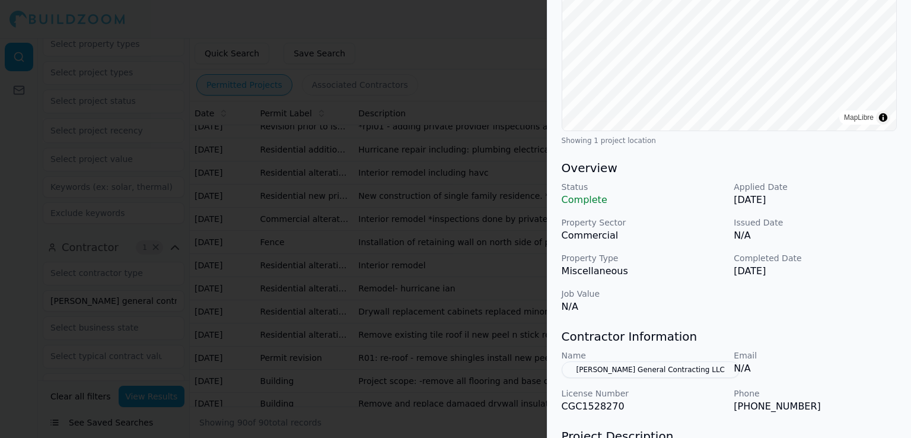
click at [498, 323] on div at bounding box center [455, 219] width 911 height 438
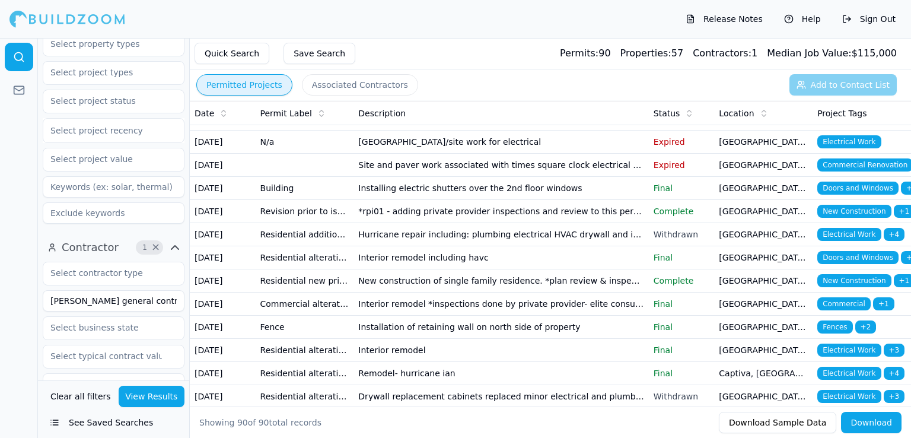
scroll to position [792, 0]
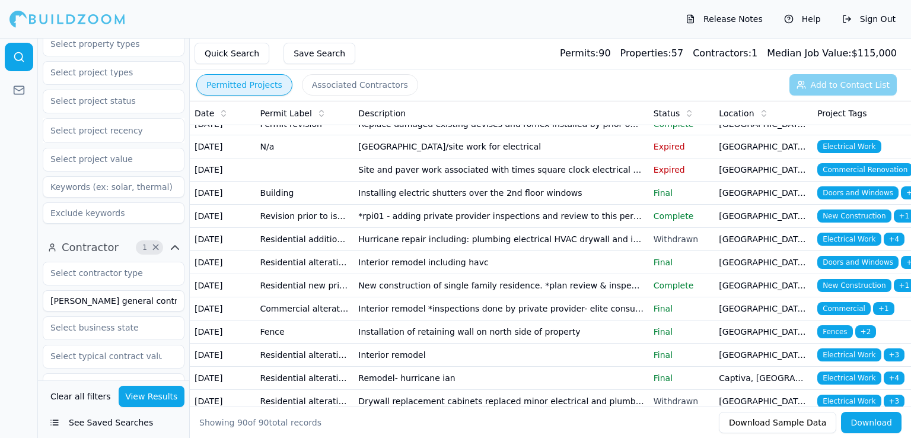
click at [515, 67] on td "Restore house from damage caused by a fire" at bounding box center [500, 55] width 295 height 23
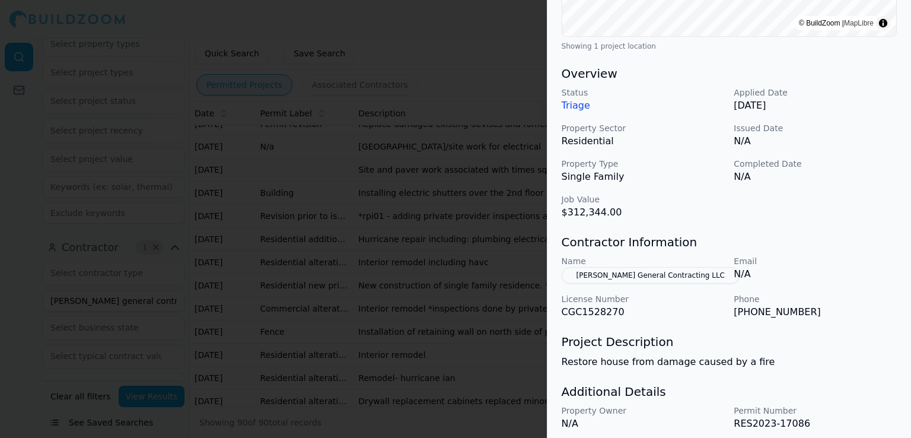
scroll to position [350, 0]
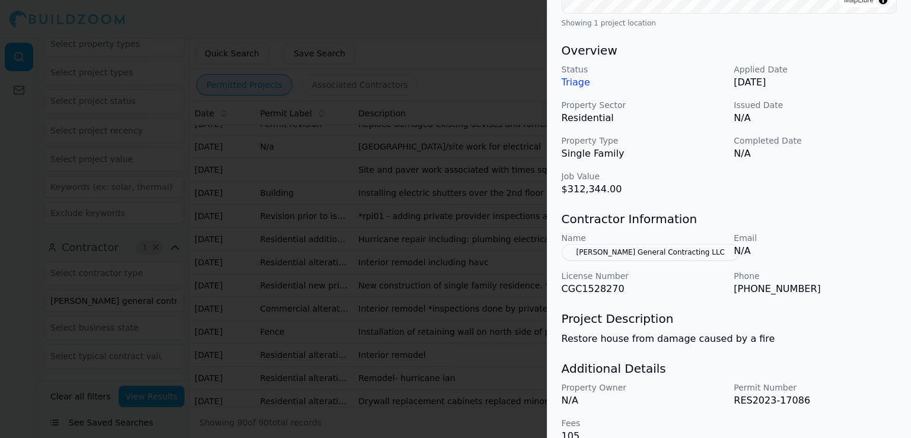
click at [506, 269] on div at bounding box center [455, 219] width 911 height 438
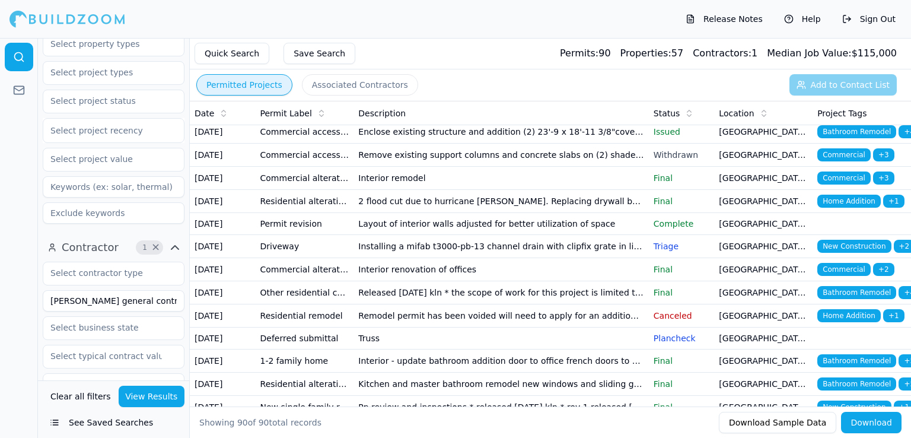
scroll to position [270, 0]
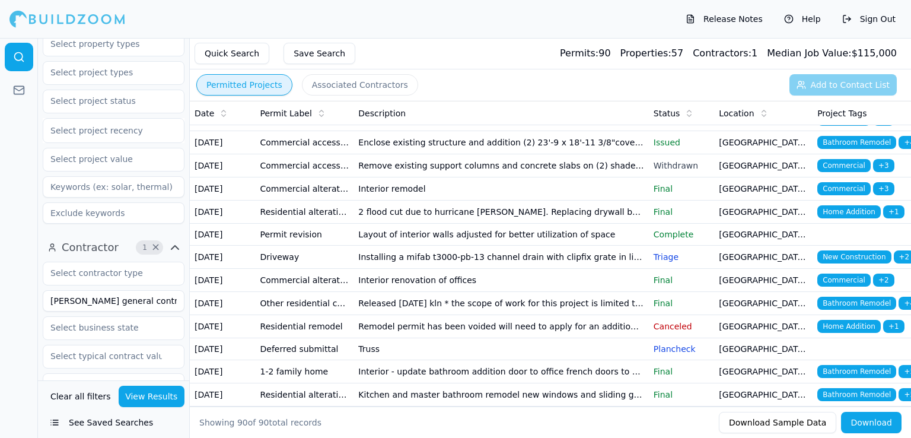
click at [524, 154] on td "Enclose existing structure and addition (2) 23'-9 x 18'-11 3/8"covered patios. …" at bounding box center [500, 142] width 295 height 23
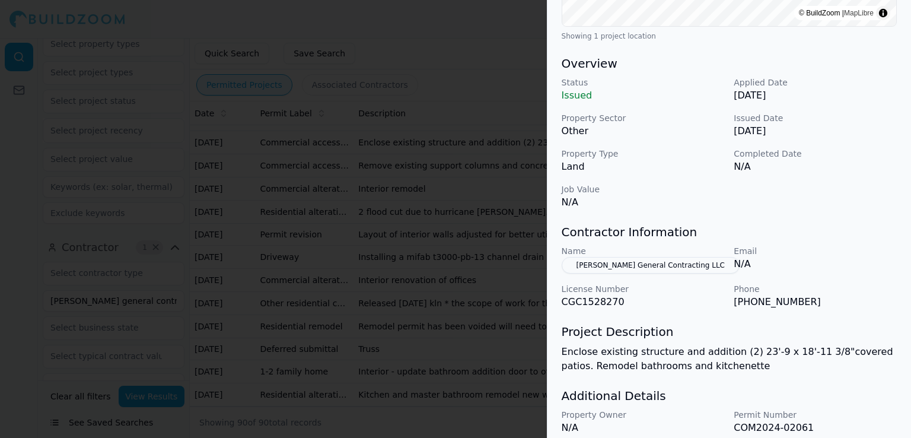
scroll to position [320, 0]
click at [511, 293] on div at bounding box center [455, 219] width 911 height 438
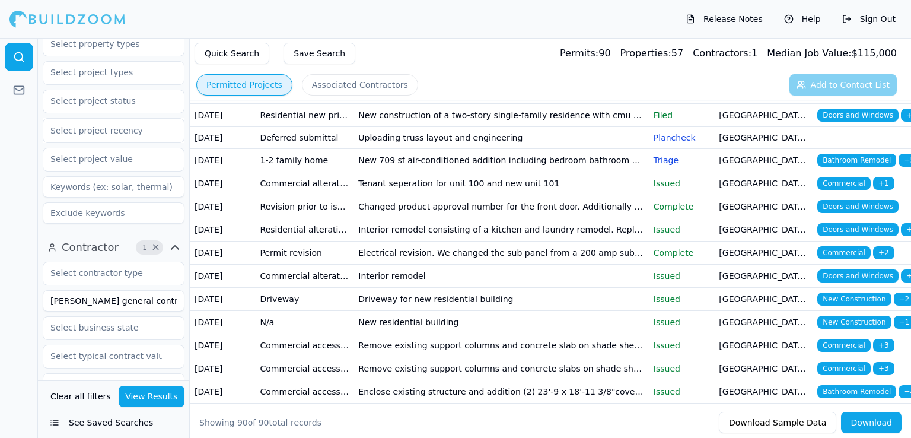
scroll to position [0, 0]
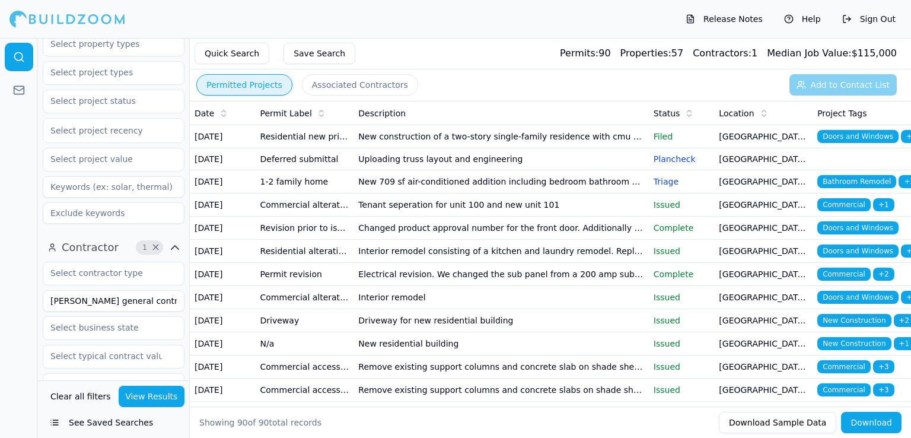
click at [499, 240] on td "Changed product approval number for the front door. Additionally adding one pic…" at bounding box center [500, 227] width 295 height 23
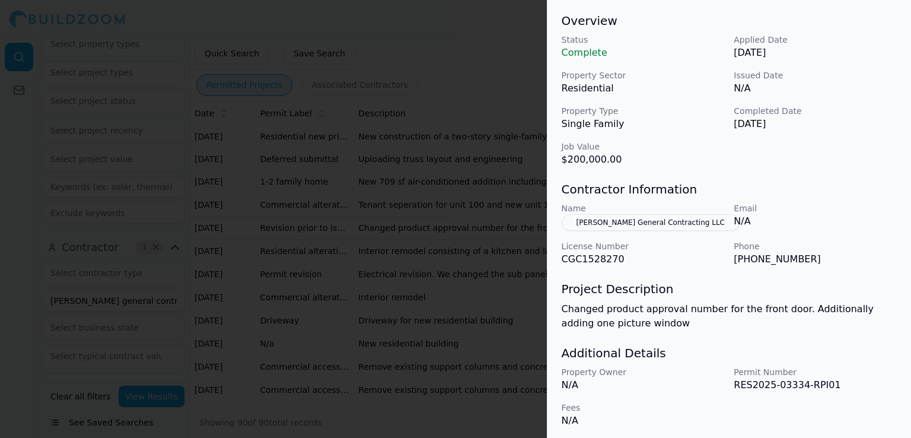
scroll to position [364, 0]
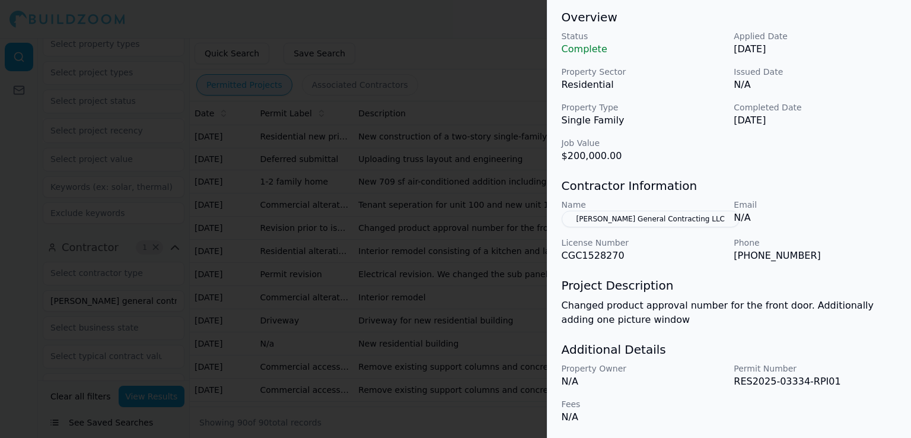
click at [500, 305] on div at bounding box center [455, 219] width 911 height 438
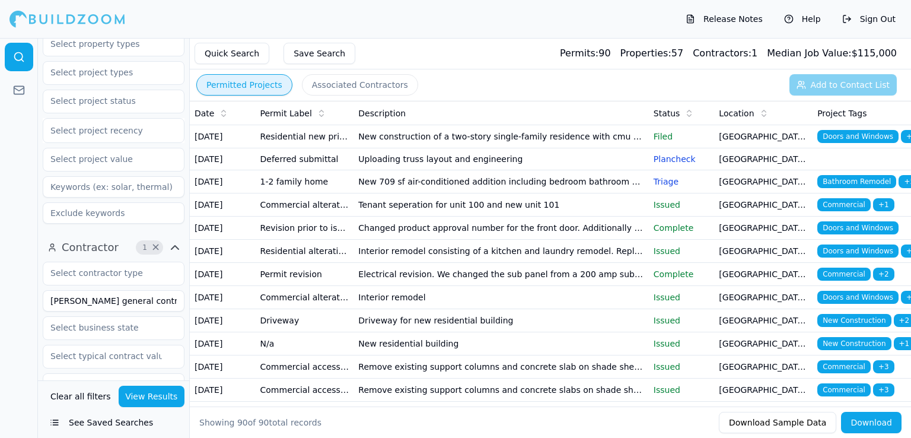
click at [512, 216] on td "Tenant seperation for unit 100 and new unit 101" at bounding box center [500, 204] width 295 height 23
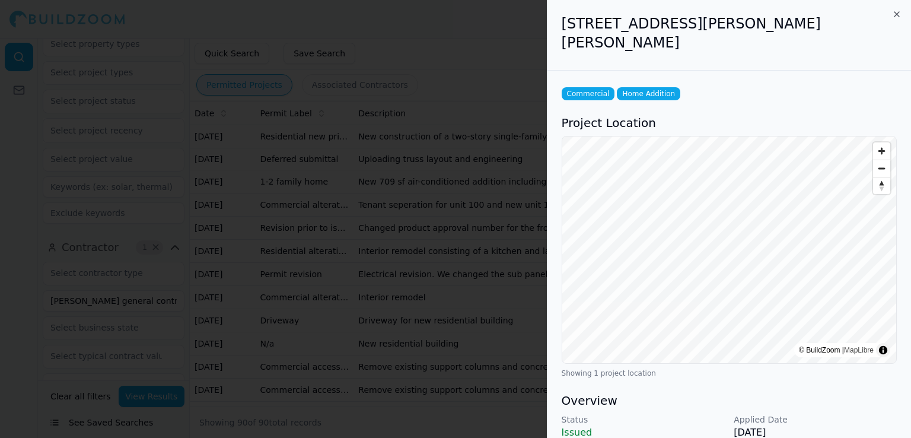
scroll to position [0, 0]
click at [769, 18] on h2 "[STREET_ADDRESS][PERSON_NAME][PERSON_NAME]" at bounding box center [729, 33] width 335 height 38
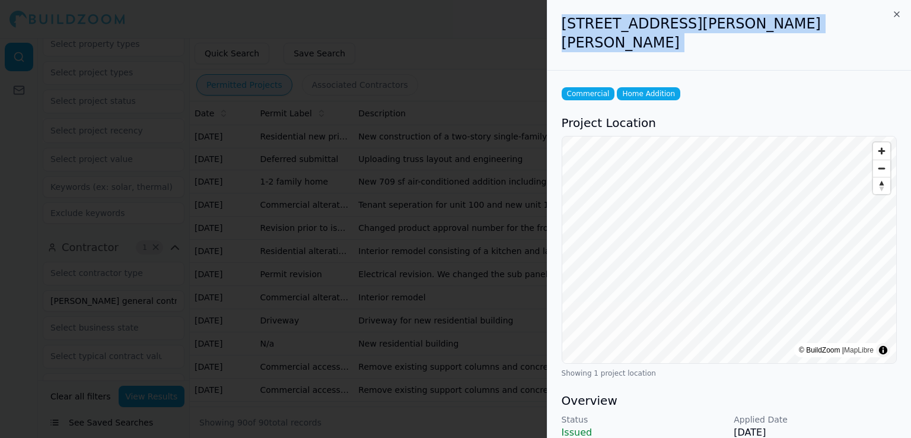
click at [769, 18] on h2 "[STREET_ADDRESS][PERSON_NAME][PERSON_NAME]" at bounding box center [729, 33] width 335 height 38
copy div "[STREET_ADDRESS][PERSON_NAME][PERSON_NAME]"
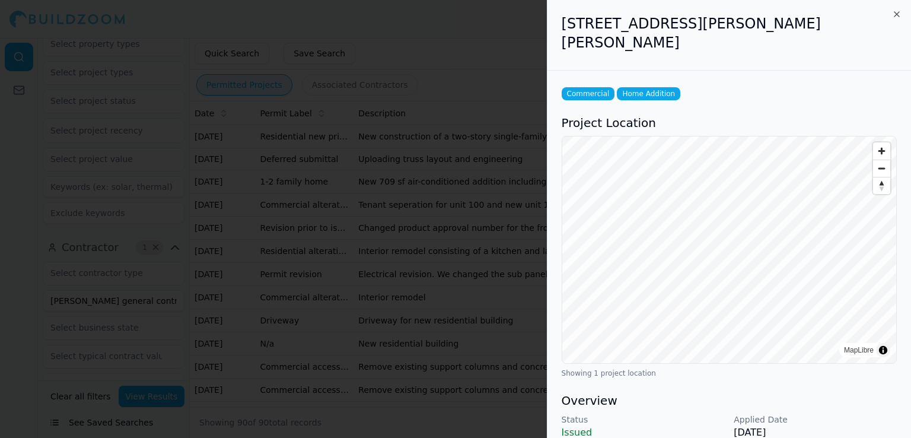
click at [531, 209] on div at bounding box center [455, 219] width 911 height 438
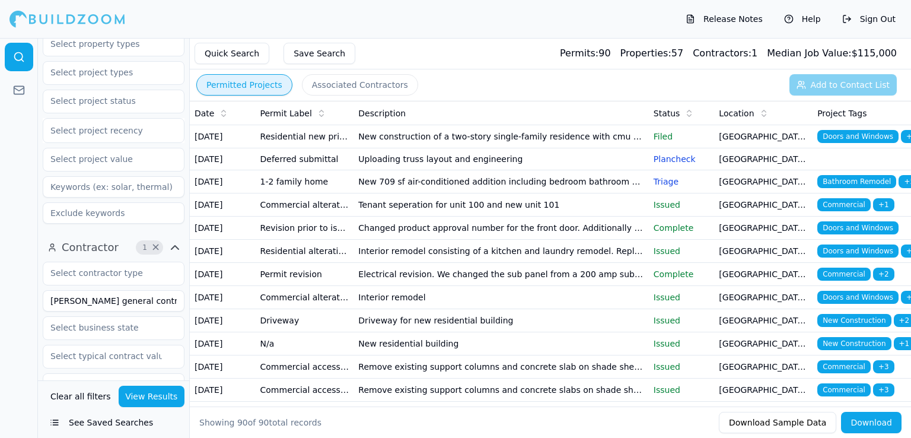
click at [512, 138] on td "New construction of a two-story single-family residence with cmu first floor wo…" at bounding box center [500, 136] width 295 height 23
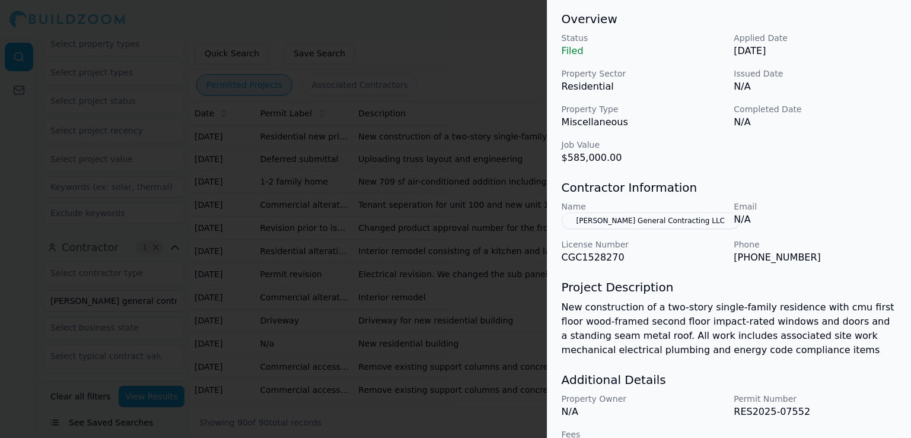
scroll to position [393, 0]
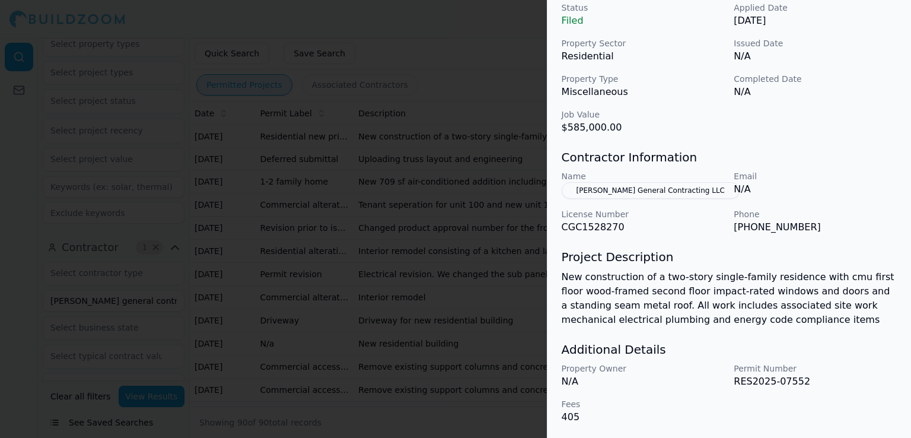
click at [436, 345] on div at bounding box center [455, 219] width 911 height 438
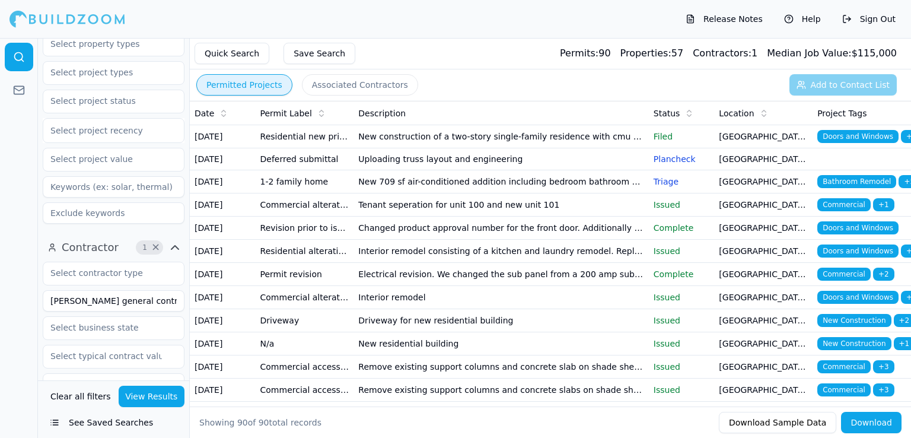
click at [498, 170] on td "Uploading truss layout and engineering" at bounding box center [500, 159] width 295 height 22
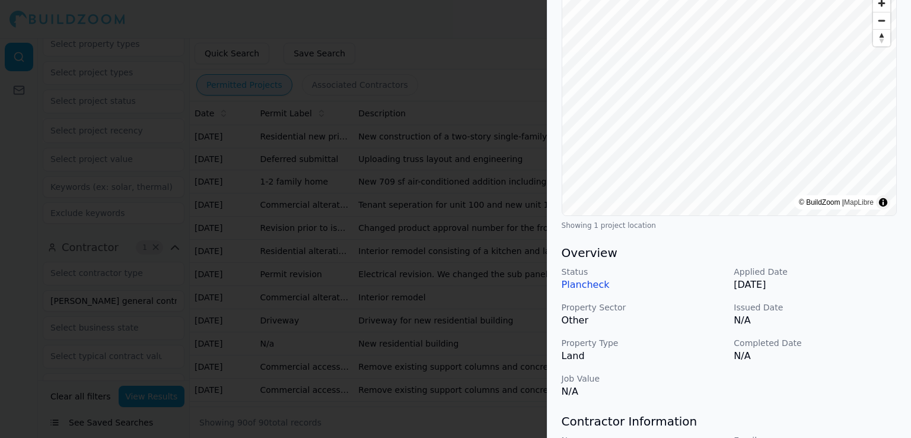
scroll to position [0, 0]
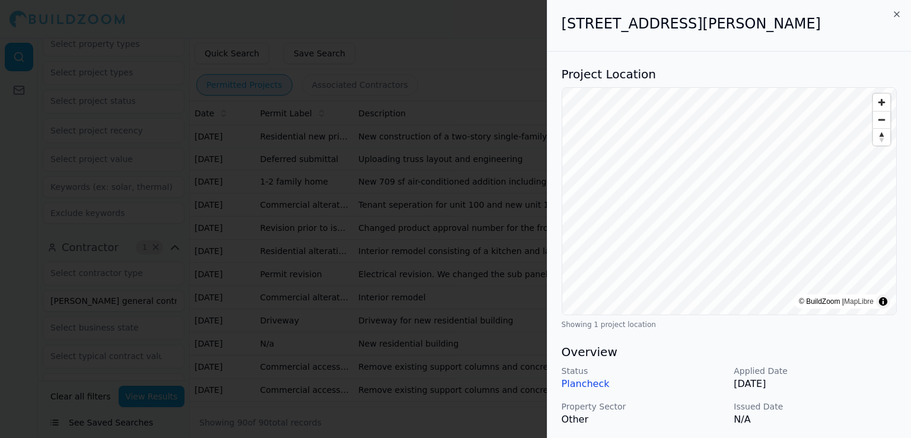
click at [759, 24] on h2 "[STREET_ADDRESS][PERSON_NAME]" at bounding box center [729, 23] width 335 height 19
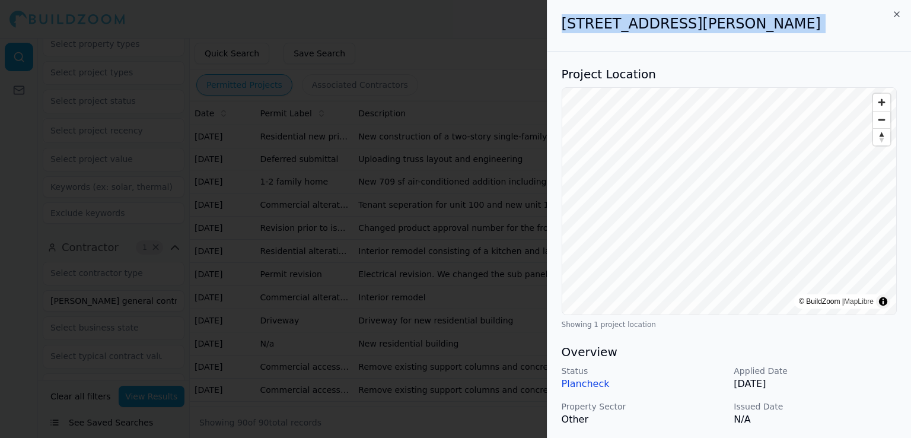
click at [759, 24] on h2 "[STREET_ADDRESS][PERSON_NAME]" at bounding box center [729, 23] width 335 height 19
copy div "[STREET_ADDRESS][PERSON_NAME]"
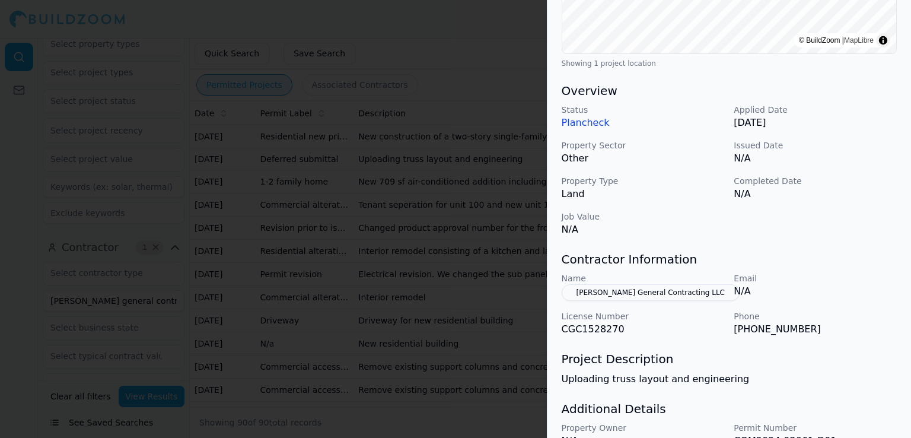
scroll to position [320, 0]
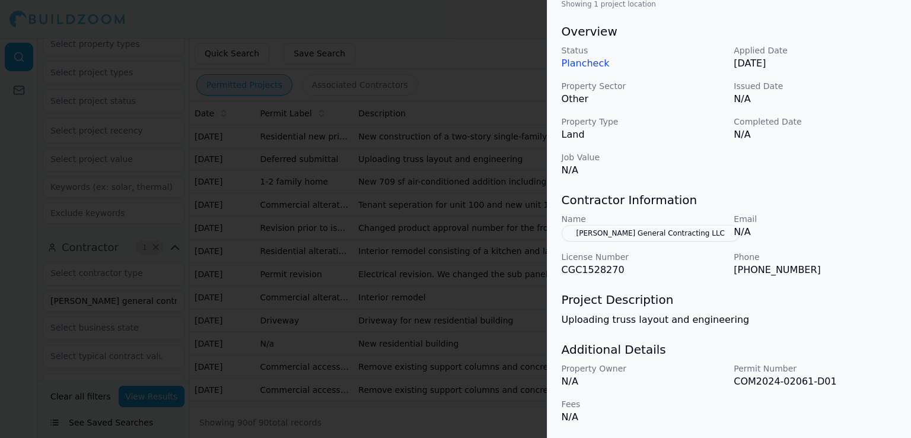
click at [477, 289] on div at bounding box center [455, 219] width 911 height 438
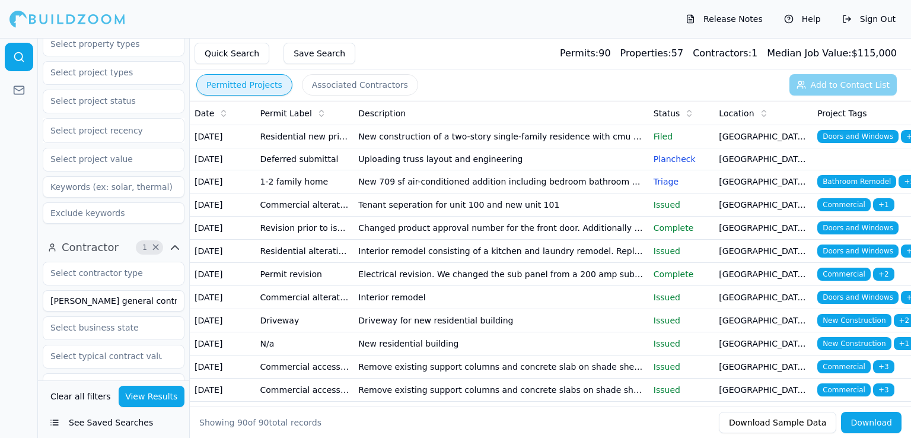
click at [508, 192] on td "New 709 sf air-conditioned addition including bedroom bathroom and living room …" at bounding box center [500, 181] width 295 height 23
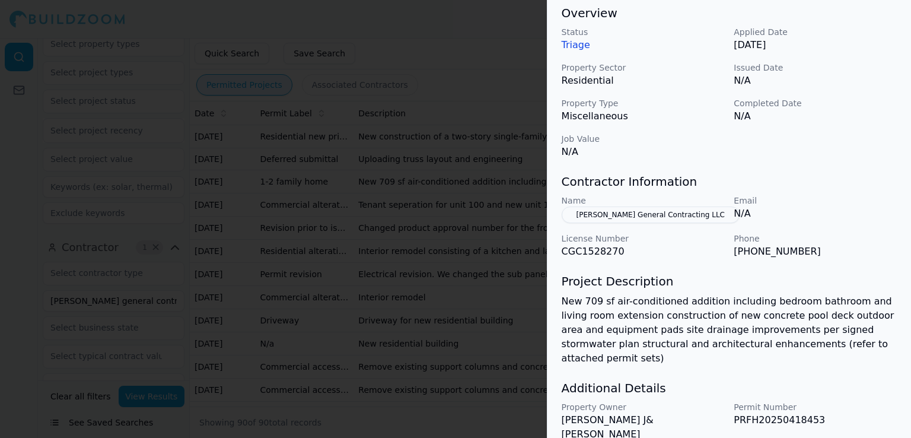
scroll to position [393, 0]
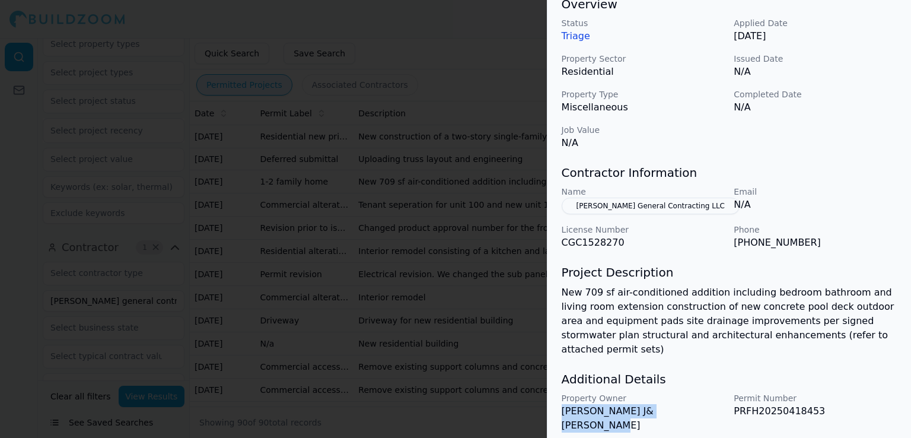
drag, startPoint x: 688, startPoint y: 383, endPoint x: 556, endPoint y: 389, distance: 131.8
click at [556, 389] on div "Bathroom Remodel Flatwork Concrete HVAC Home Addition Residential Signage Proje…" at bounding box center [729, 70] width 364 height 823
copy p "[PERSON_NAME] J& [PERSON_NAME]"
click at [515, 276] on div at bounding box center [455, 219] width 911 height 438
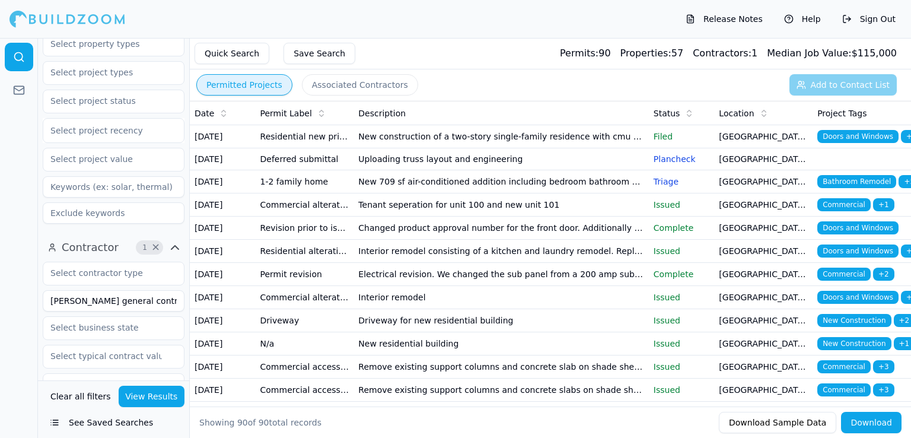
click at [473, 263] on td "Interior remodel consisting of a kitchen and laundry remodel. Replace (5) windo…" at bounding box center [500, 251] width 295 height 23
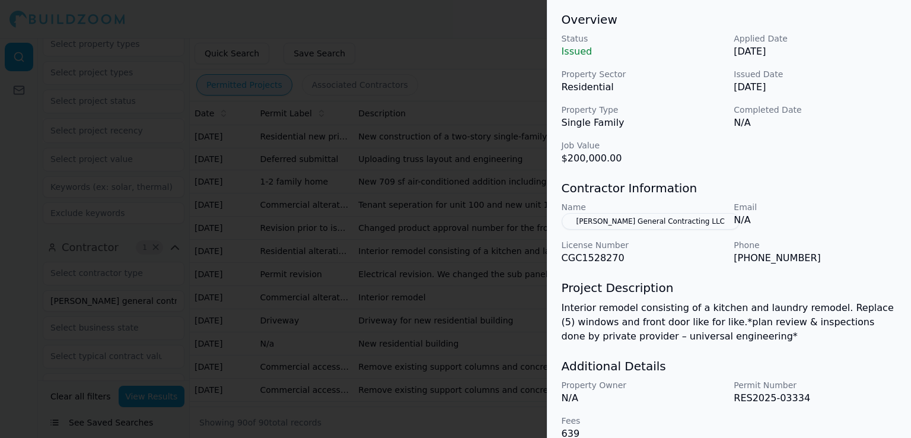
scroll to position [394, 0]
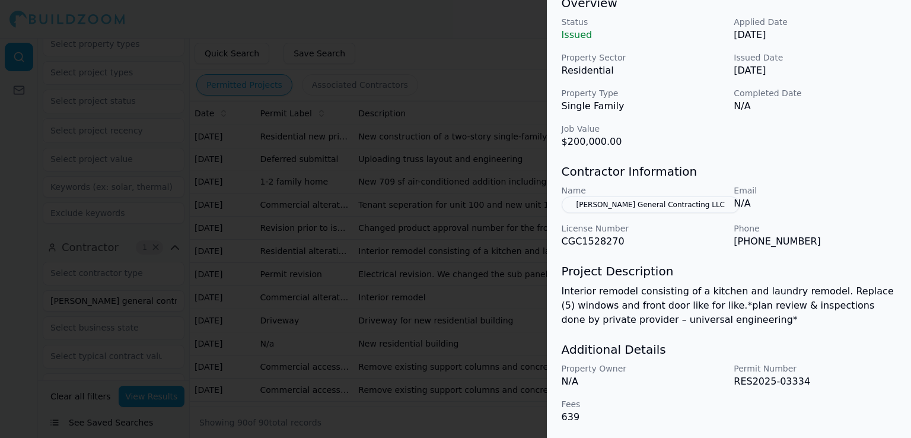
click at [488, 317] on div at bounding box center [455, 219] width 911 height 438
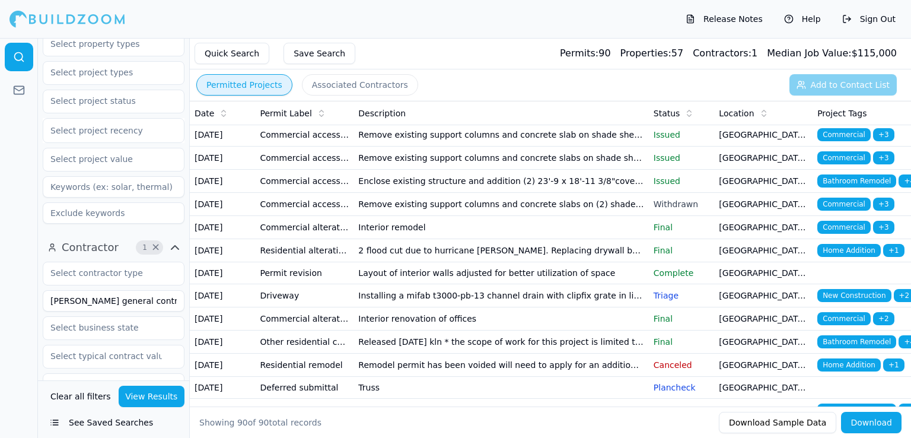
scroll to position [232, 0]
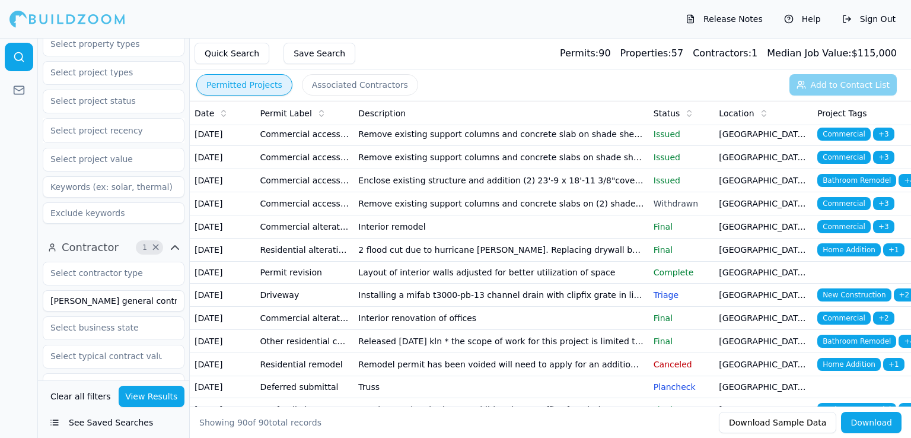
click at [503, 192] on td "Enclose existing structure and addition (2) 23'-9 x 18'-11 3/8"covered patios. …" at bounding box center [500, 180] width 295 height 23
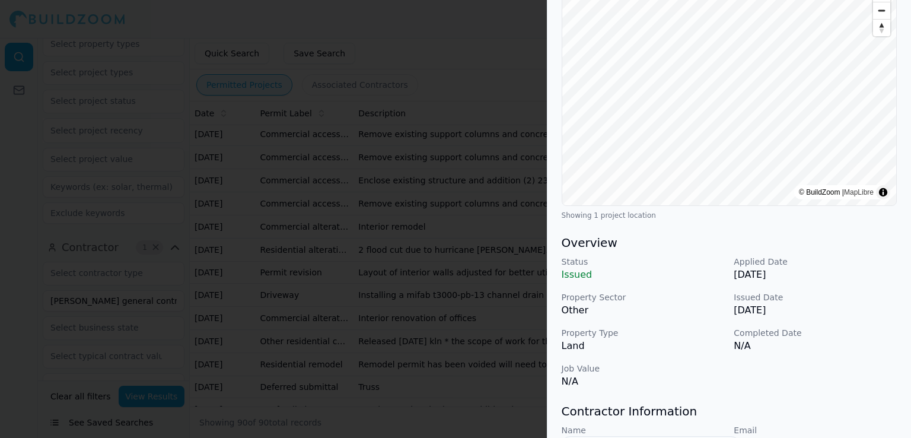
scroll to position [145, 0]
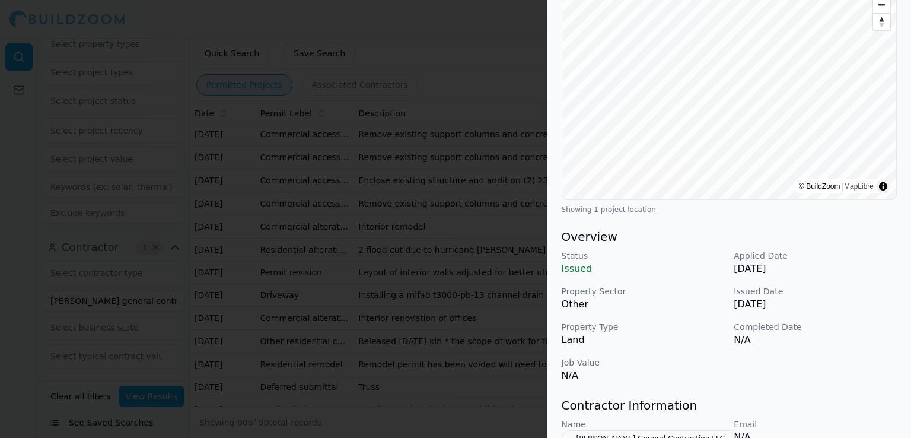
click at [457, 317] on div at bounding box center [455, 219] width 911 height 438
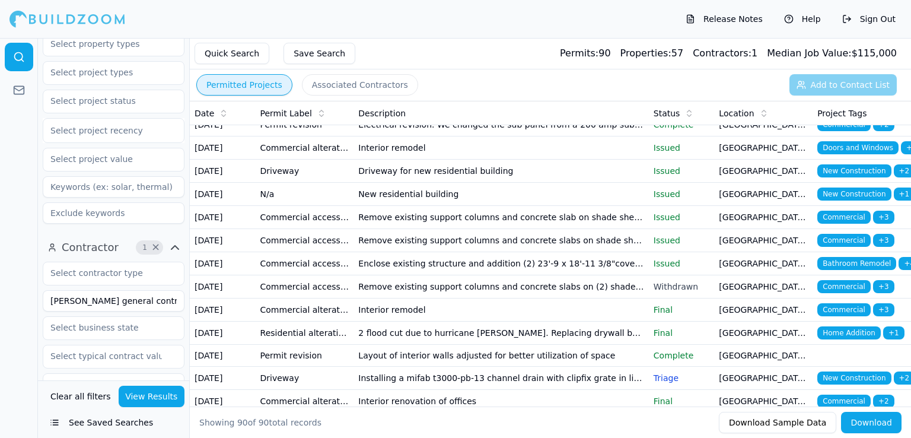
scroll to position [149, 0]
click at [444, 206] on td "New residential building" at bounding box center [500, 194] width 295 height 23
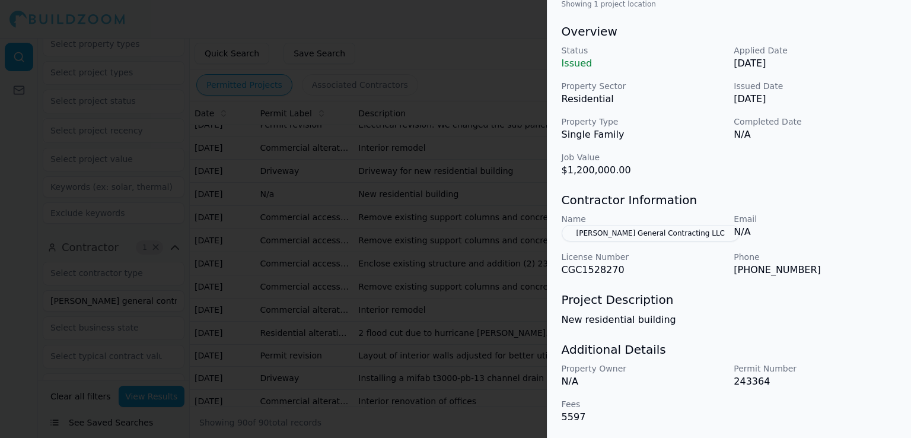
scroll to position [0, 0]
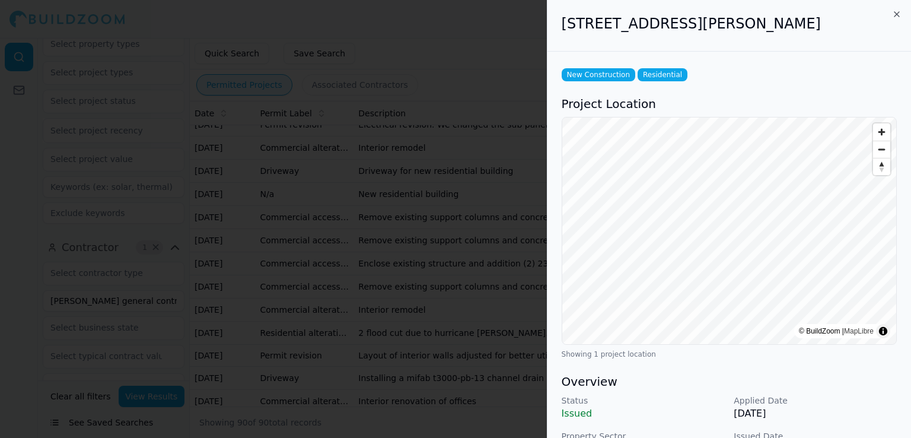
click at [790, 24] on h2 "[STREET_ADDRESS][PERSON_NAME]" at bounding box center [729, 23] width 335 height 19
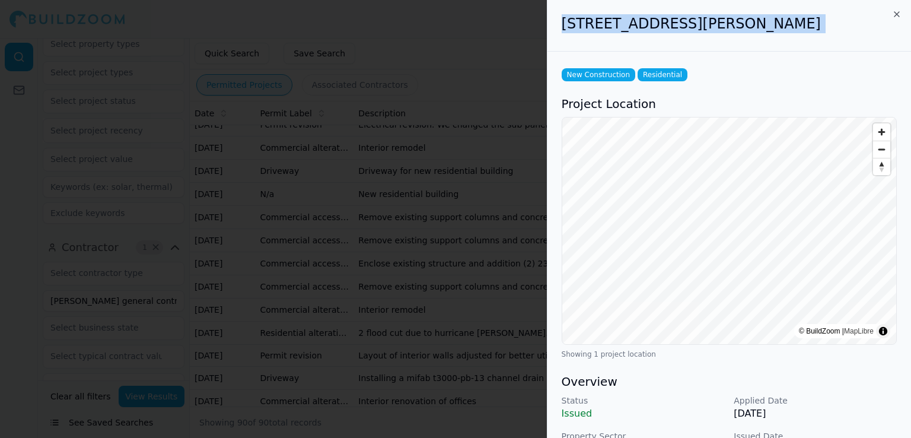
click at [790, 24] on h2 "[STREET_ADDRESS][PERSON_NAME]" at bounding box center [729, 23] width 335 height 19
copy div "[STREET_ADDRESS][PERSON_NAME]"
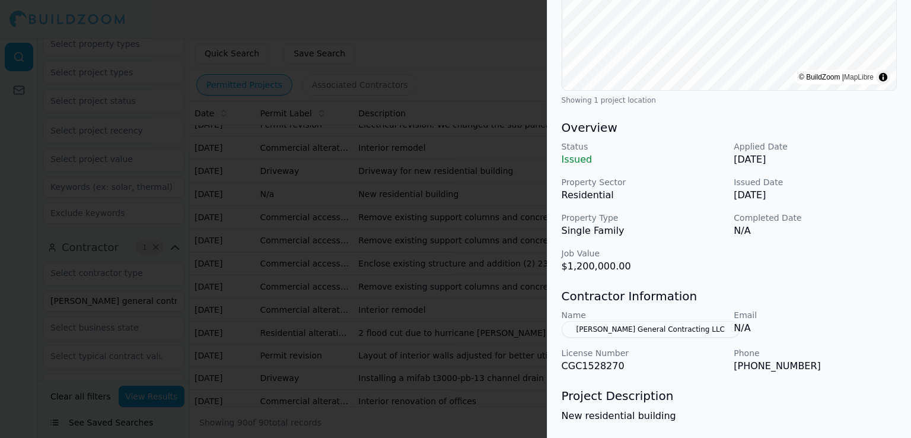
scroll to position [350, 0]
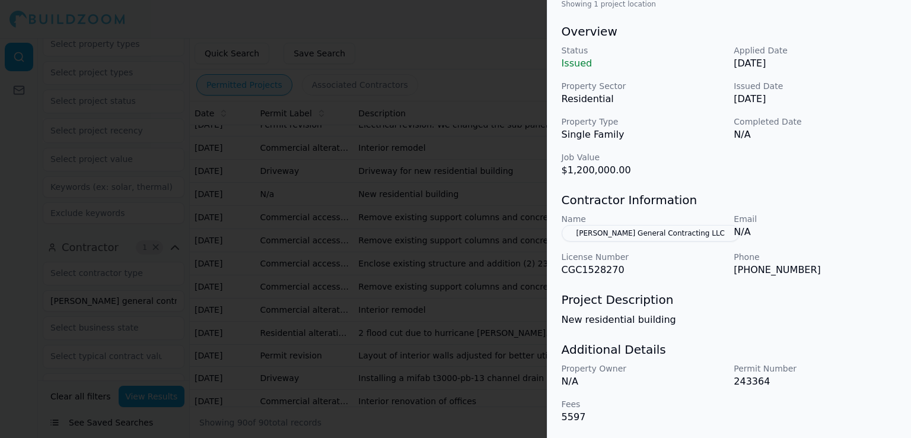
click at [510, 364] on div at bounding box center [455, 219] width 911 height 438
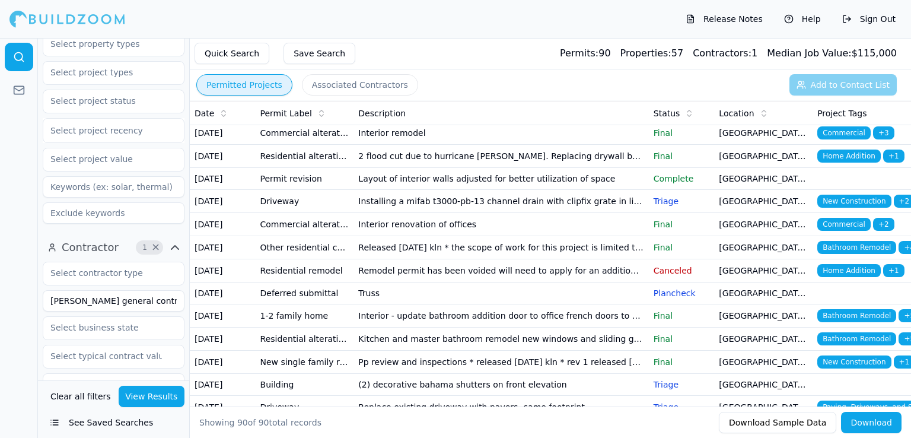
scroll to position [327, 0]
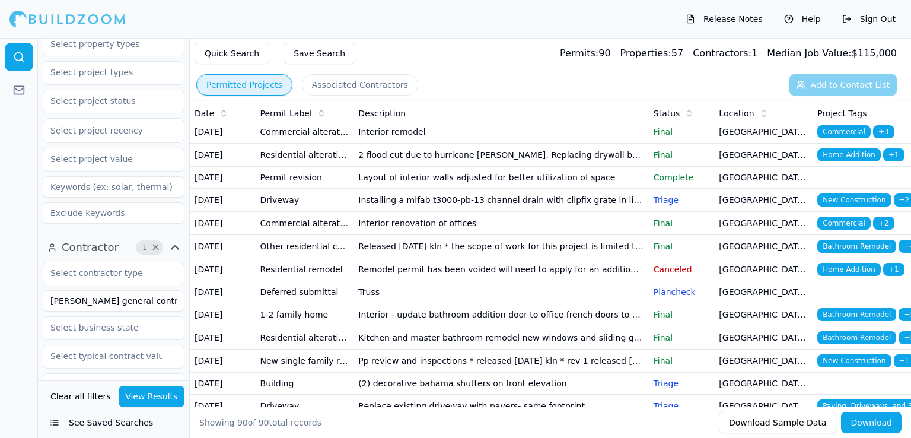
click at [155, 290] on input "[PERSON_NAME] general contracting" at bounding box center [114, 300] width 142 height 21
click at [169, 398] on button "View Results" at bounding box center [152, 395] width 66 height 21
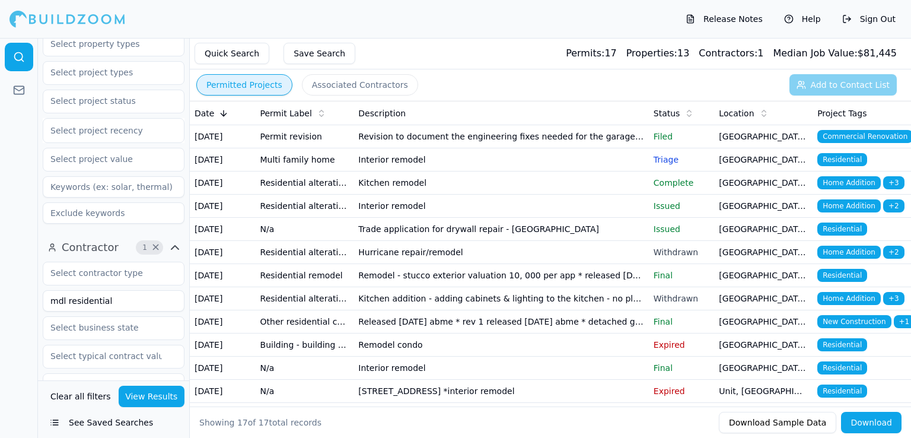
click at [460, 140] on td "Revision to document the engineering fixes needed for the garage to house doorw…" at bounding box center [500, 136] width 295 height 23
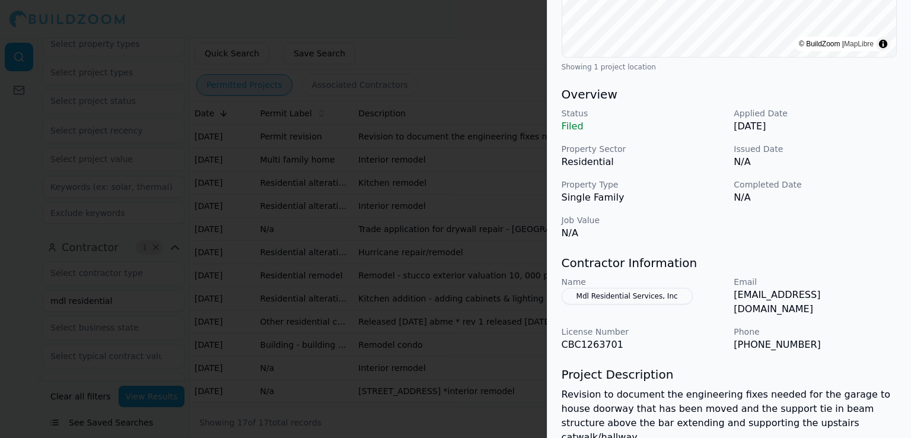
scroll to position [378, 0]
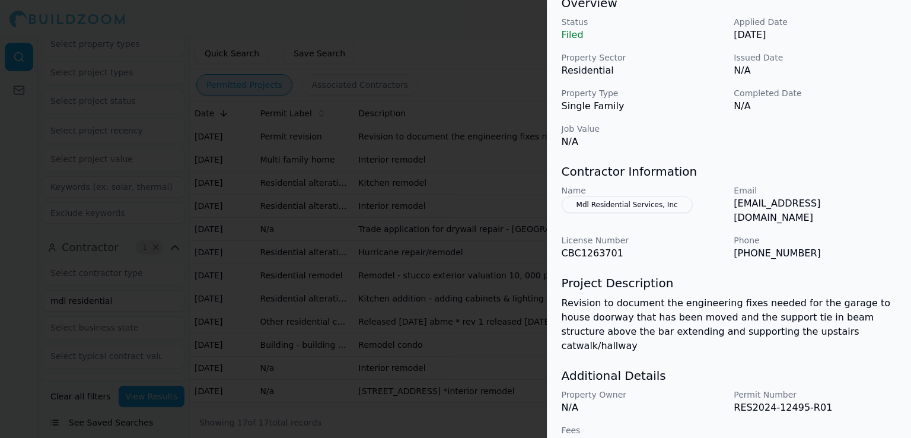
click at [434, 276] on div at bounding box center [455, 219] width 911 height 438
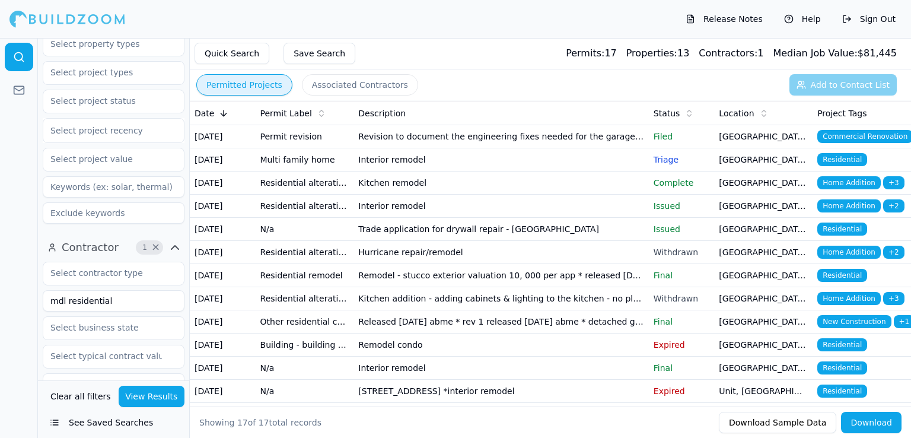
click at [429, 195] on td "Kitchen remodel" at bounding box center [500, 182] width 295 height 23
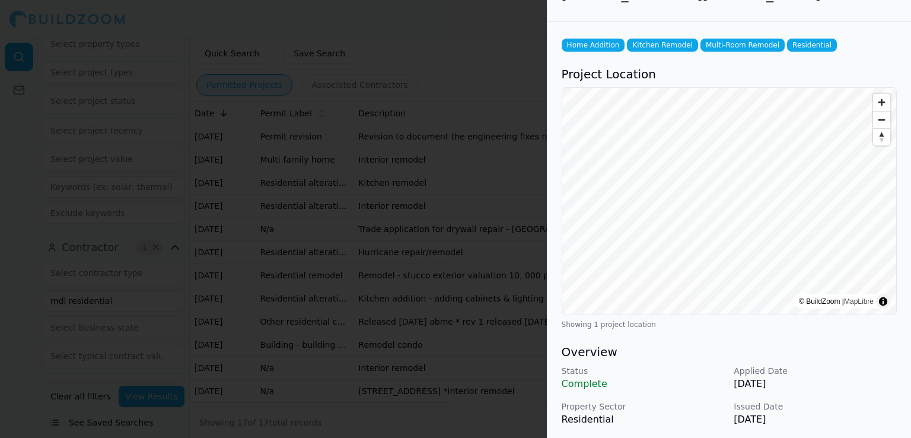
scroll to position [0, 0]
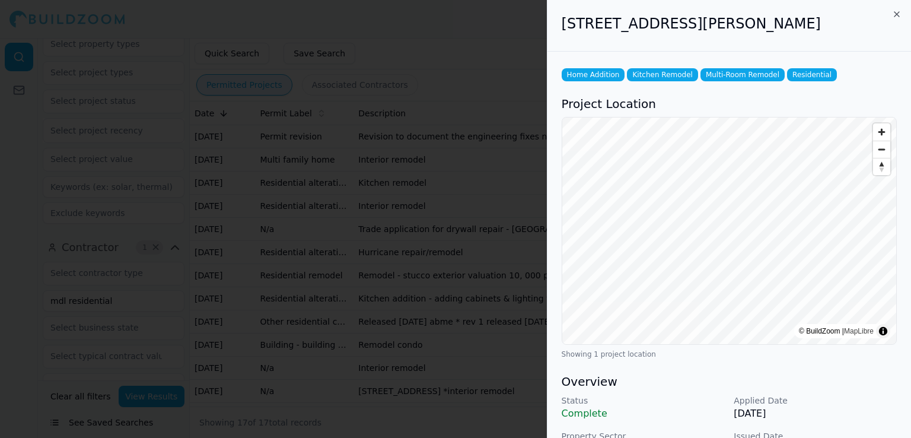
click at [512, 387] on div at bounding box center [455, 219] width 911 height 438
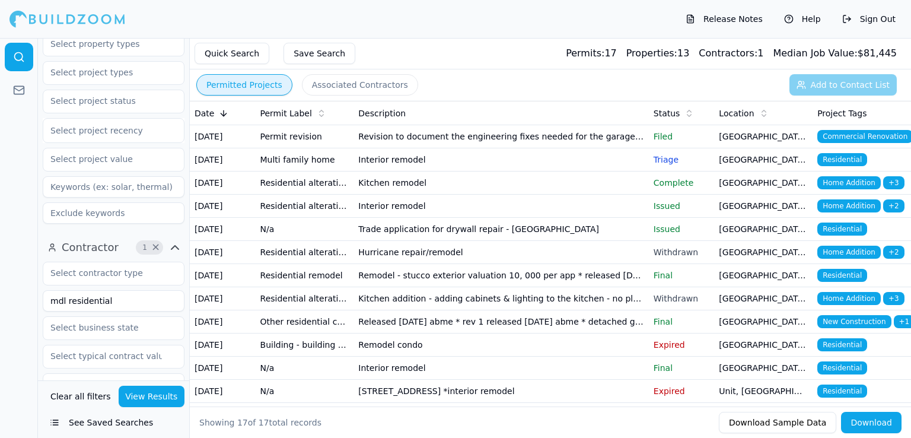
click at [562, 171] on td "Interior remodel" at bounding box center [500, 159] width 295 height 23
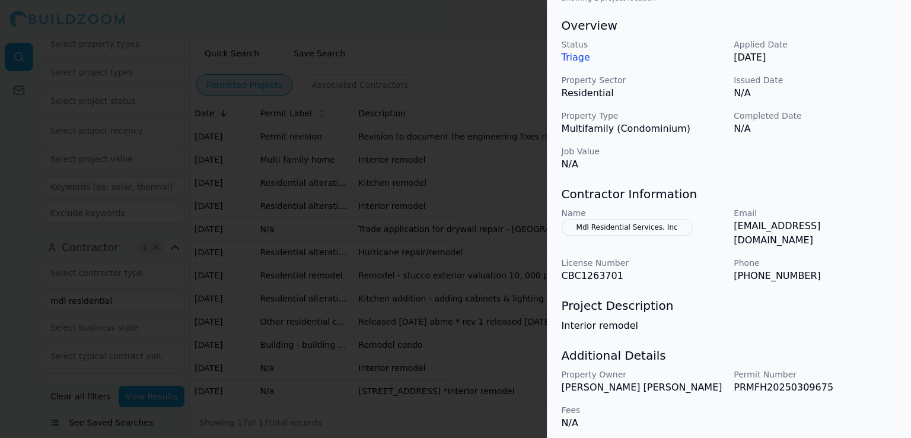
scroll to position [364, 0]
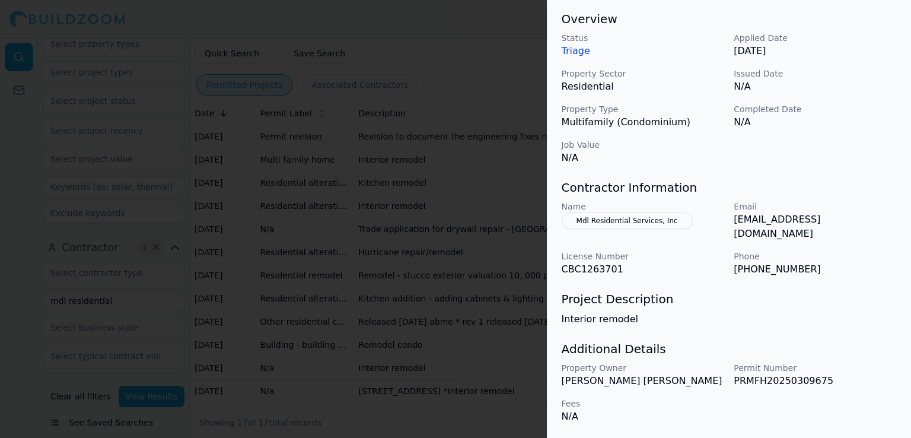
click at [467, 329] on div at bounding box center [455, 219] width 911 height 438
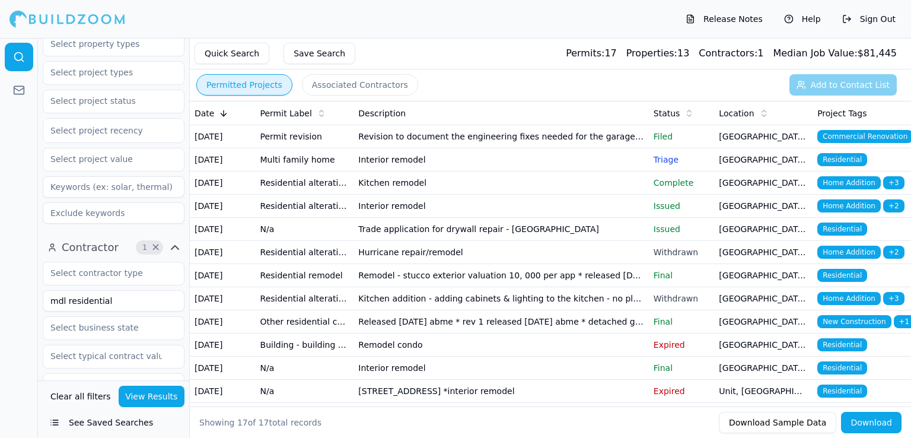
click at [444, 218] on td "Interior remodel" at bounding box center [500, 206] width 295 height 23
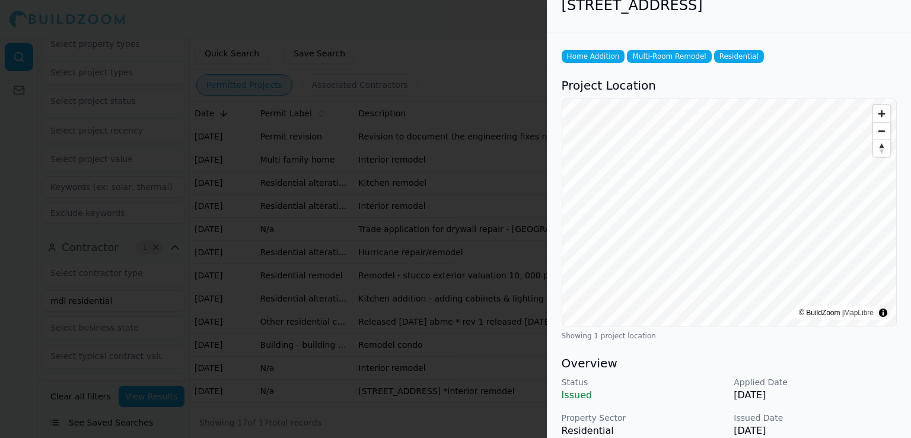
scroll to position [0, 0]
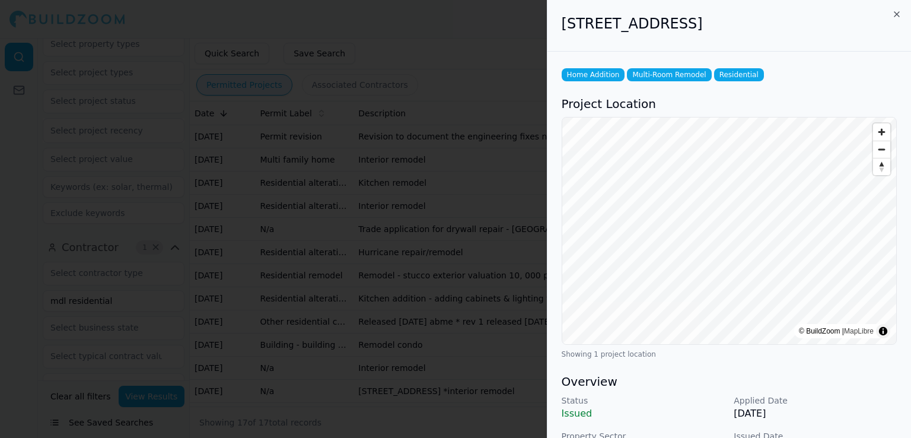
click at [492, 333] on div at bounding box center [455, 219] width 911 height 438
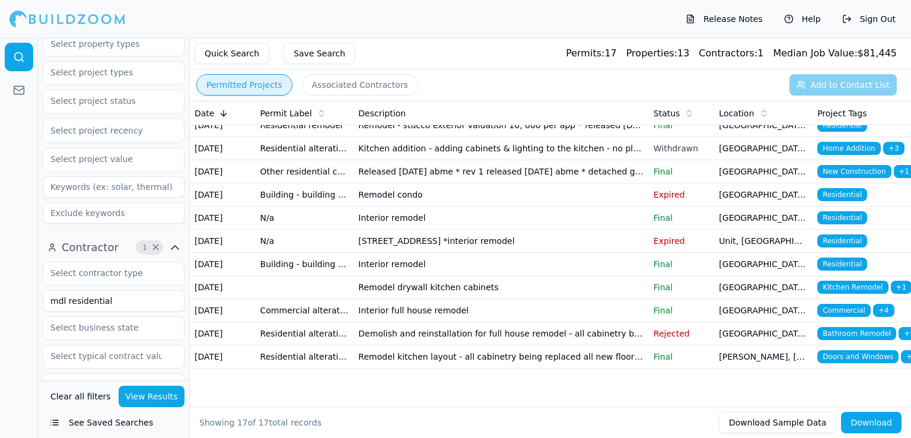
scroll to position [248, 0]
click at [499, 322] on td "Interior full house remodel" at bounding box center [500, 310] width 295 height 23
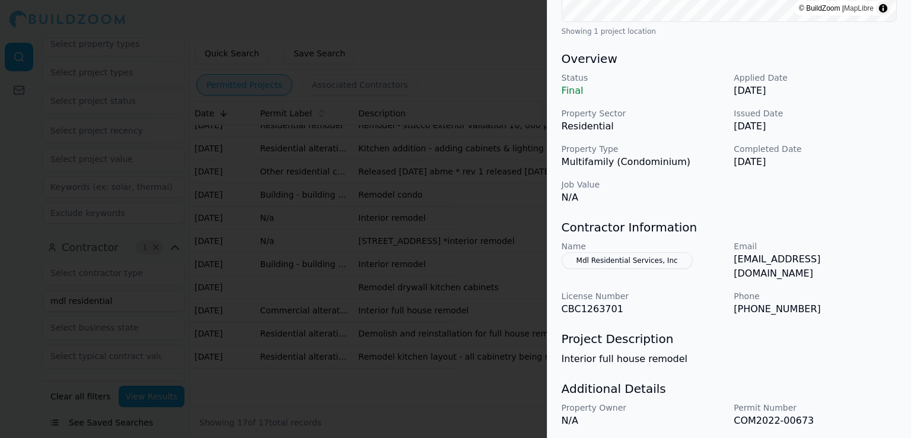
scroll to position [350, 0]
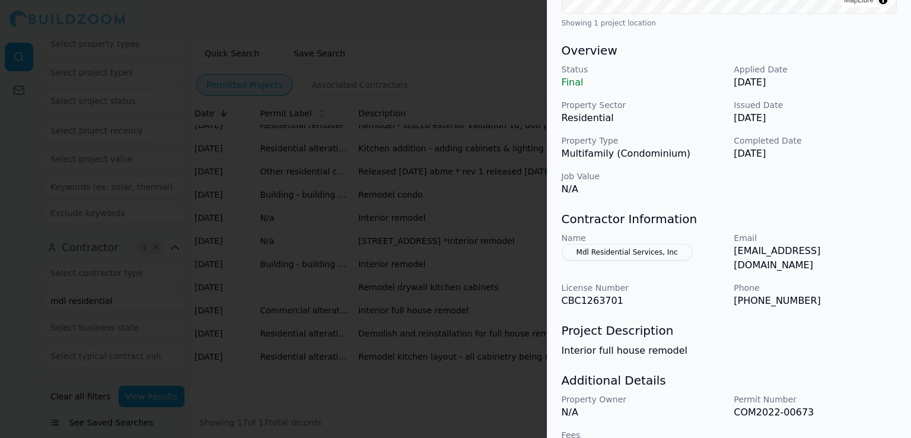
click at [510, 334] on div at bounding box center [455, 219] width 911 height 438
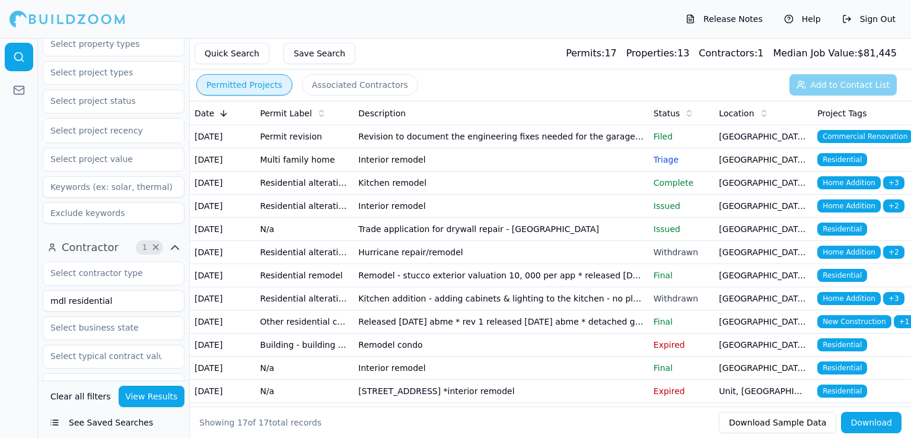
scroll to position [0, 0]
click at [119, 290] on input "mdl residential" at bounding box center [114, 300] width 142 height 21
click at [166, 290] on input "alliance" at bounding box center [114, 300] width 142 height 21
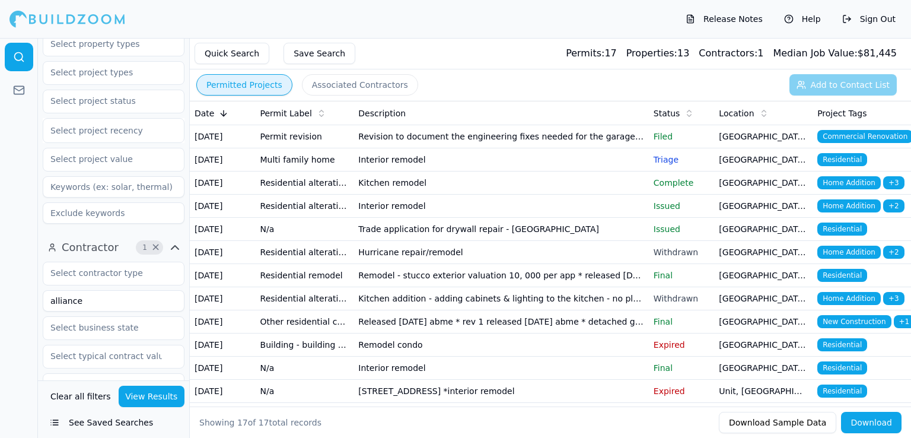
click at [166, 290] on input "alliance" at bounding box center [114, 300] width 142 height 21
click at [161, 397] on button "View Results" at bounding box center [152, 395] width 66 height 21
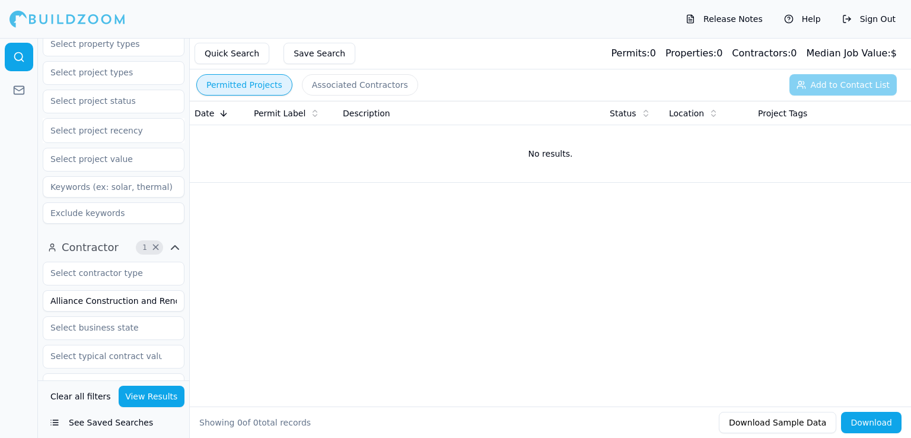
click at [160, 290] on input "Alliance Construction and Renovations INC" at bounding box center [114, 300] width 142 height 21
click at [168, 394] on button "View Results" at bounding box center [152, 395] width 66 height 21
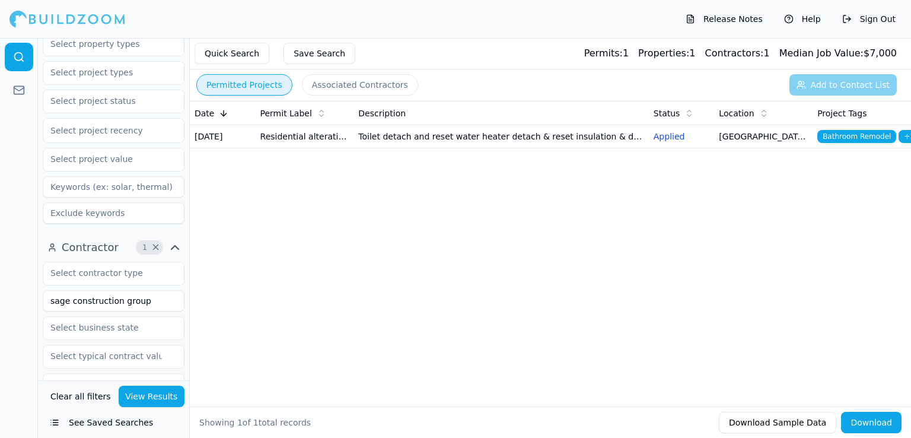
click at [425, 141] on td "Toilet detach and reset water heater detach & reset insulation & drywall replac…" at bounding box center [500, 136] width 295 height 23
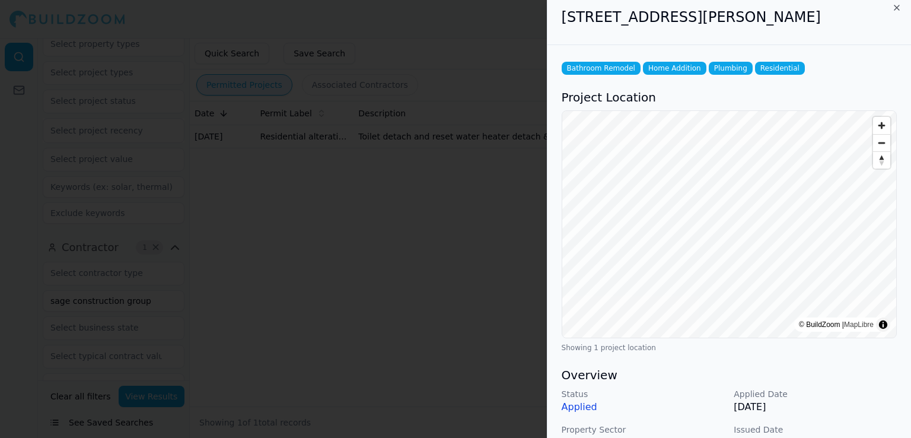
scroll to position [5, 0]
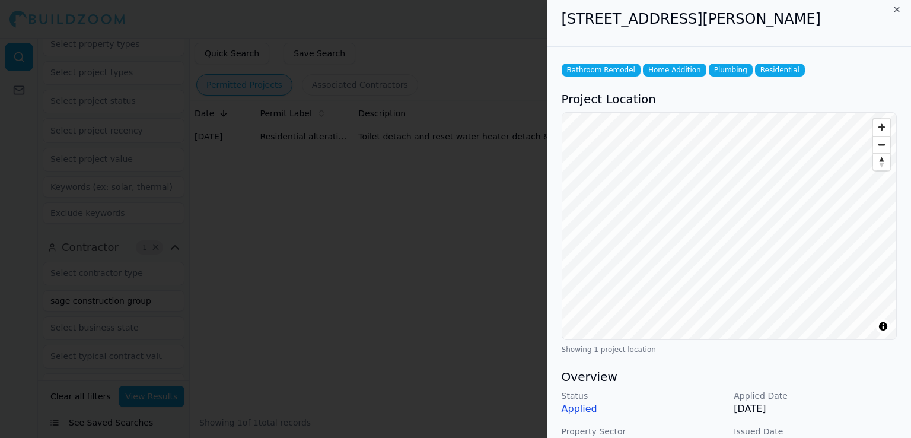
click at [814, 97] on div "Project Location © BuildZoom | MapLibre Showing 1 project location" at bounding box center [729, 222] width 335 height 263
click at [887, 122] on span "Zoom in" at bounding box center [881, 127] width 17 height 17
click at [910, 154] on div "Bathroom Remodel Home Addition Plumbing Residential Project Location © BuildZoo…" at bounding box center [729, 422] width 364 height 751
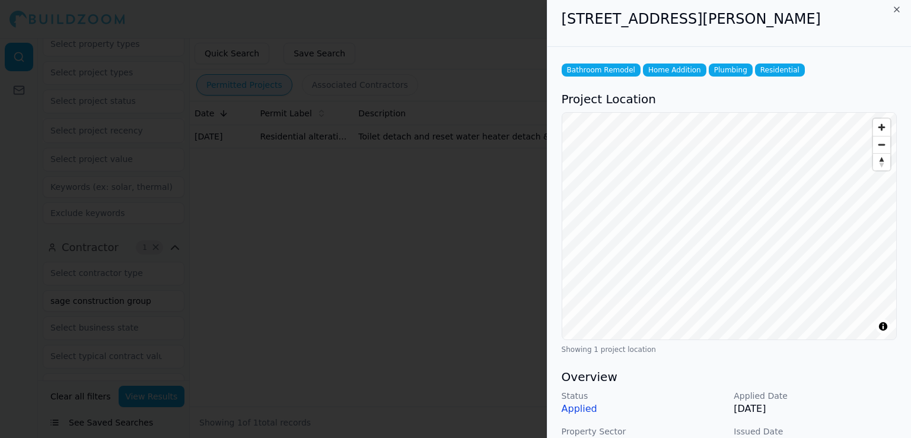
click at [816, 15] on h2 "[STREET_ADDRESS][PERSON_NAME]" at bounding box center [729, 18] width 335 height 19
copy div "[STREET_ADDRESS][PERSON_NAME]"
click at [492, 241] on div at bounding box center [455, 219] width 911 height 438
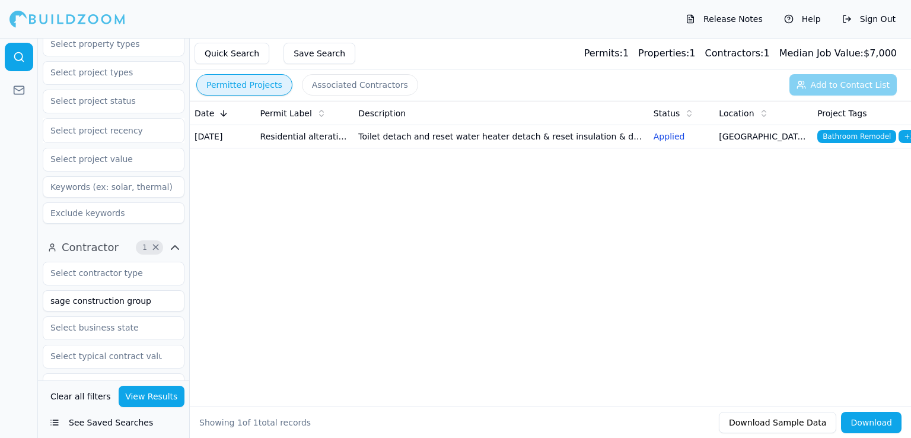
click at [490, 147] on td "Toilet detach and reset water heater detach & reset insulation & drywall replac…" at bounding box center [500, 136] width 295 height 23
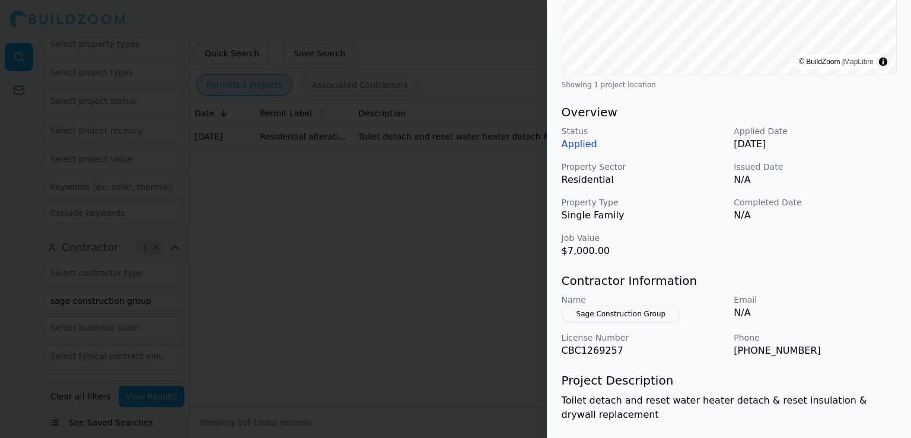
scroll to position [270, 0]
click at [488, 309] on div at bounding box center [455, 219] width 911 height 438
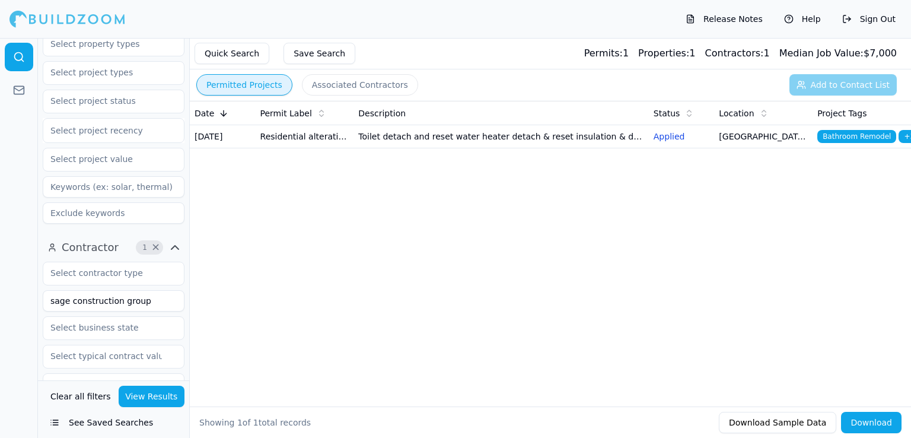
click at [152, 290] on input "sage construction group" at bounding box center [114, 300] width 142 height 21
click at [160, 399] on button "View Results" at bounding box center [152, 395] width 66 height 21
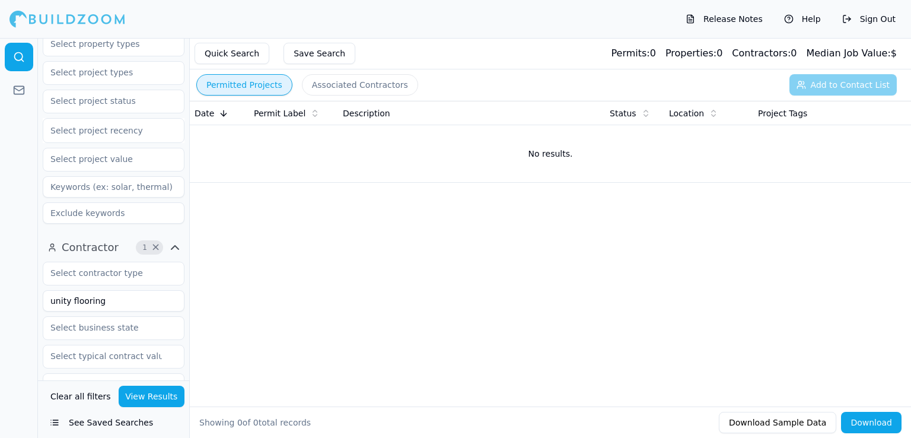
click at [127, 290] on input "unity flooring" at bounding box center [114, 300] width 142 height 21
type input "unity flooring & interiors"
click at [155, 399] on button "View Results" at bounding box center [152, 395] width 66 height 21
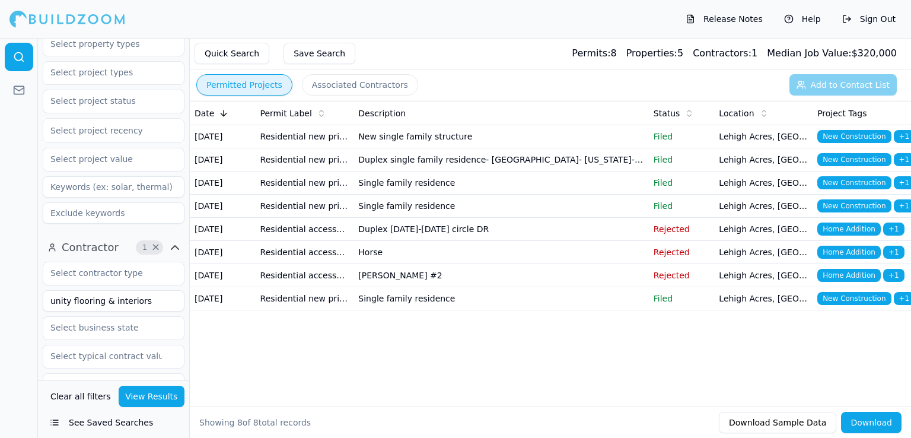
click at [449, 147] on td "New single family structure" at bounding box center [500, 136] width 295 height 23
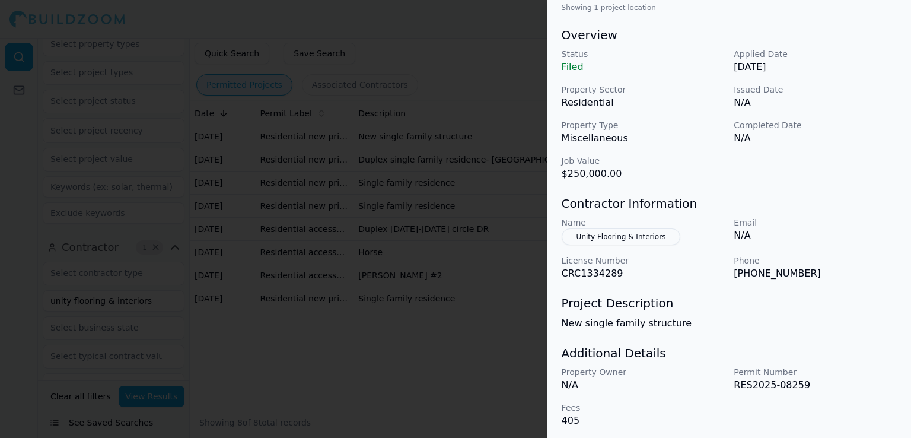
scroll to position [350, 0]
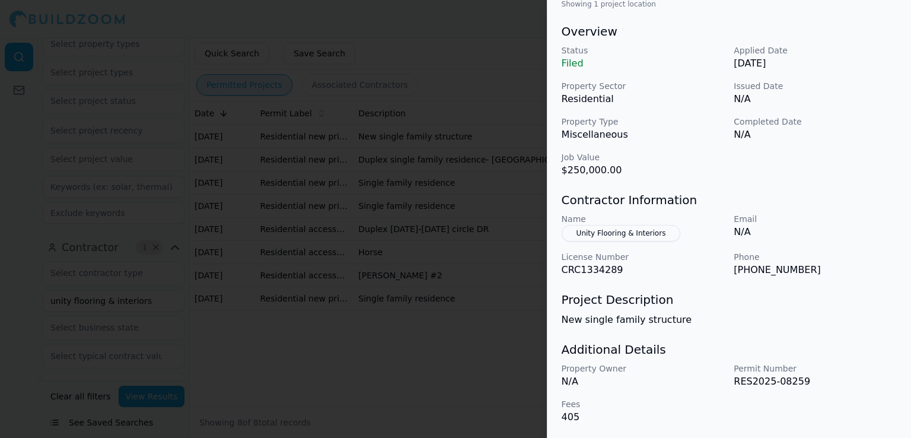
click at [470, 337] on div at bounding box center [455, 219] width 911 height 438
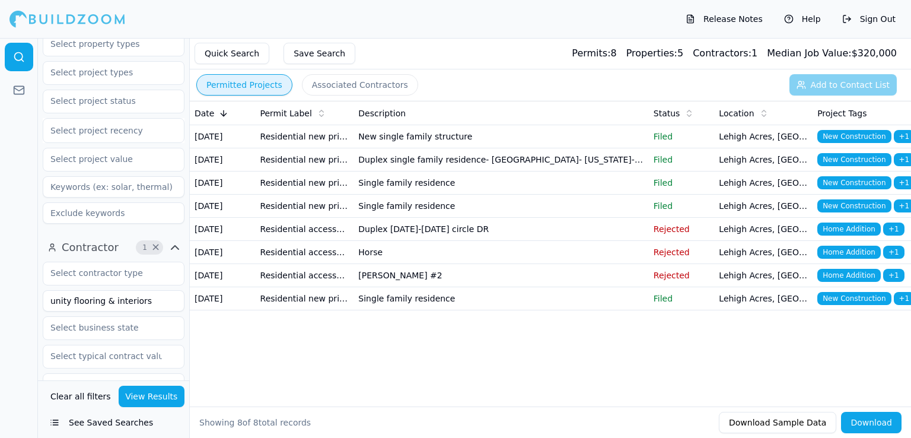
scroll to position [0, 0]
click at [159, 290] on input "unity flooring & interiors" at bounding box center [114, 300] width 142 height 21
type input "windward"
